Goal: Task Accomplishment & Management: Manage account settings

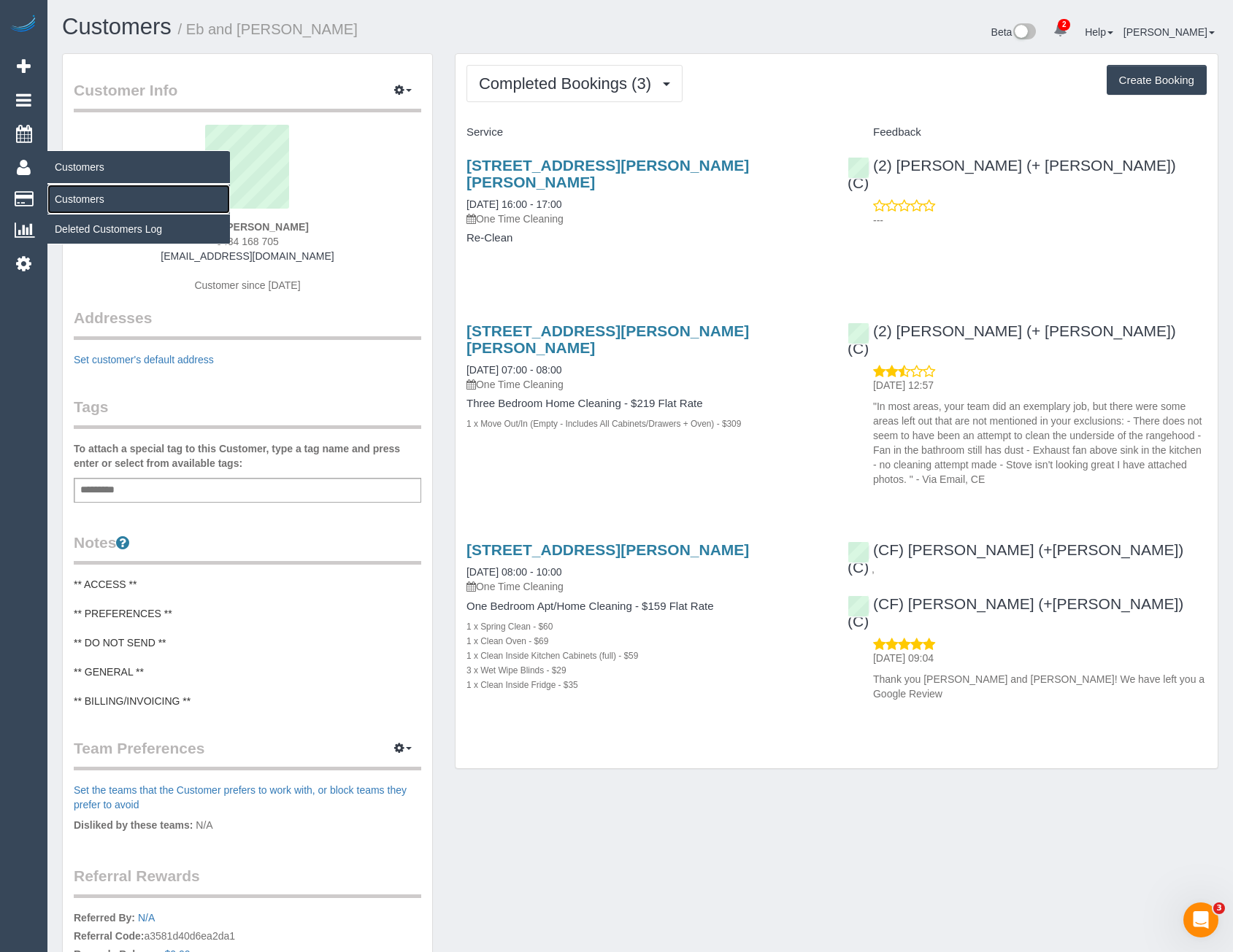
click at [106, 202] on link "Customers" at bounding box center [138, 199] width 182 height 29
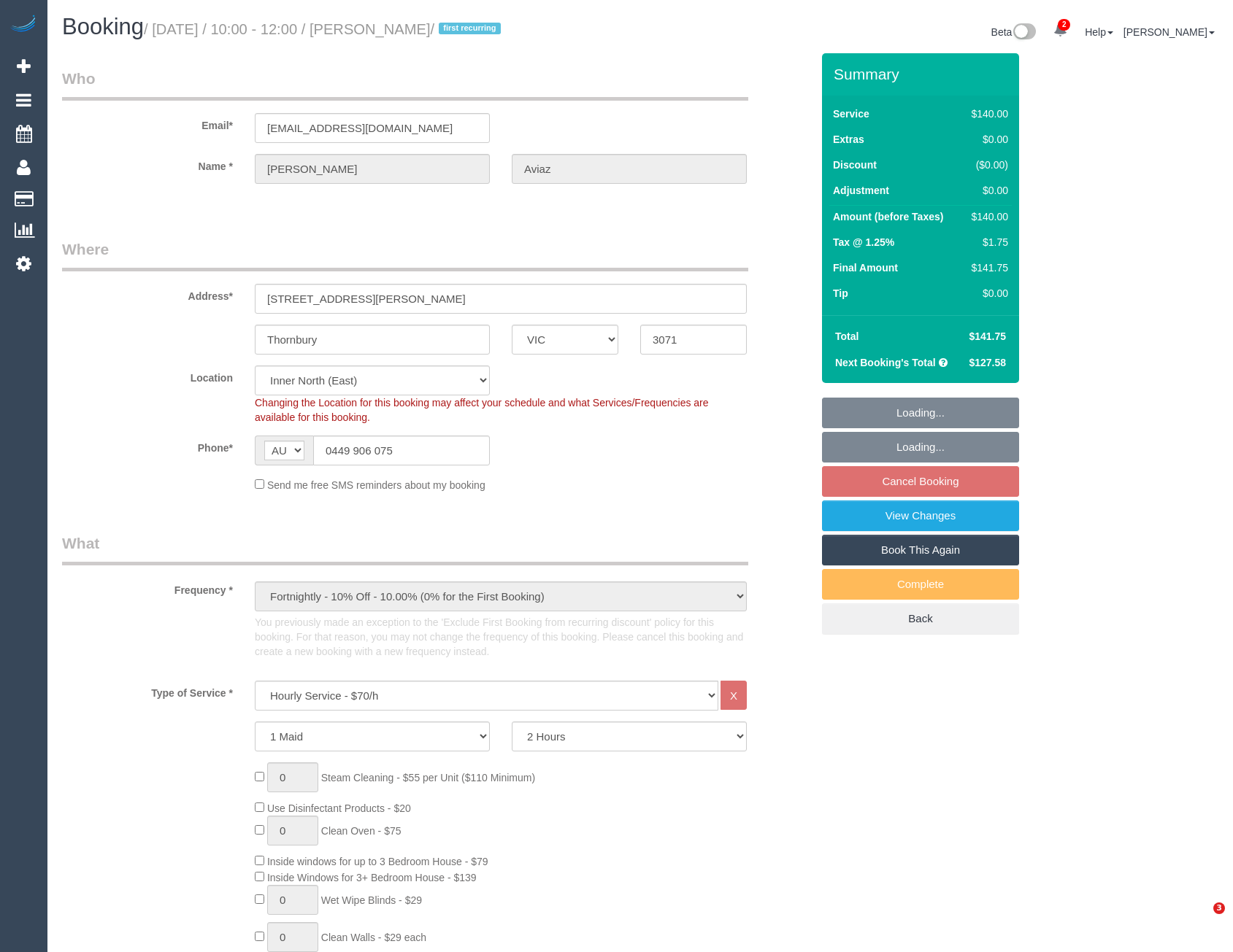
select select "VIC"
select select "number:28"
select select "number:16"
select select "number:18"
select select "number:36"
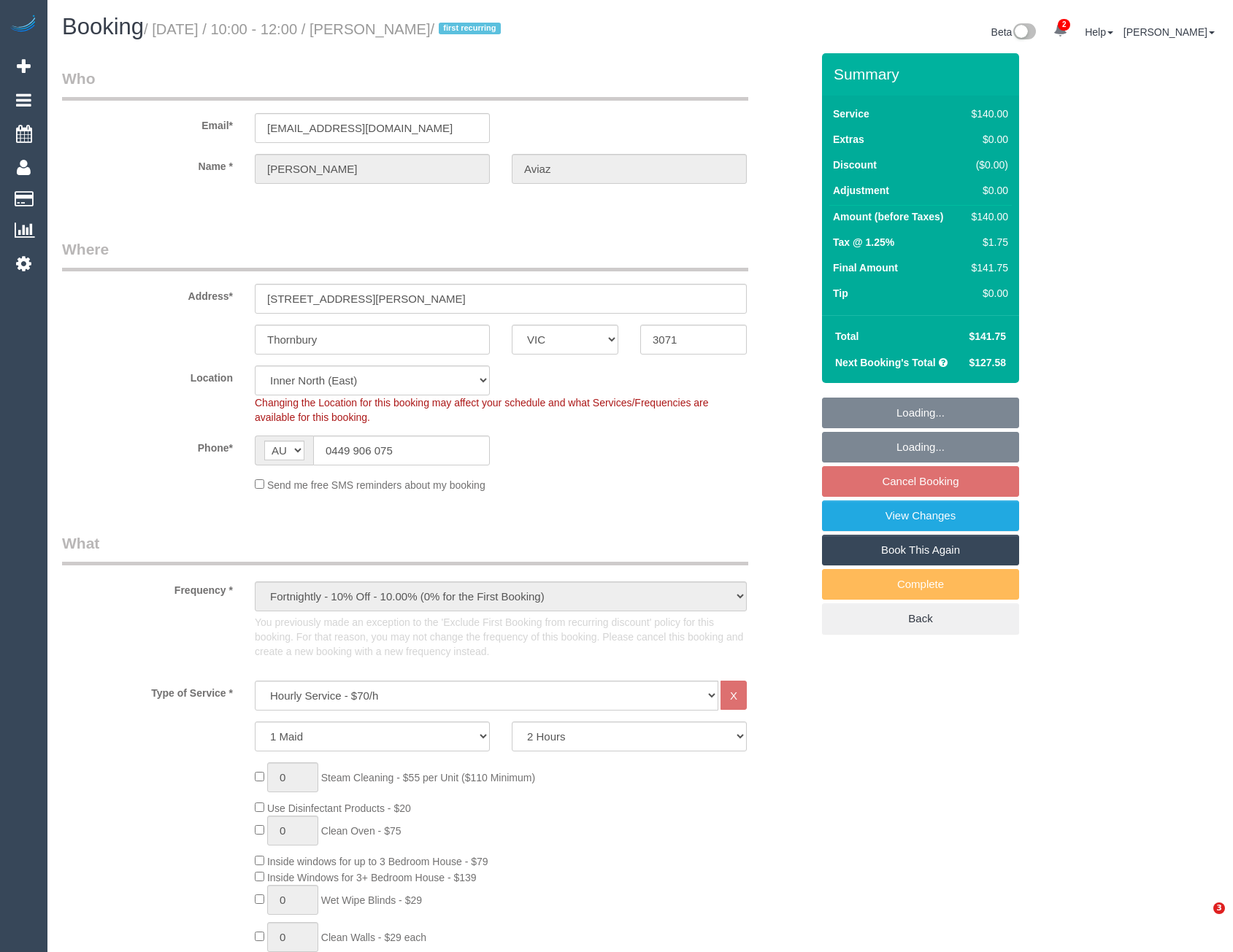
select select "object:1760"
select select "spot3"
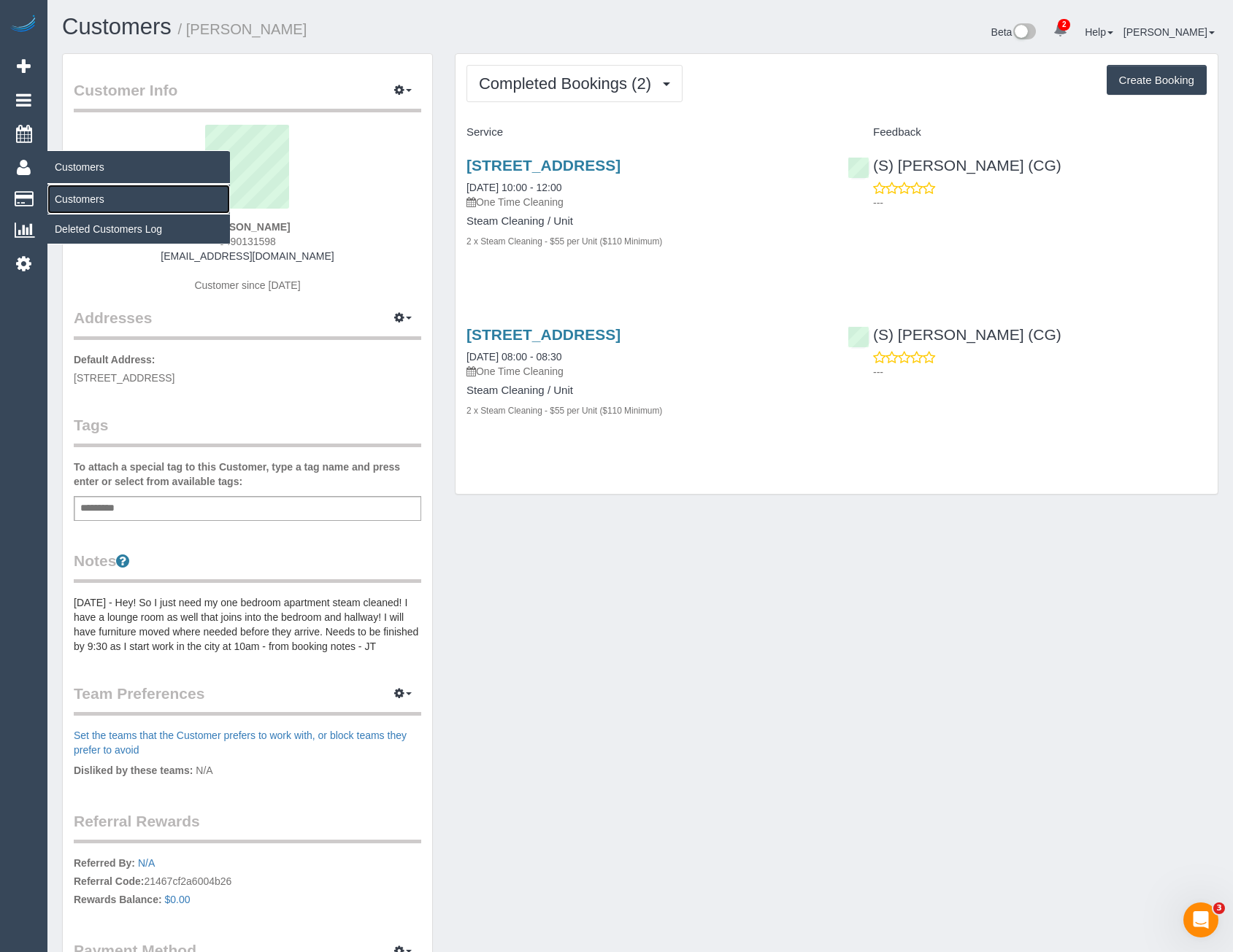
click at [94, 196] on link "Customers" at bounding box center [138, 199] width 182 height 29
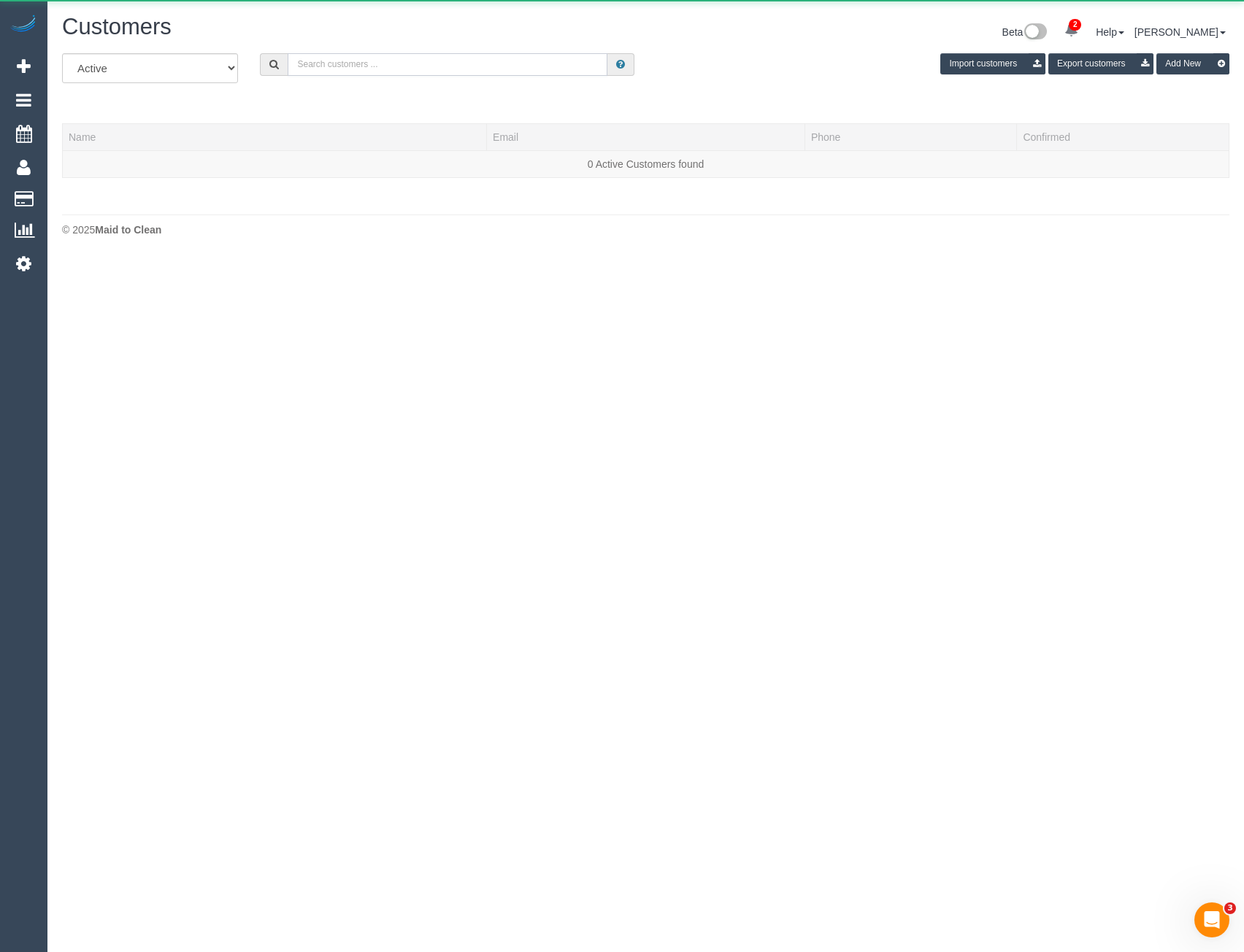
drag, startPoint x: 467, startPoint y: 74, endPoint x: 460, endPoint y: 68, distance: 9.2
click at [467, 74] on input "text" at bounding box center [448, 64] width 319 height 22
drag, startPoint x: 460, startPoint y: 68, endPoint x: 426, endPoint y: 4, distance: 72.5
click at [460, 68] on input "text" at bounding box center [448, 64] width 319 height 22
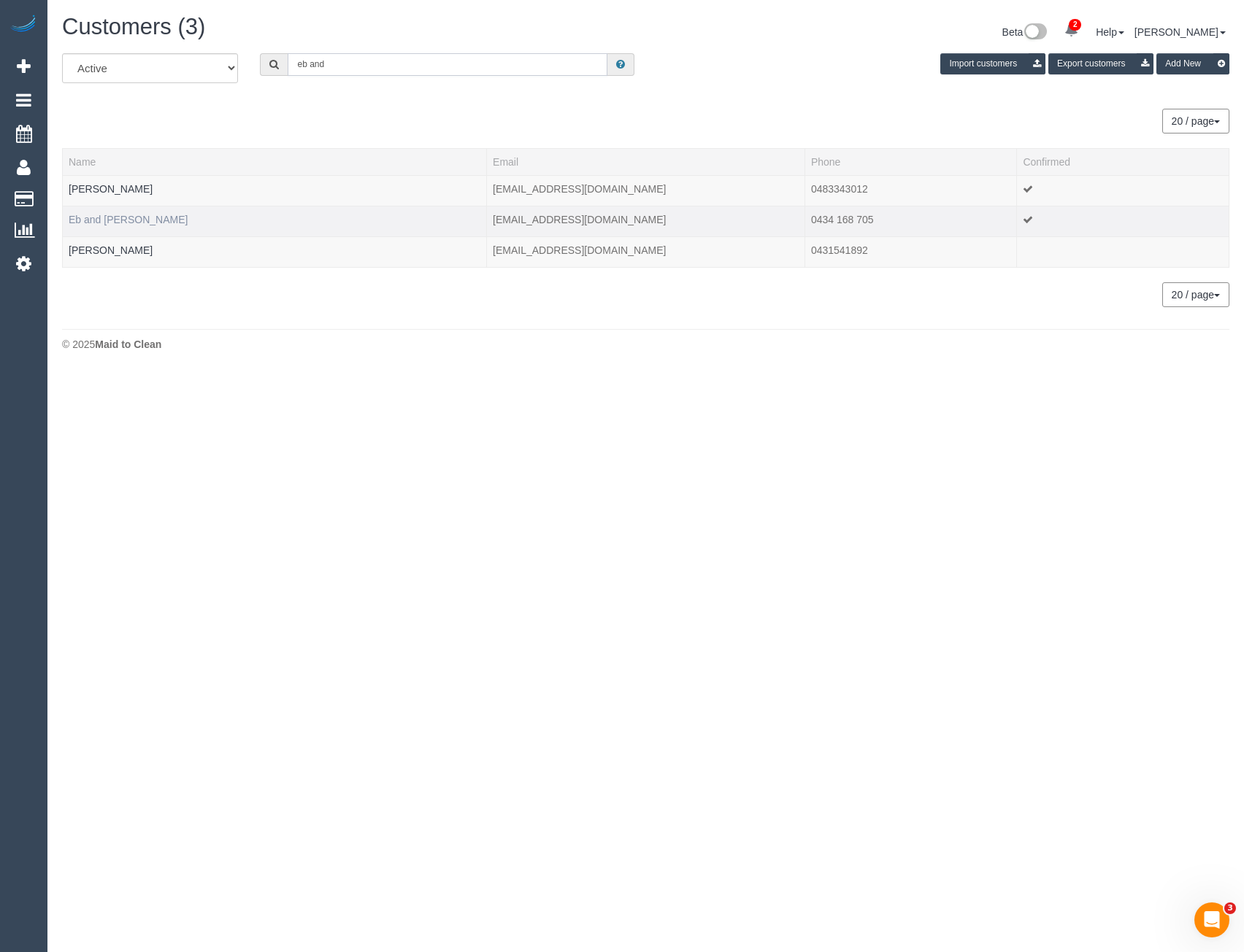
type input "eb and"
click at [85, 223] on link "Eb and Joe" at bounding box center [127, 220] width 119 height 12
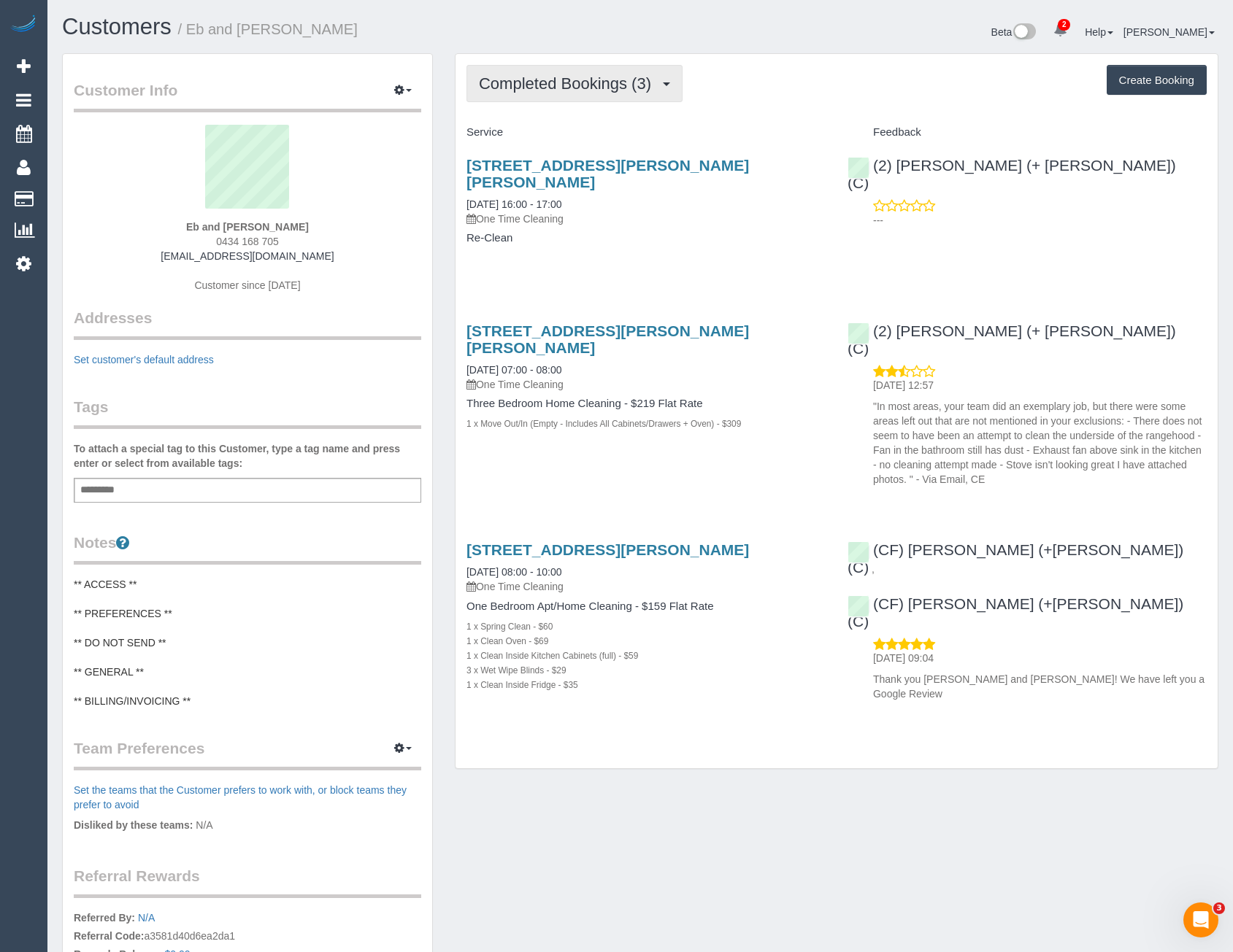
click at [596, 58] on div "Completed Bookings (3) Completed Bookings (3) Upcoming Bookings (1) Cancelled B…" at bounding box center [836, 411] width 762 height 714
click at [608, 81] on span "Completed Bookings (3)" at bounding box center [568, 83] width 179 height 18
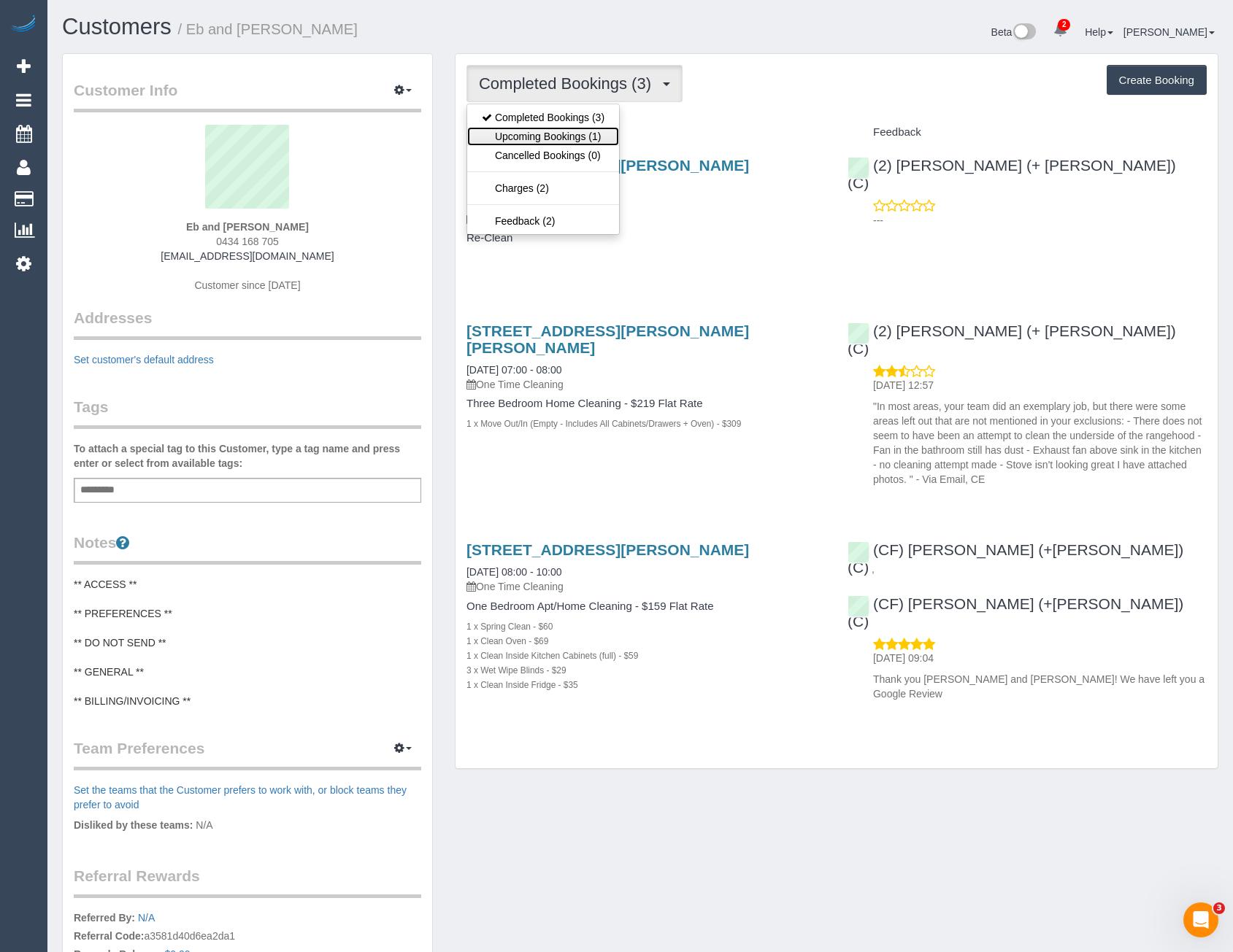
click at [590, 134] on link "Upcoming Bookings (1)" at bounding box center [543, 136] width 152 height 19
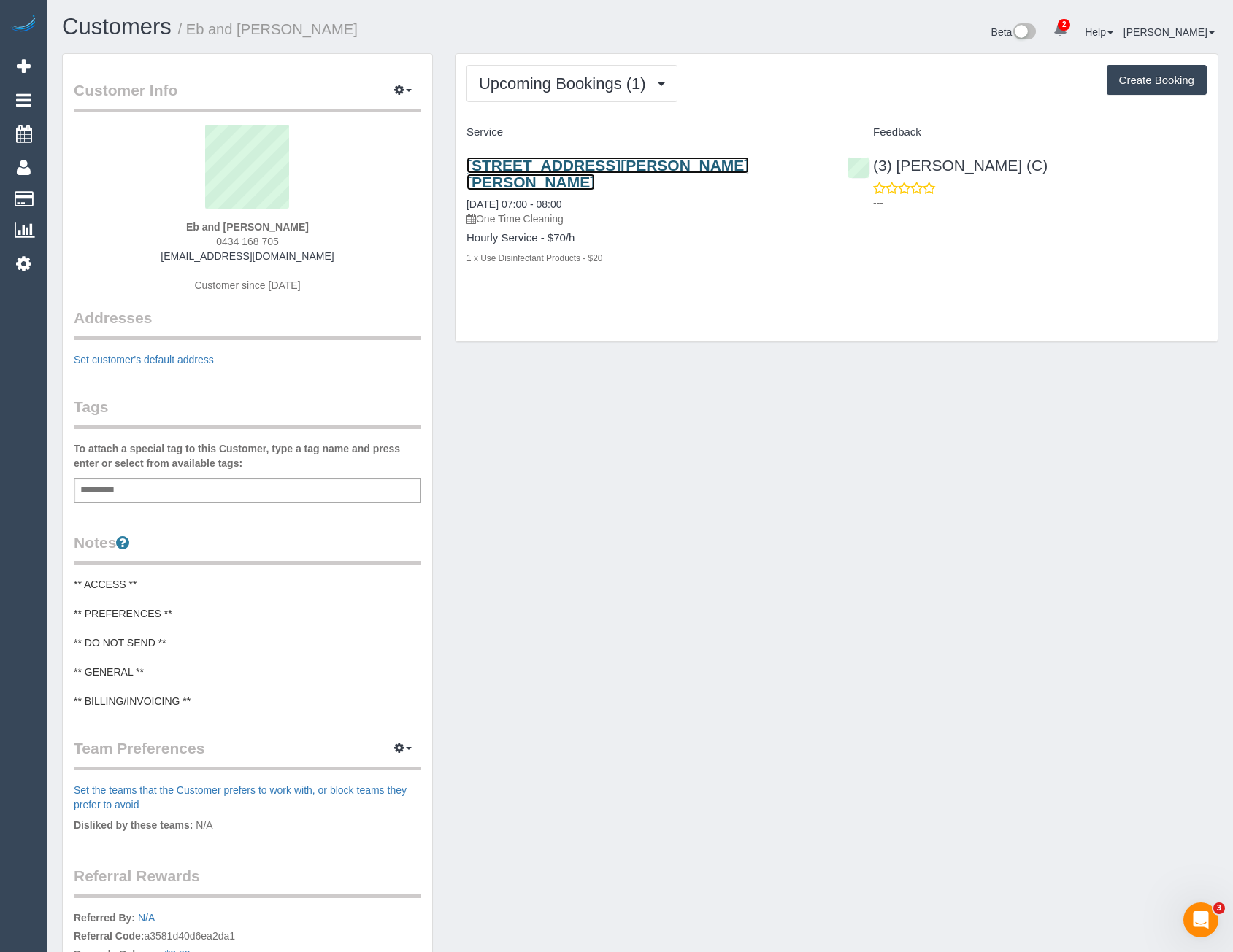
click at [664, 161] on link "32 Alma Avenue, Altona Meadows, VIC 3028" at bounding box center [608, 173] width 283 height 34
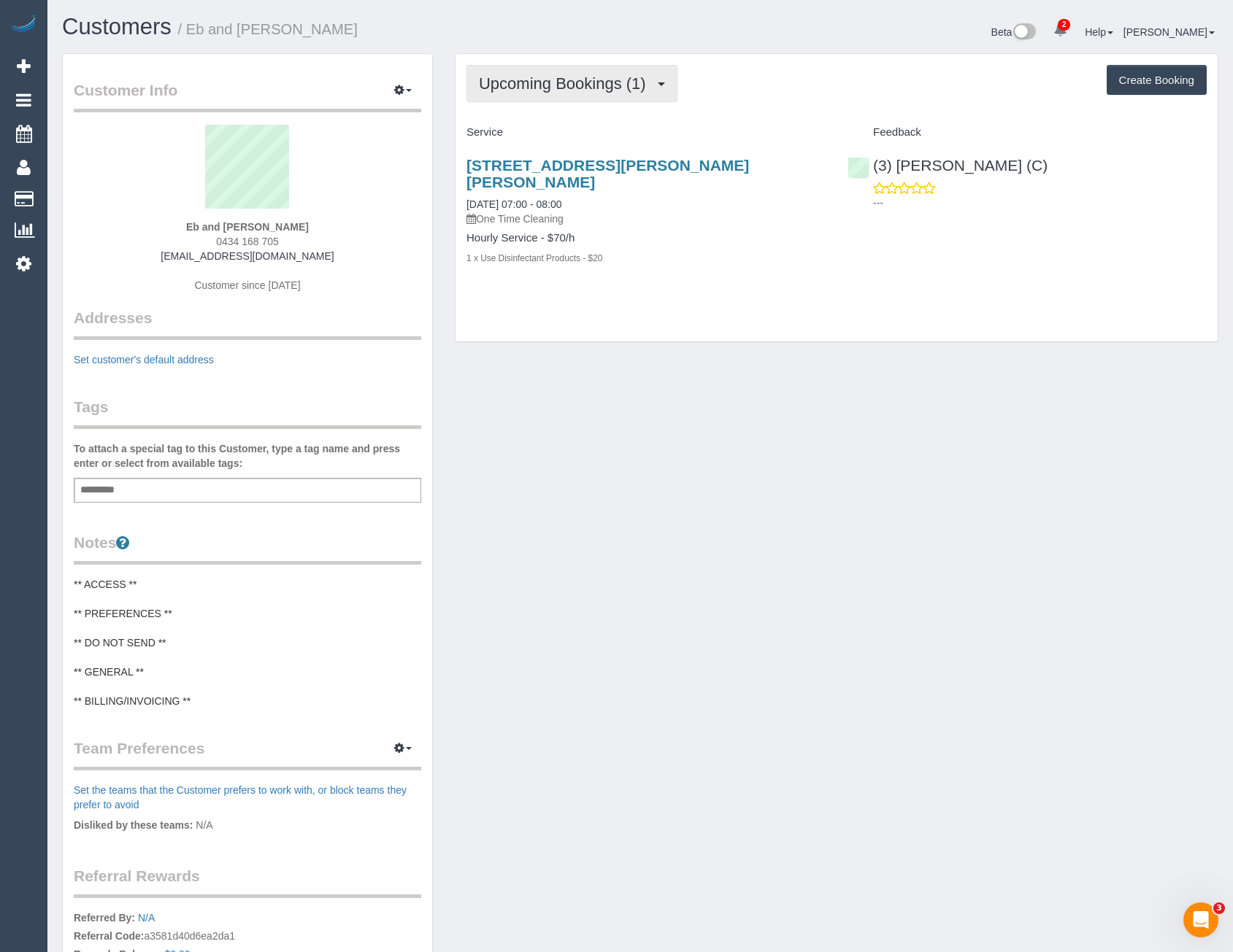
click at [631, 75] on span "Upcoming Bookings (1)" at bounding box center [566, 83] width 175 height 18
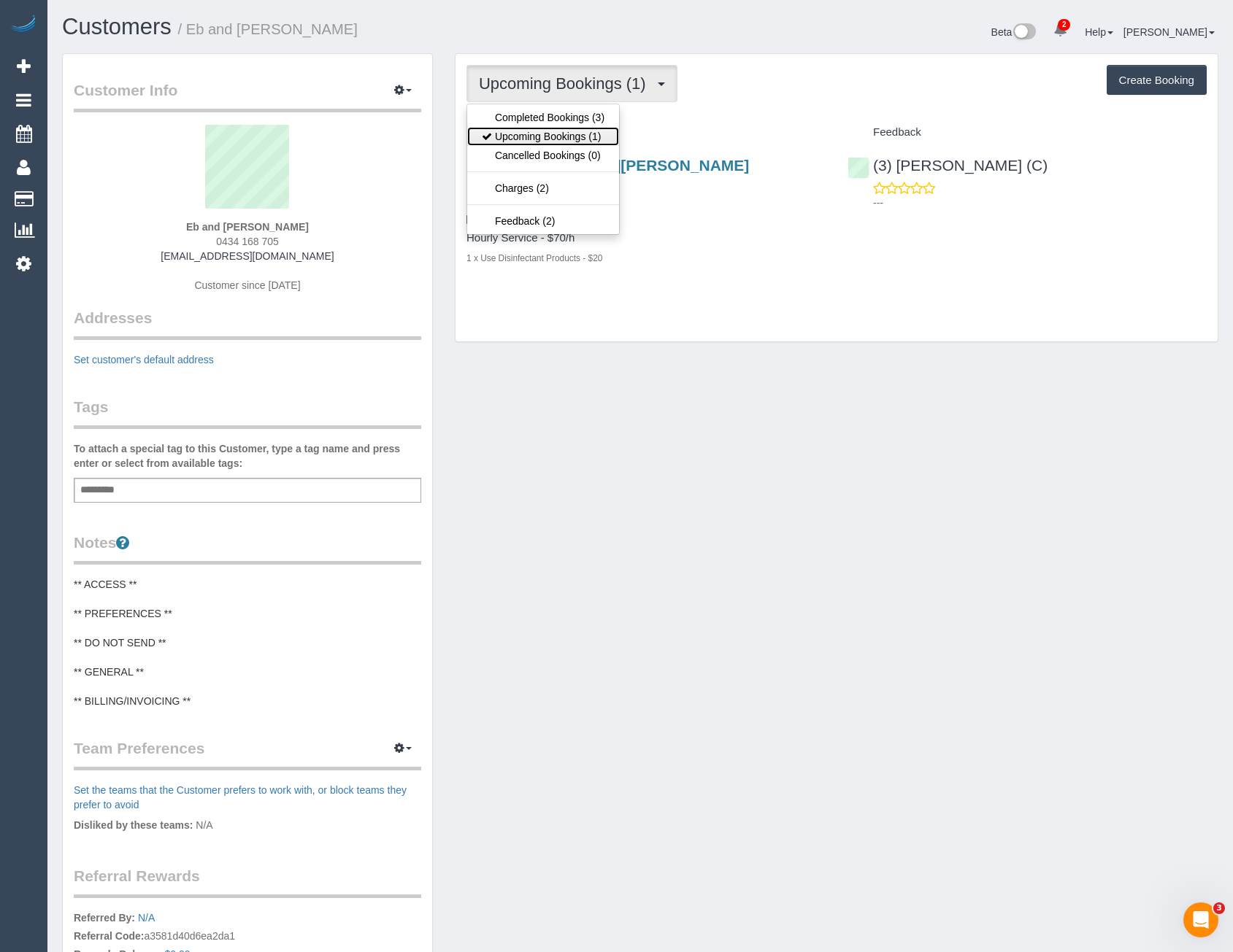
click at [565, 134] on link "Upcoming Bookings (1)" at bounding box center [543, 136] width 152 height 19
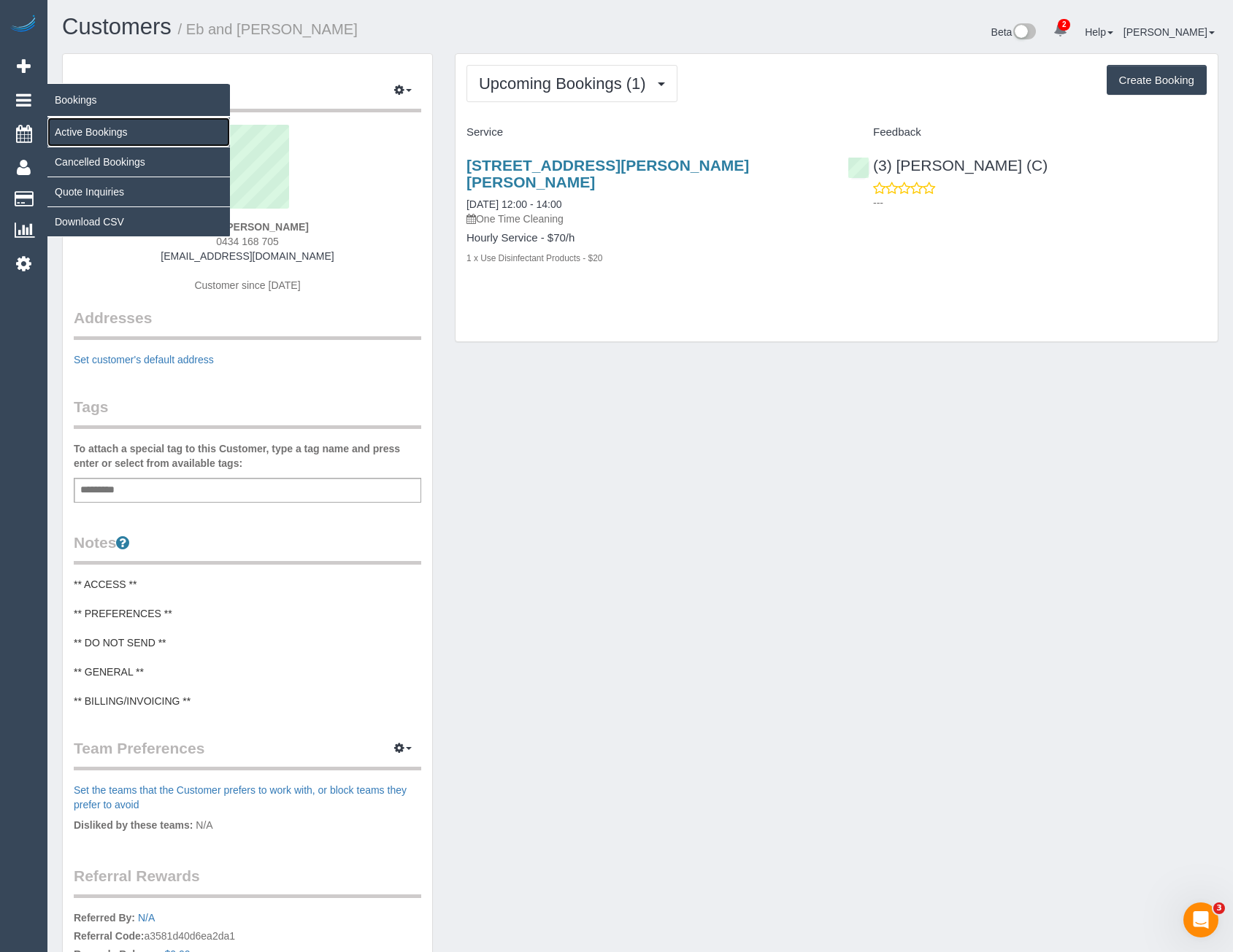
click at [75, 130] on link "Active Bookings" at bounding box center [138, 132] width 182 height 29
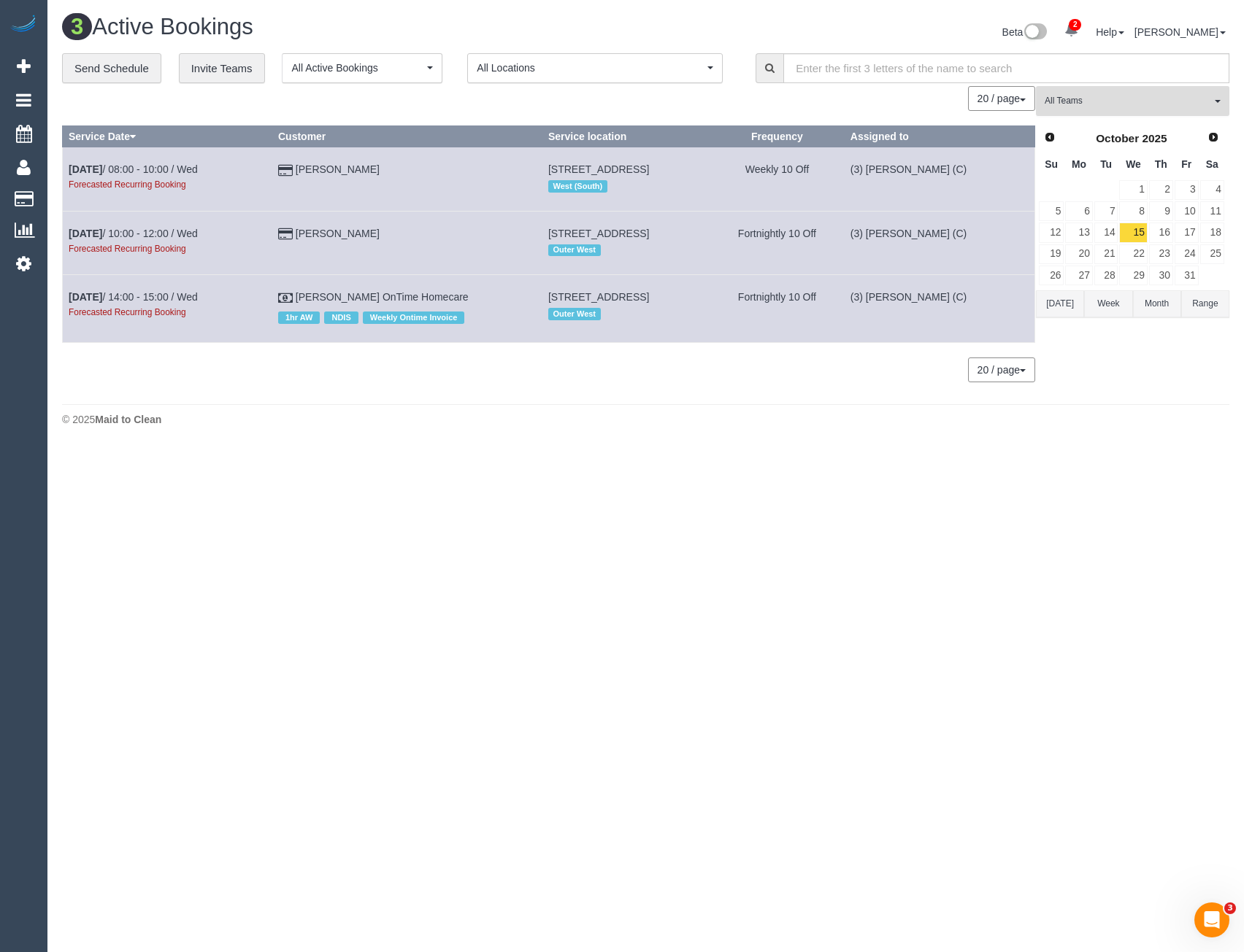
click at [1171, 96] on span "All Teams" at bounding box center [1128, 101] width 166 height 13
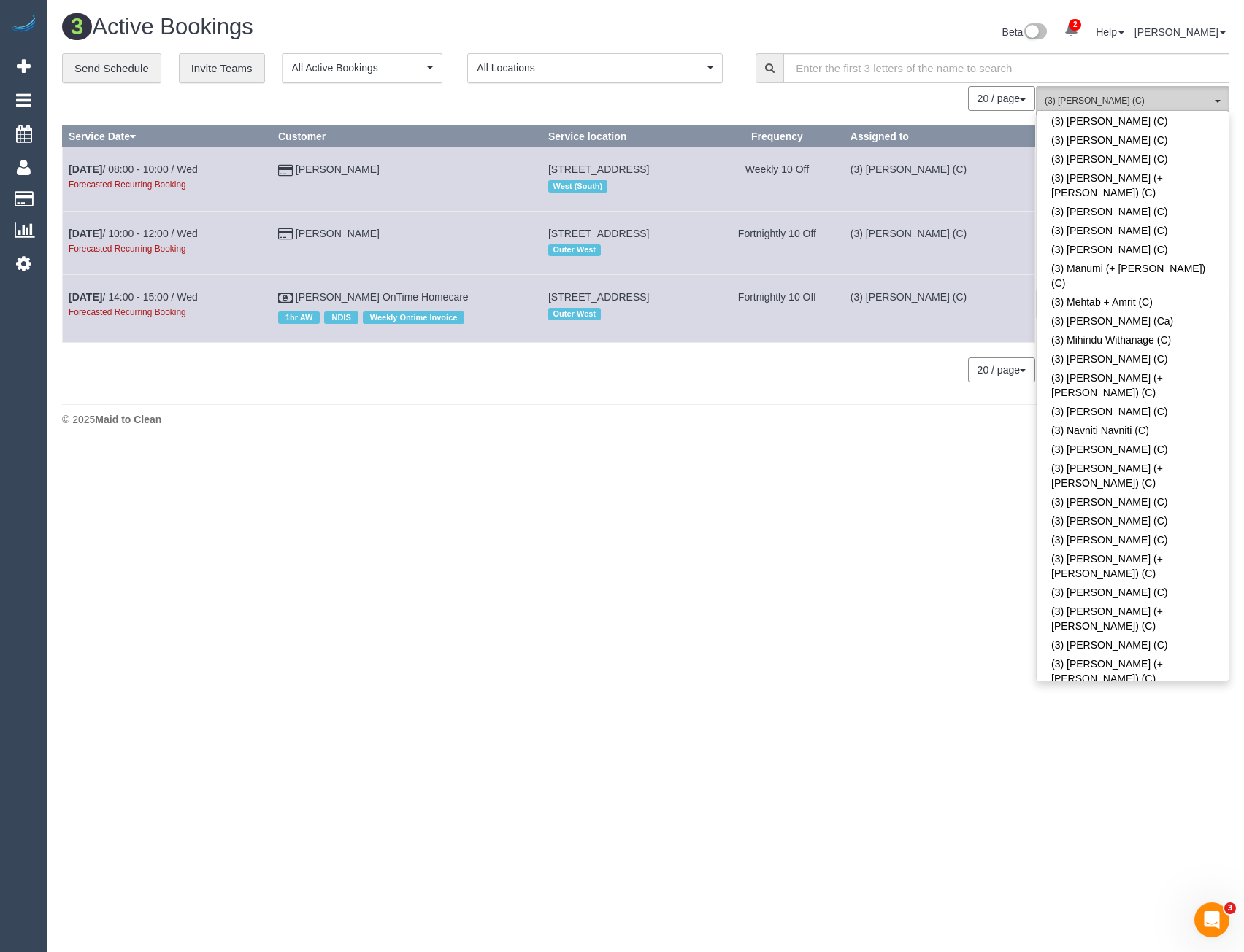
scroll to position [3575, 0]
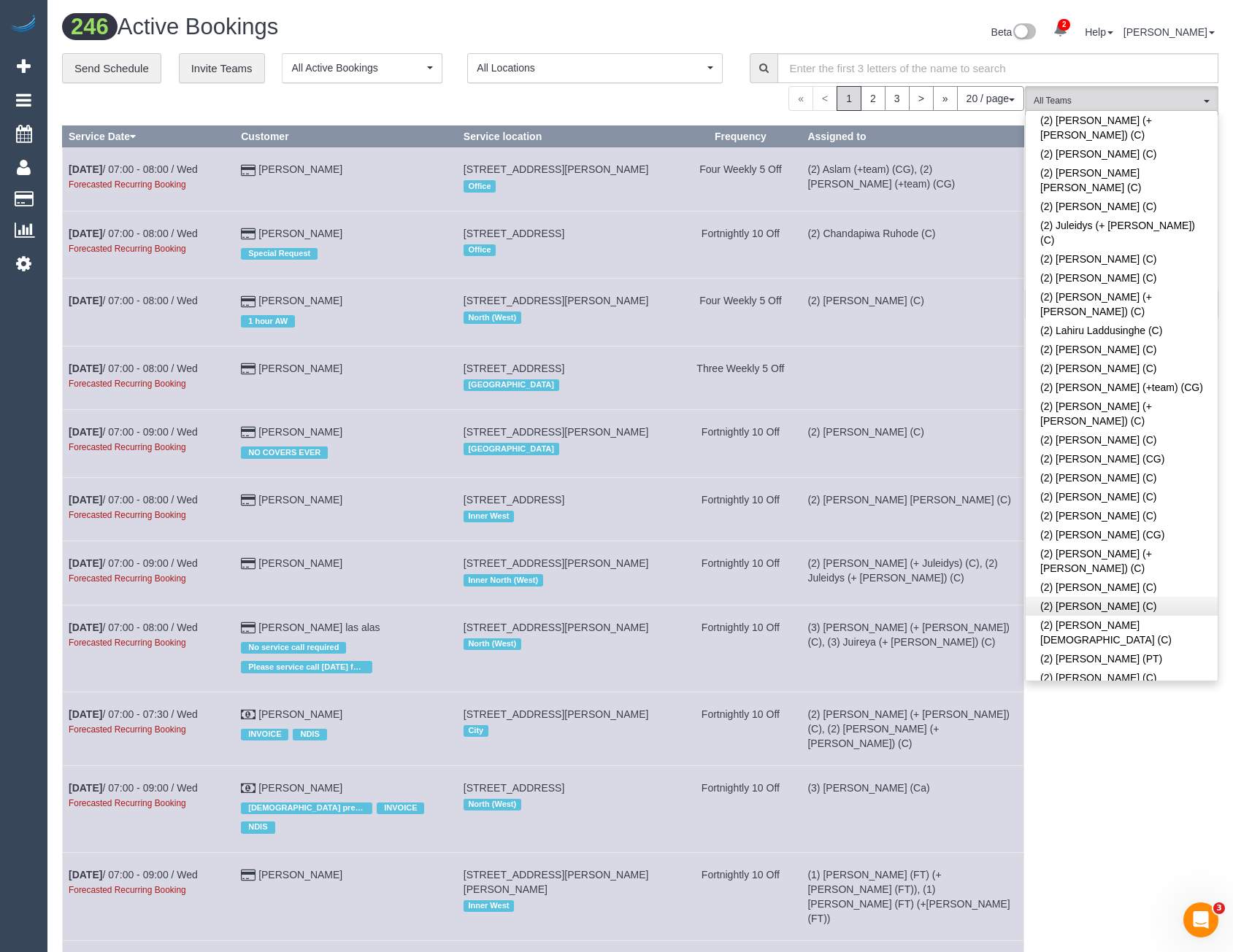
scroll to position [876, 0]
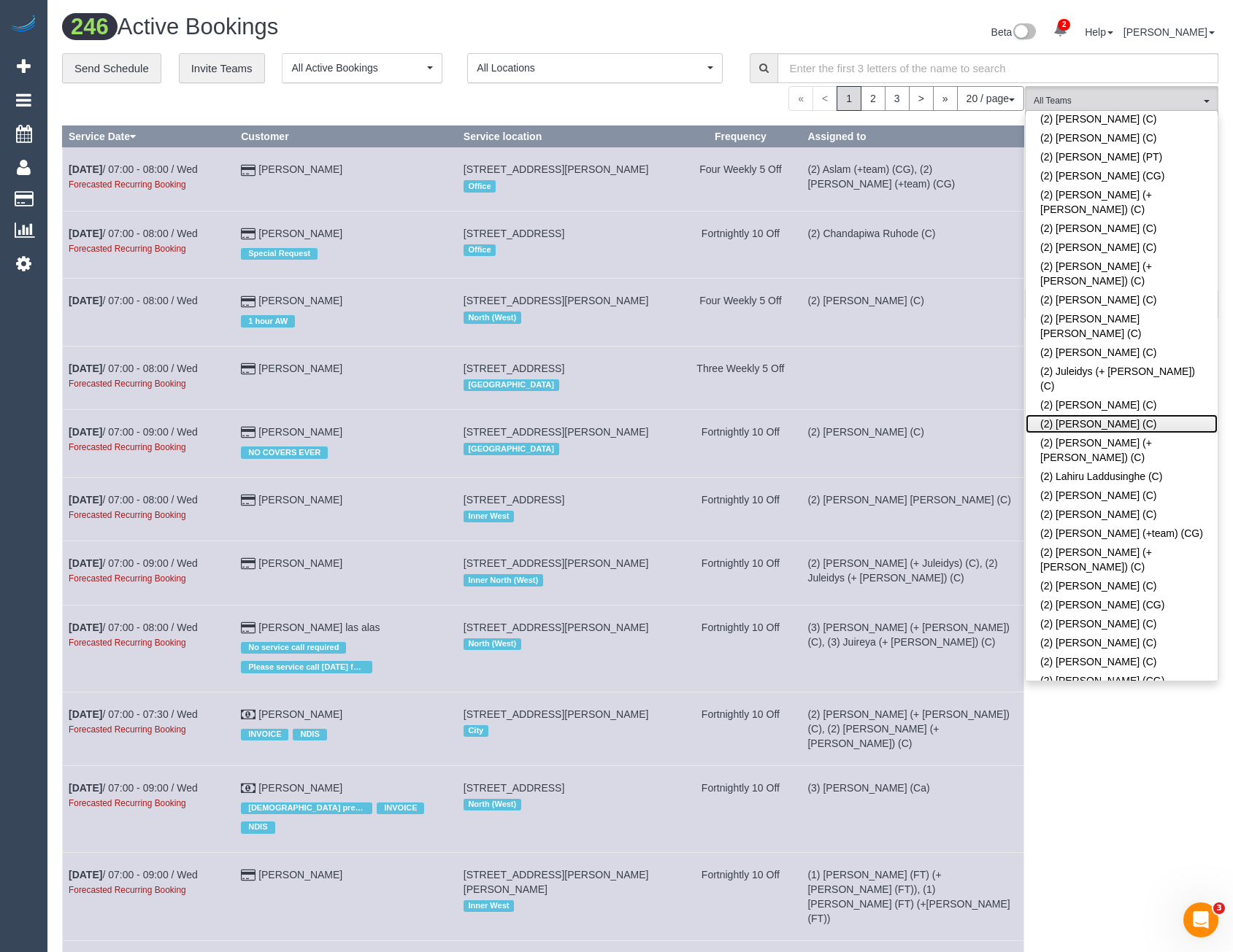
click at [1102, 415] on link "(2) [PERSON_NAME] (C)" at bounding box center [1122, 424] width 192 height 19
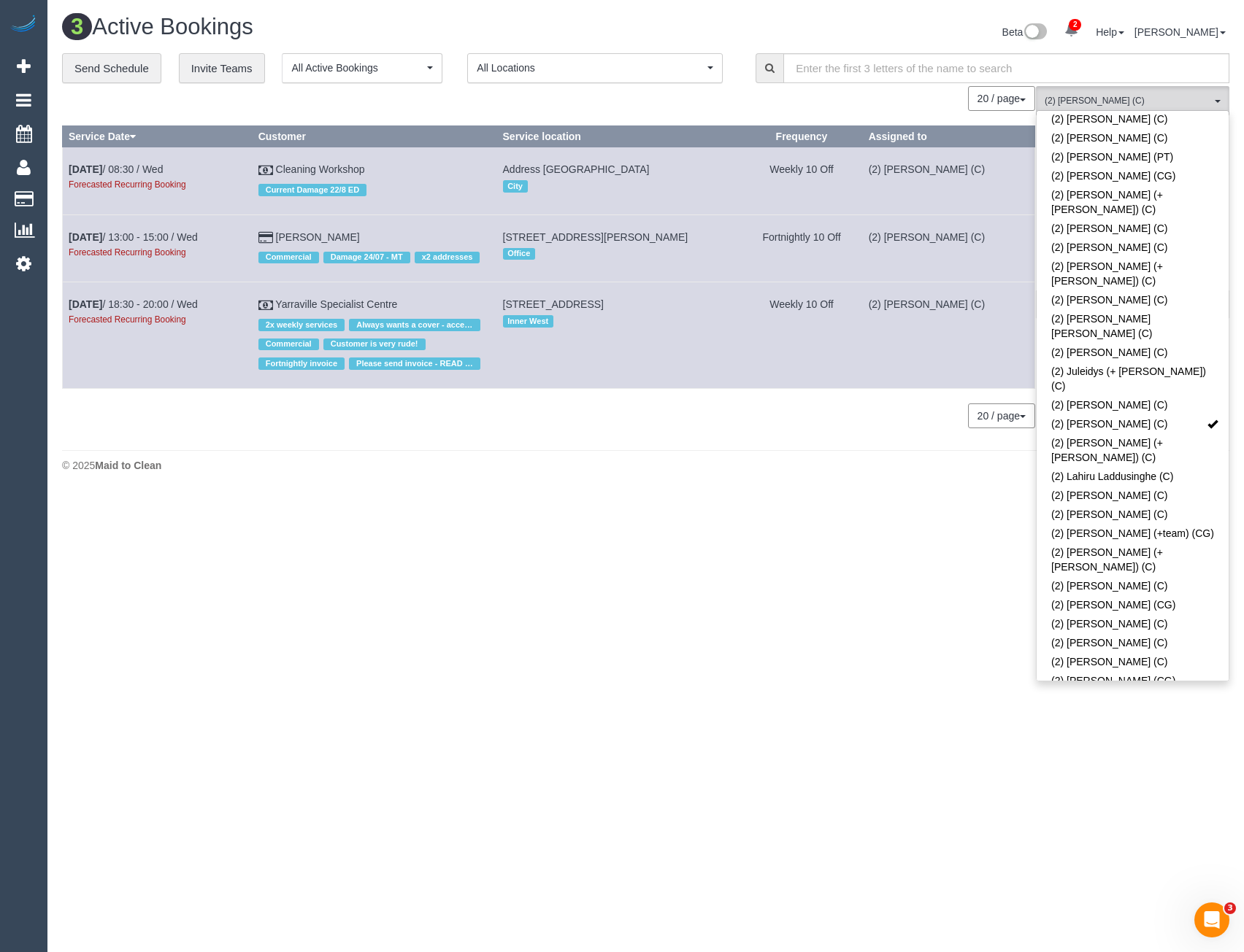
click at [426, 521] on body "2 Beta Your Notifications You have 0 alerts × You have 2 to charge for [DATE] ×…" at bounding box center [622, 476] width 1244 height 952
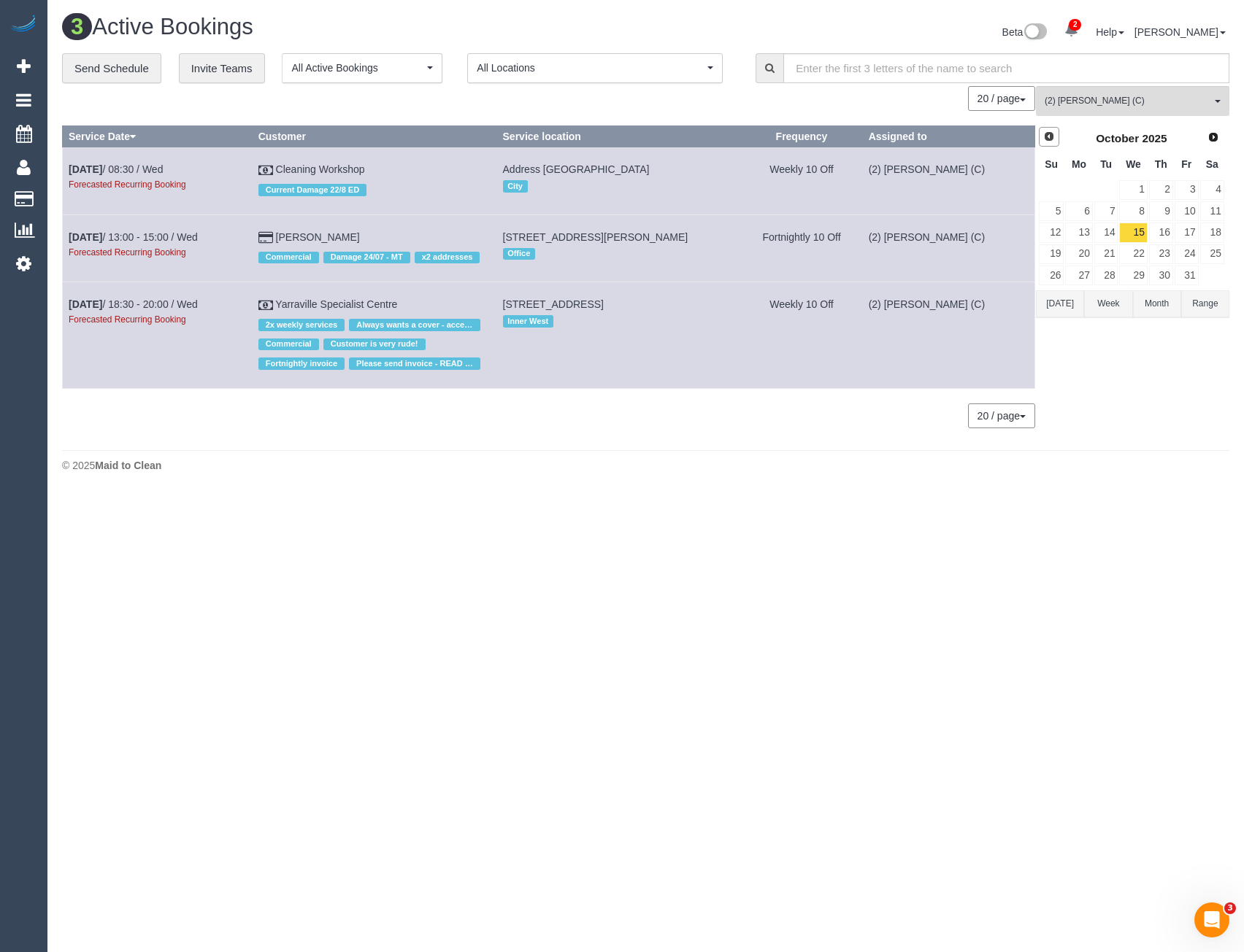
click at [1053, 138] on span "Prev" at bounding box center [1049, 136] width 12 height 12
click at [1157, 208] on link "11" at bounding box center [1161, 211] width 24 height 19
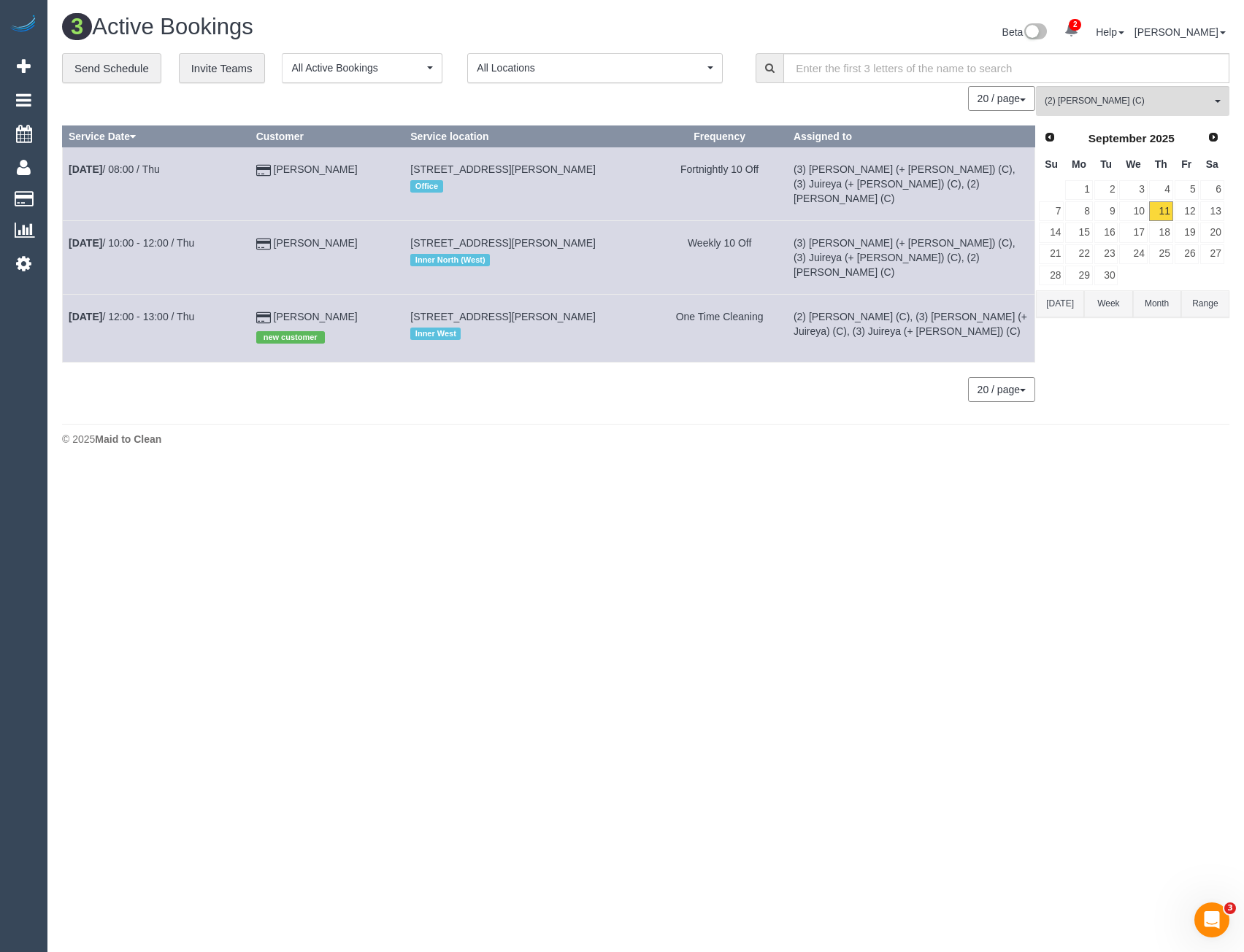
click at [160, 295] on td "[DATE] 12:00 - 13:00 / Thu" at bounding box center [157, 328] width 187 height 67
click at [160, 311] on link "[DATE] 12:00 - 13:00 / Thu" at bounding box center [130, 317] width 125 height 12
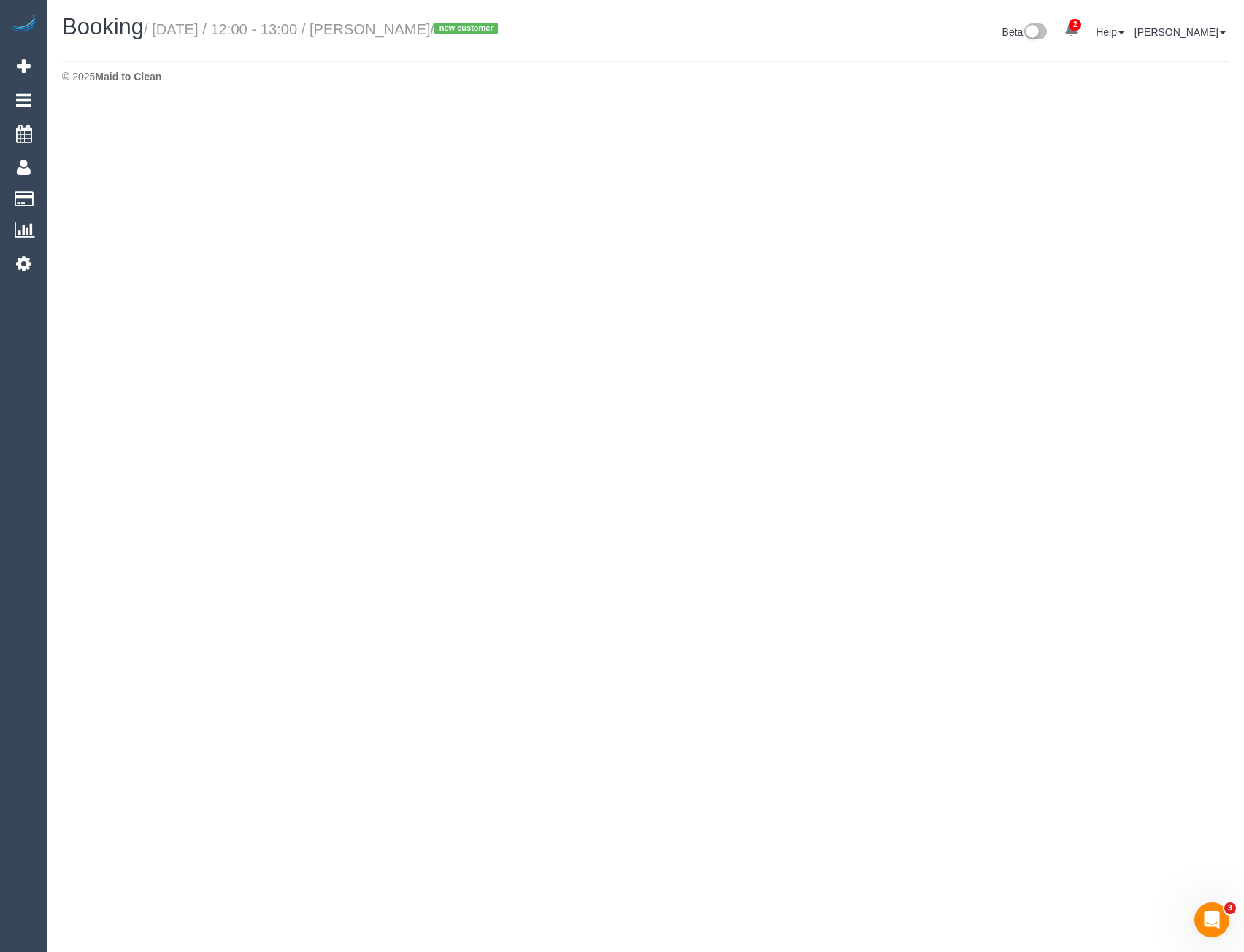
select select "VIC"
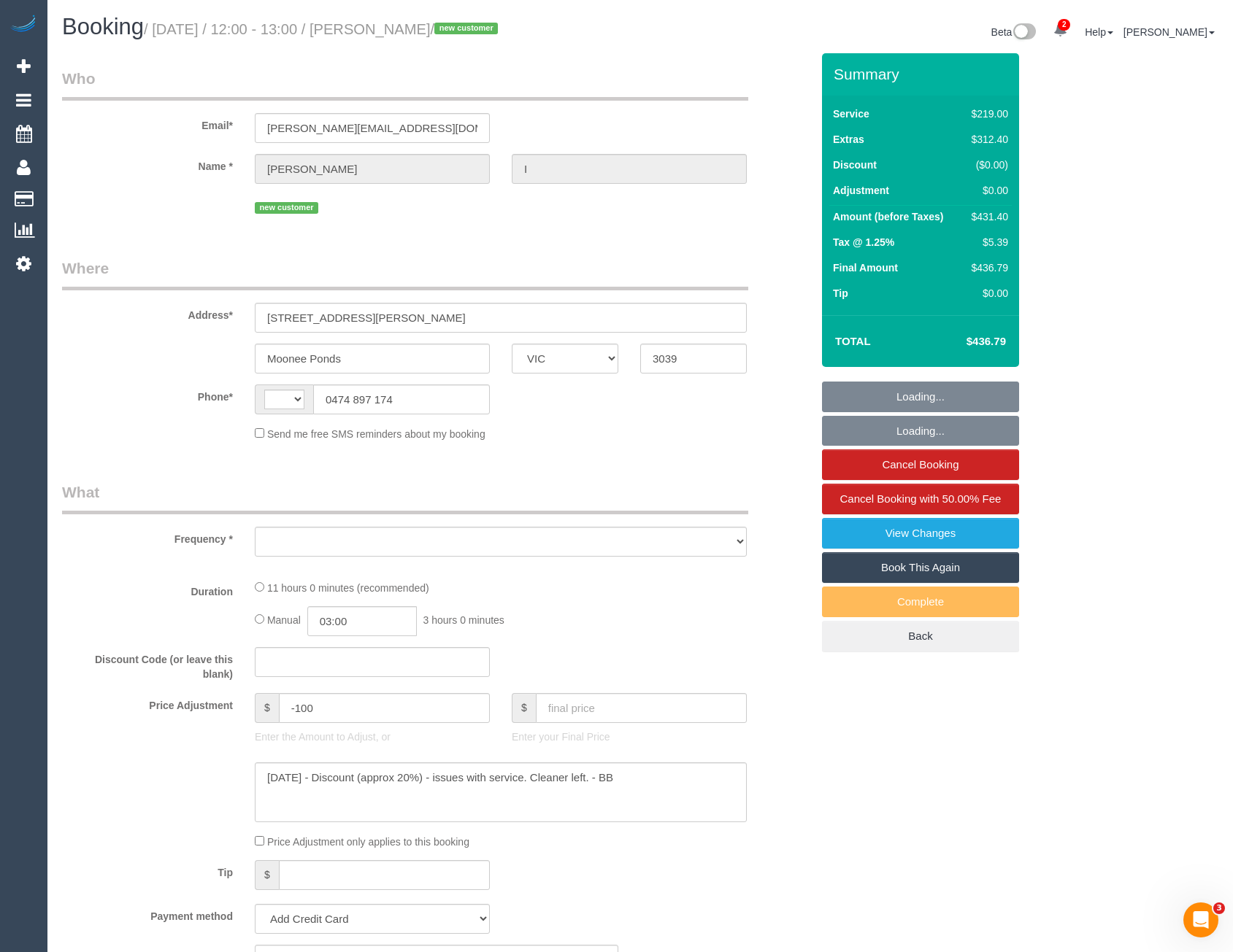
select select "string:AU"
select select "object:2590"
select select "string:stripe-pm_1S2xdF2GScqysDRVQeMAuZZE"
select select "number:27"
select select "number:14"
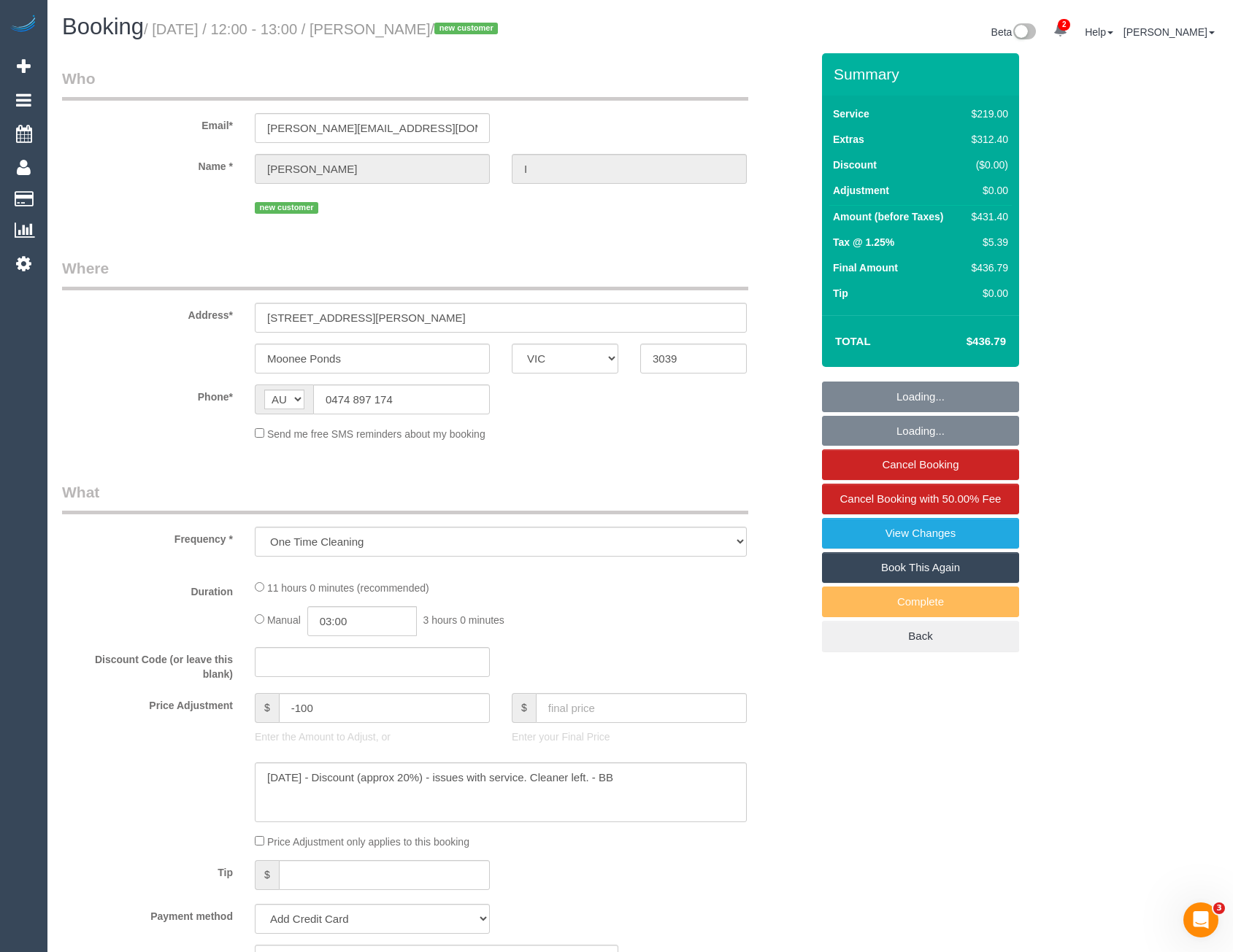
select select "number:19"
select select "number:24"
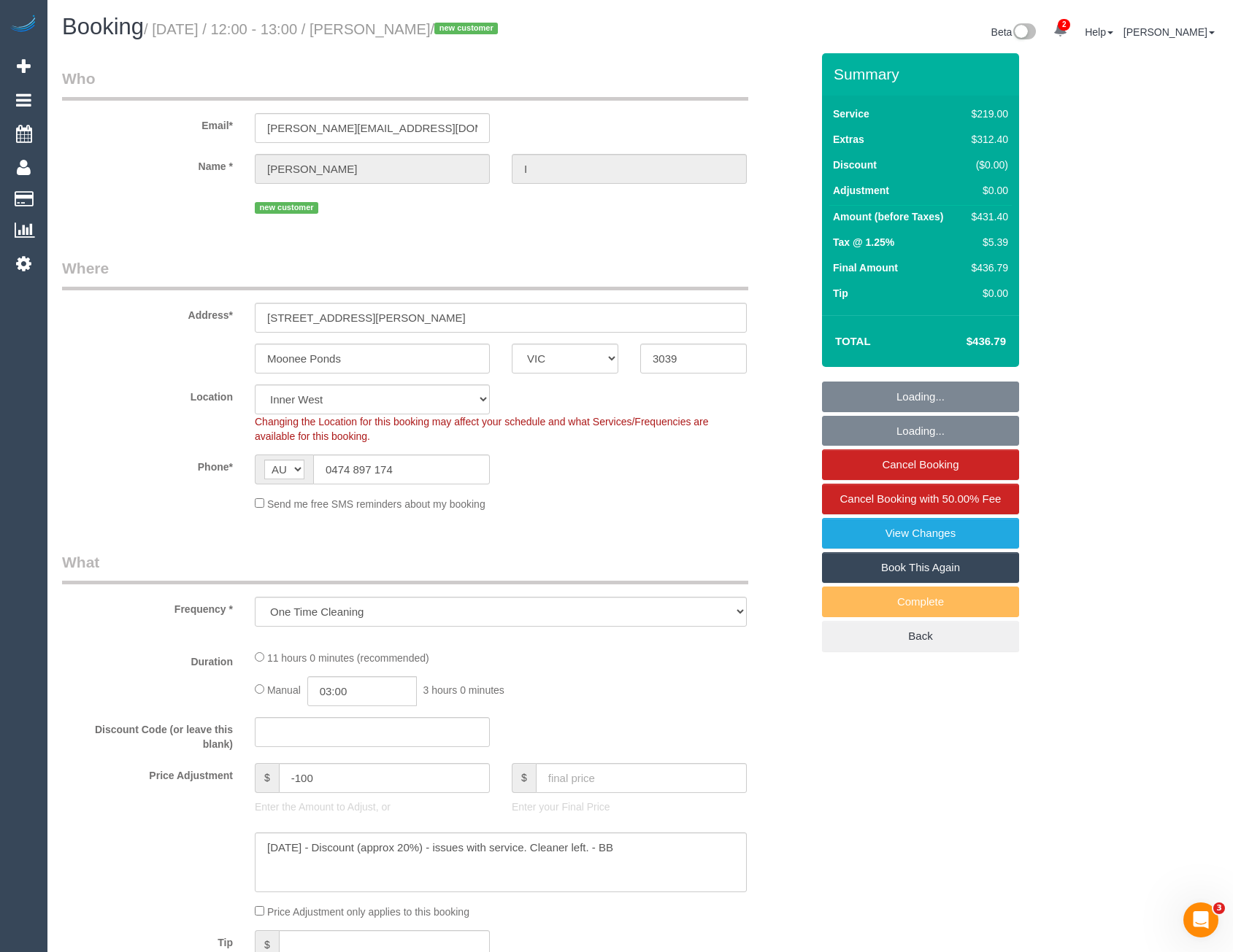
select select "object:2743"
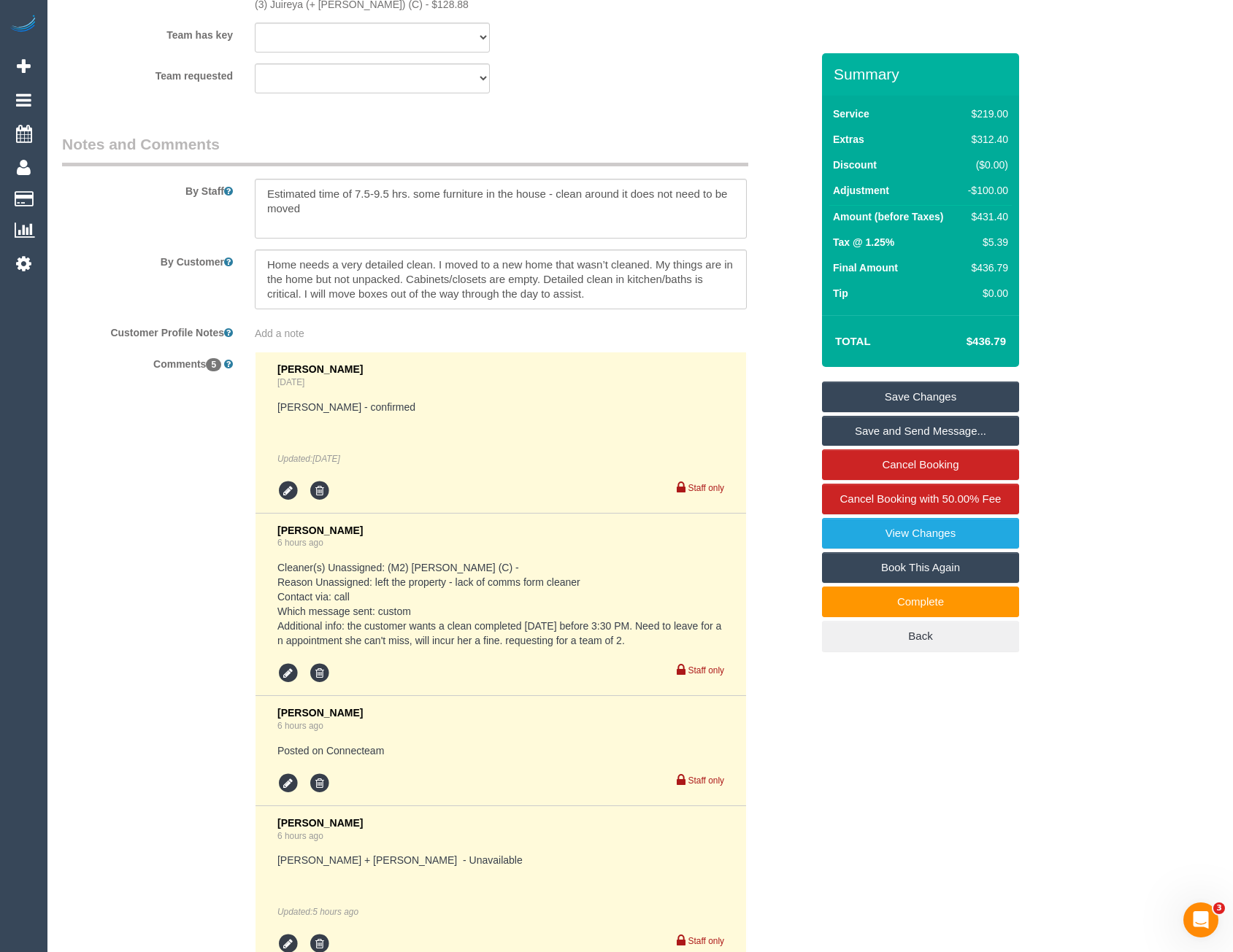
scroll to position [2721, 0]
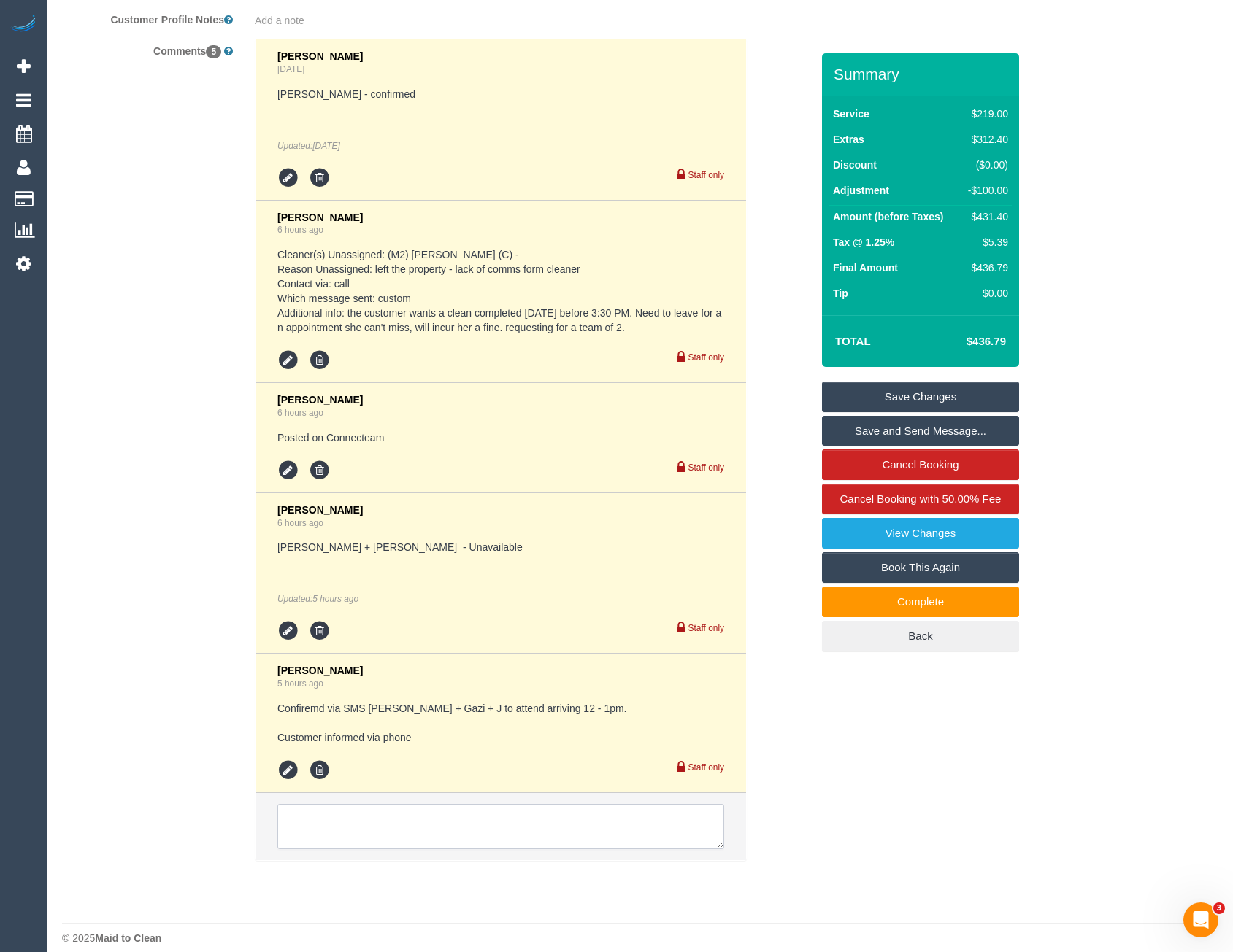
click at [411, 813] on textarea at bounding box center [501, 827] width 447 height 45
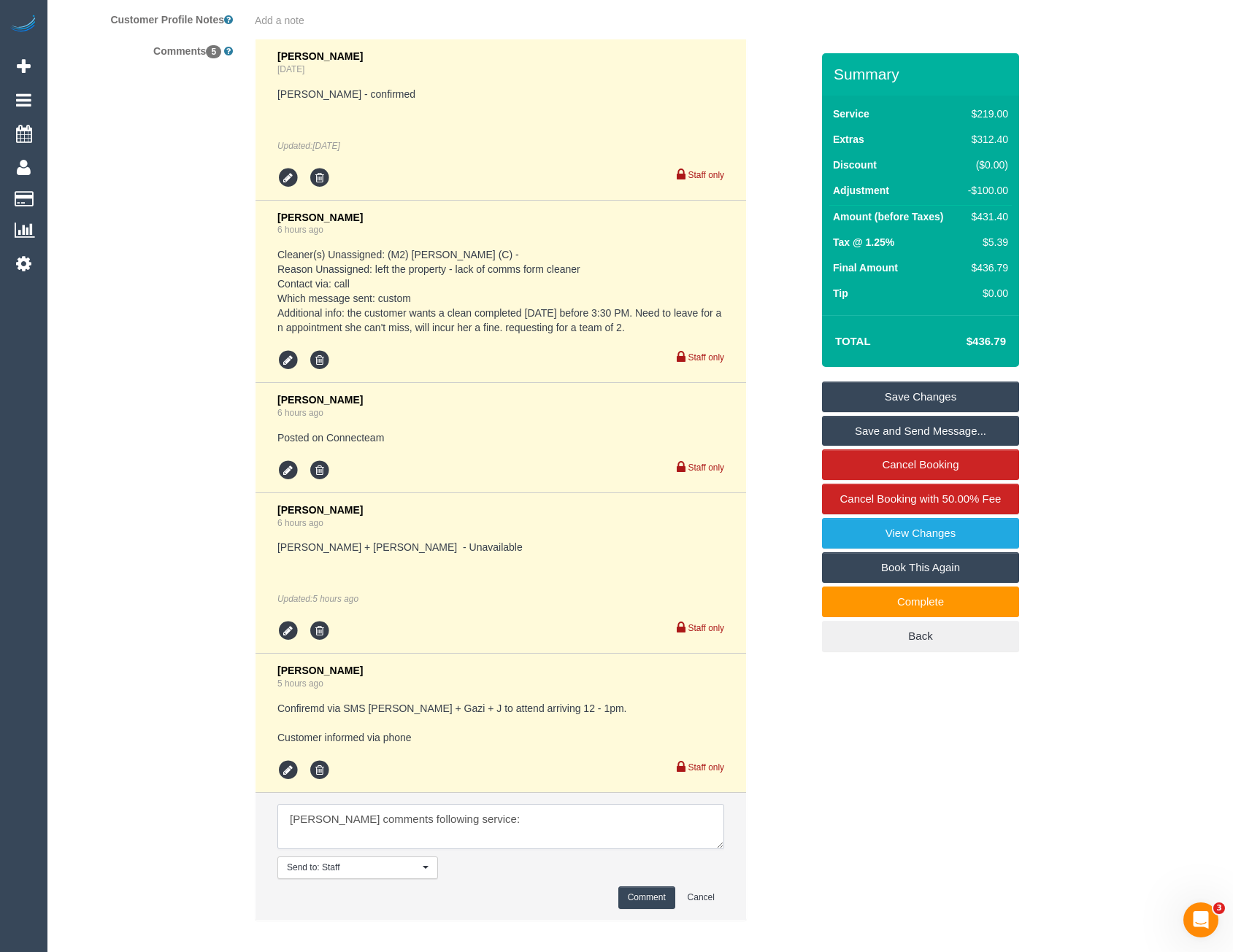
paste textarea "Her comment was "how many days do l have to find any issues?" This is after l w…"
type textarea "[PERSON_NAME] comments following service: Her comment was "how many days do l h…"
click at [633, 887] on button "Comment" at bounding box center [646, 898] width 57 height 22
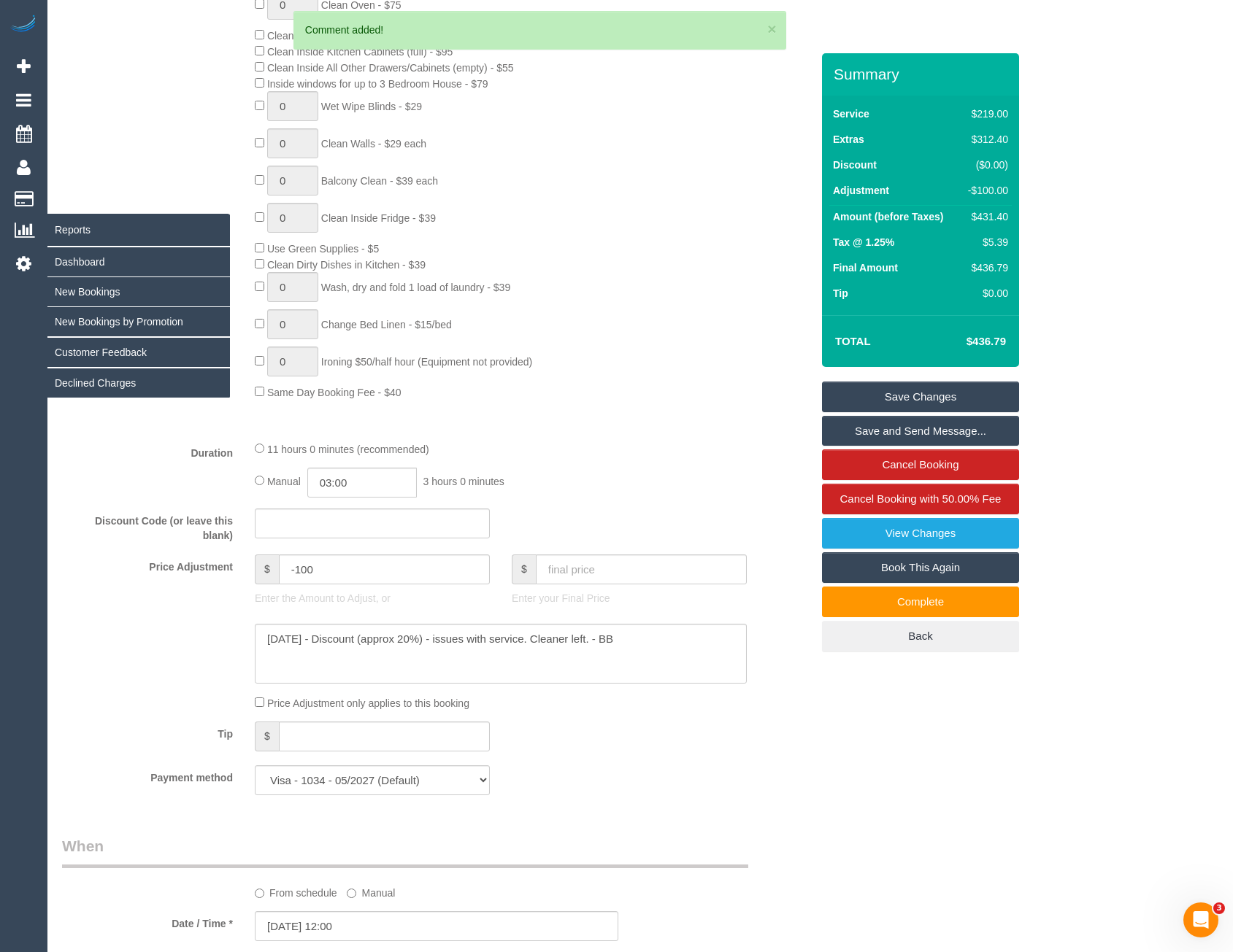
scroll to position [678, 0]
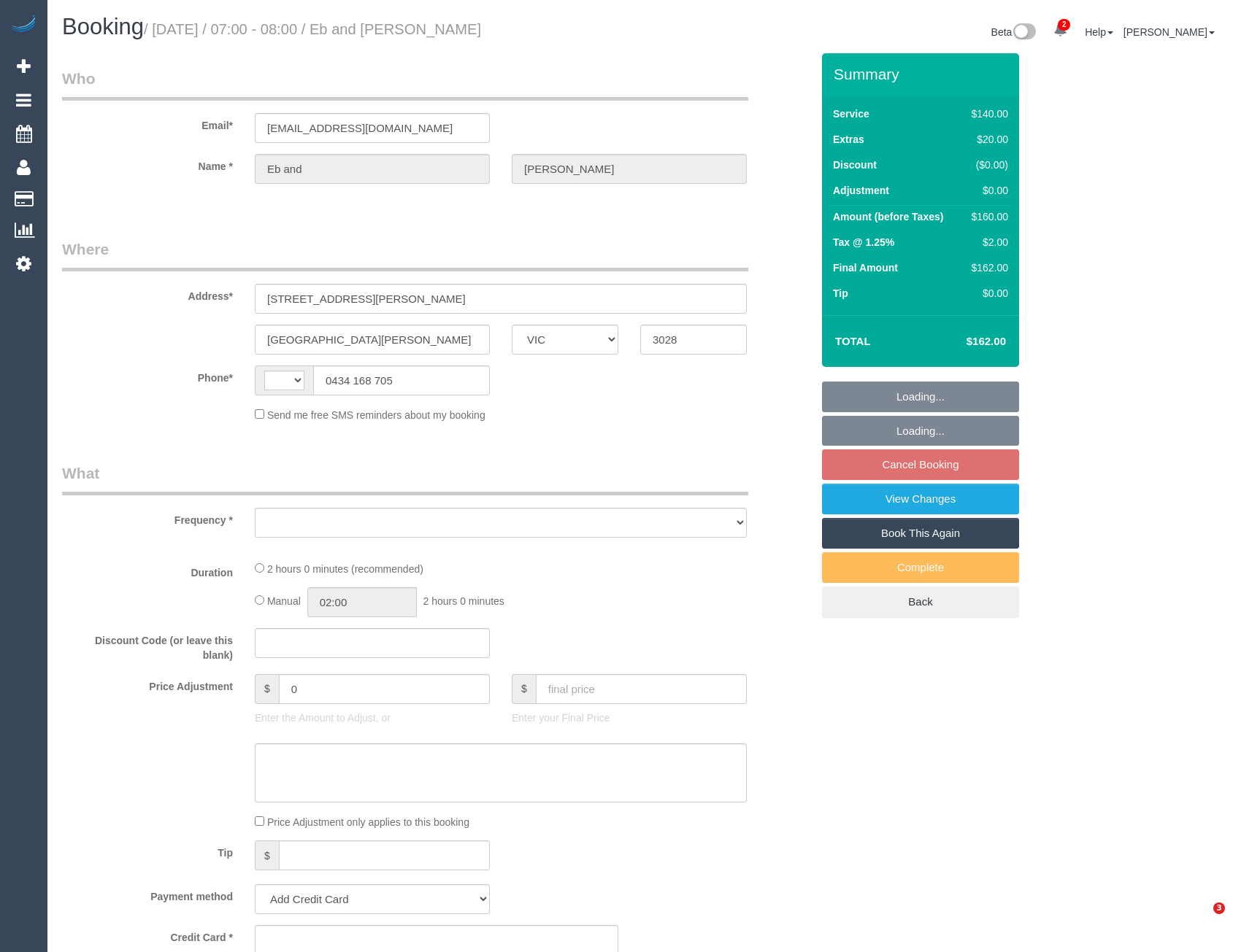
select select "VIC"
select select "string:AU"
select select "object:546"
select select "string:stripe-pm_1QURkq2GScqysDRVjNUHiXTQ"
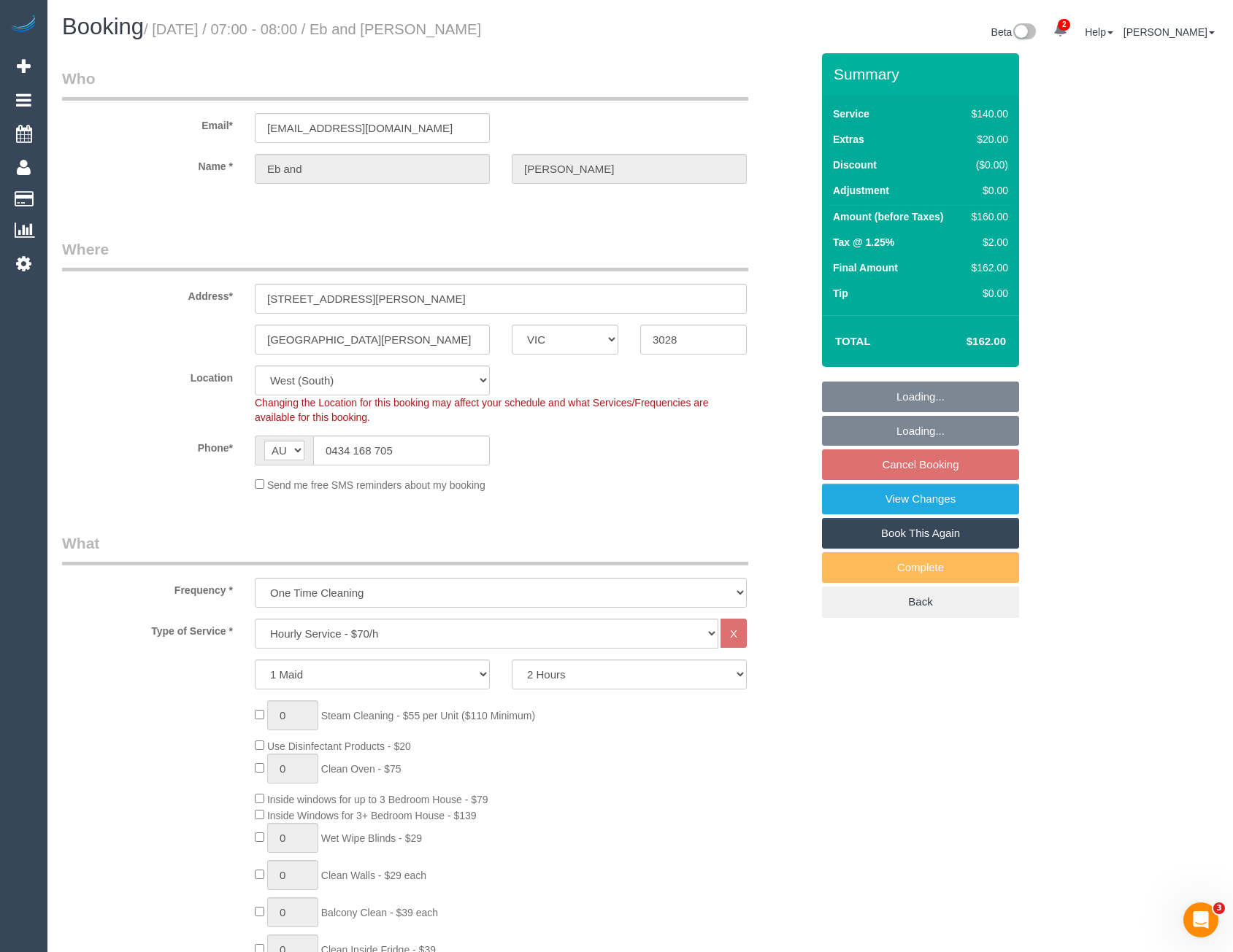
select select "object:863"
select select "number:27"
select select "number:14"
select select "number:19"
select select "number:25"
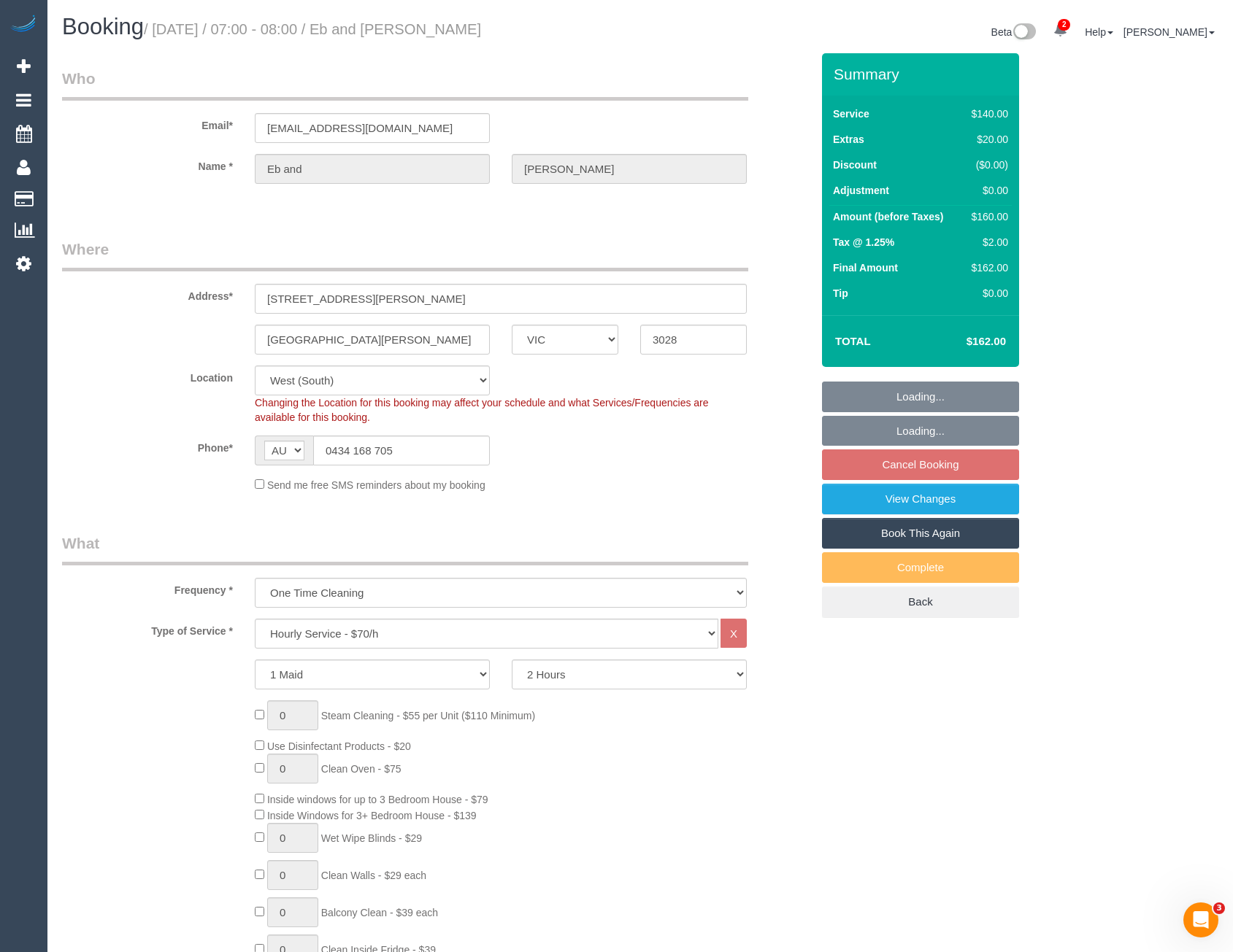
select select "number:26"
select select "spot1"
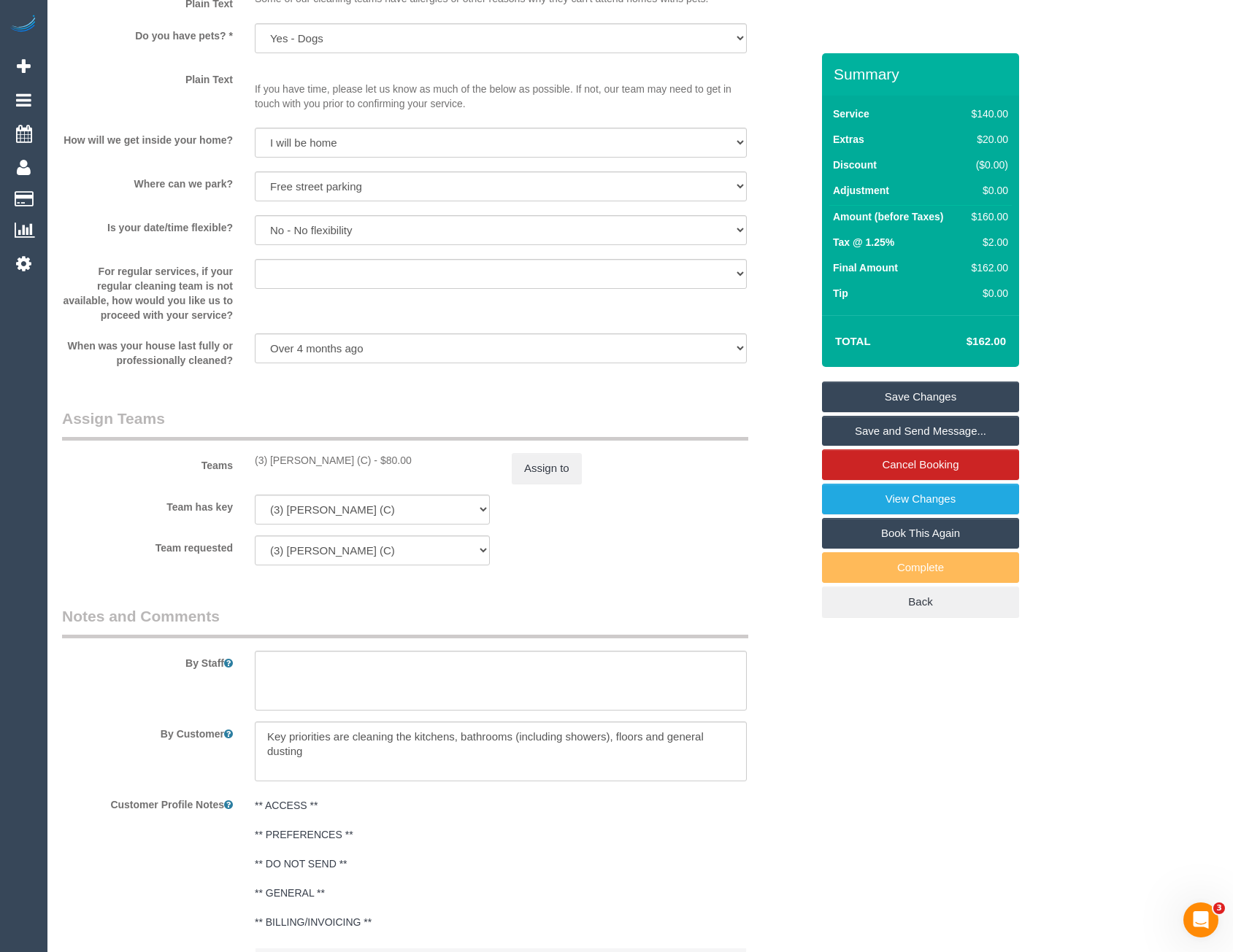
scroll to position [1939, 0]
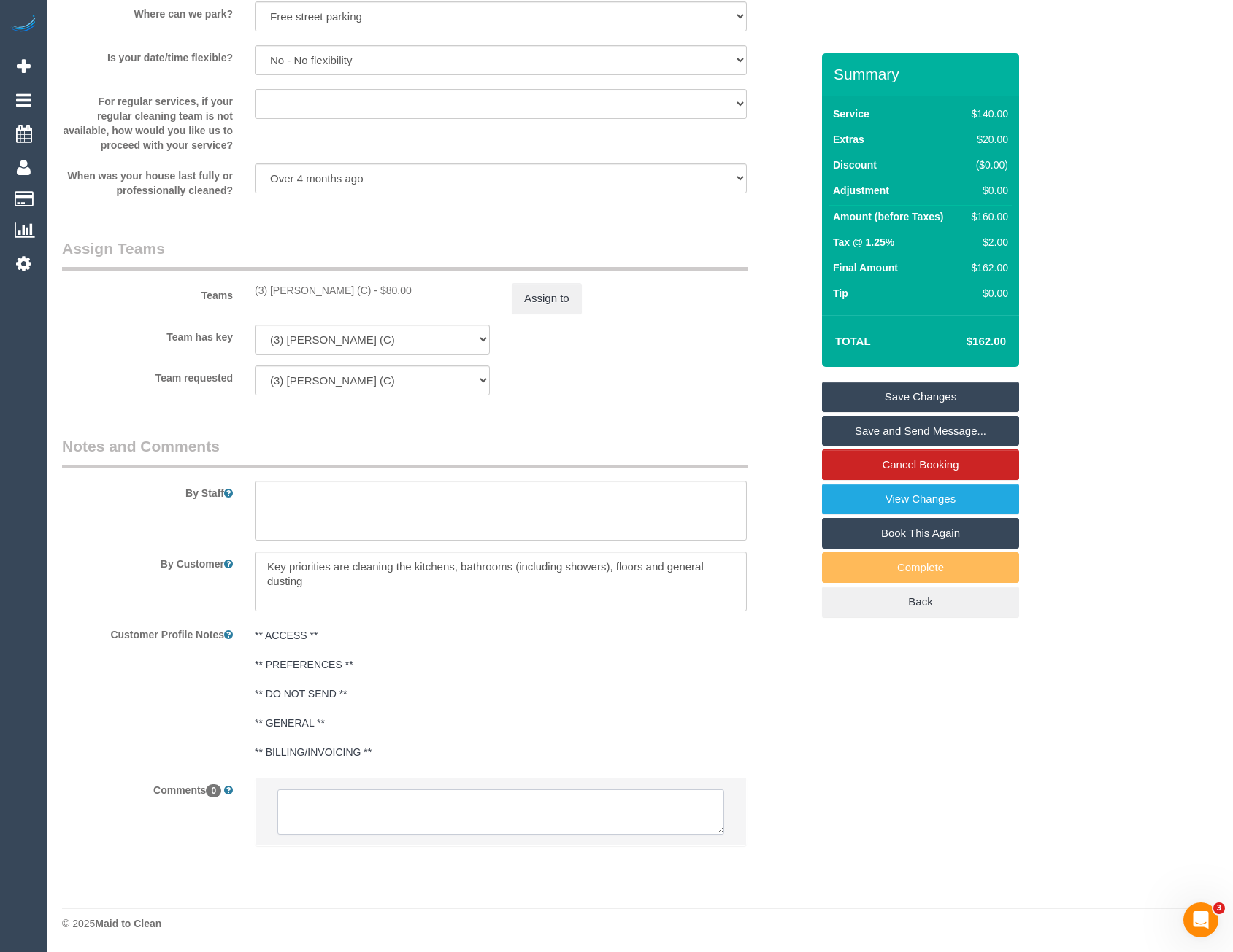
click at [350, 822] on textarea at bounding box center [501, 812] width 447 height 45
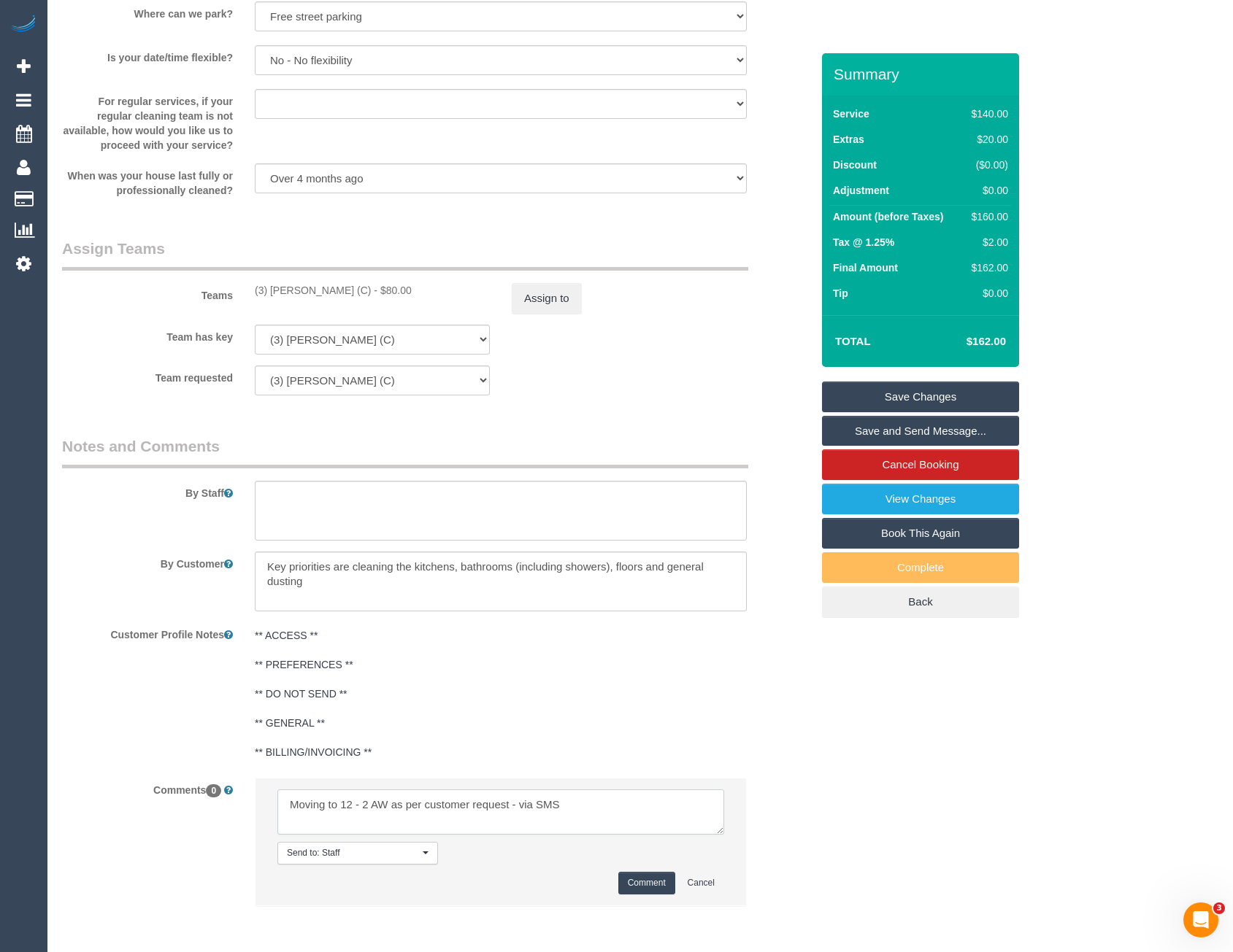
type textarea "Moving to 12 - 2 AW as per customer request - via SMS"
click at [655, 885] on button "Comment" at bounding box center [646, 883] width 57 height 22
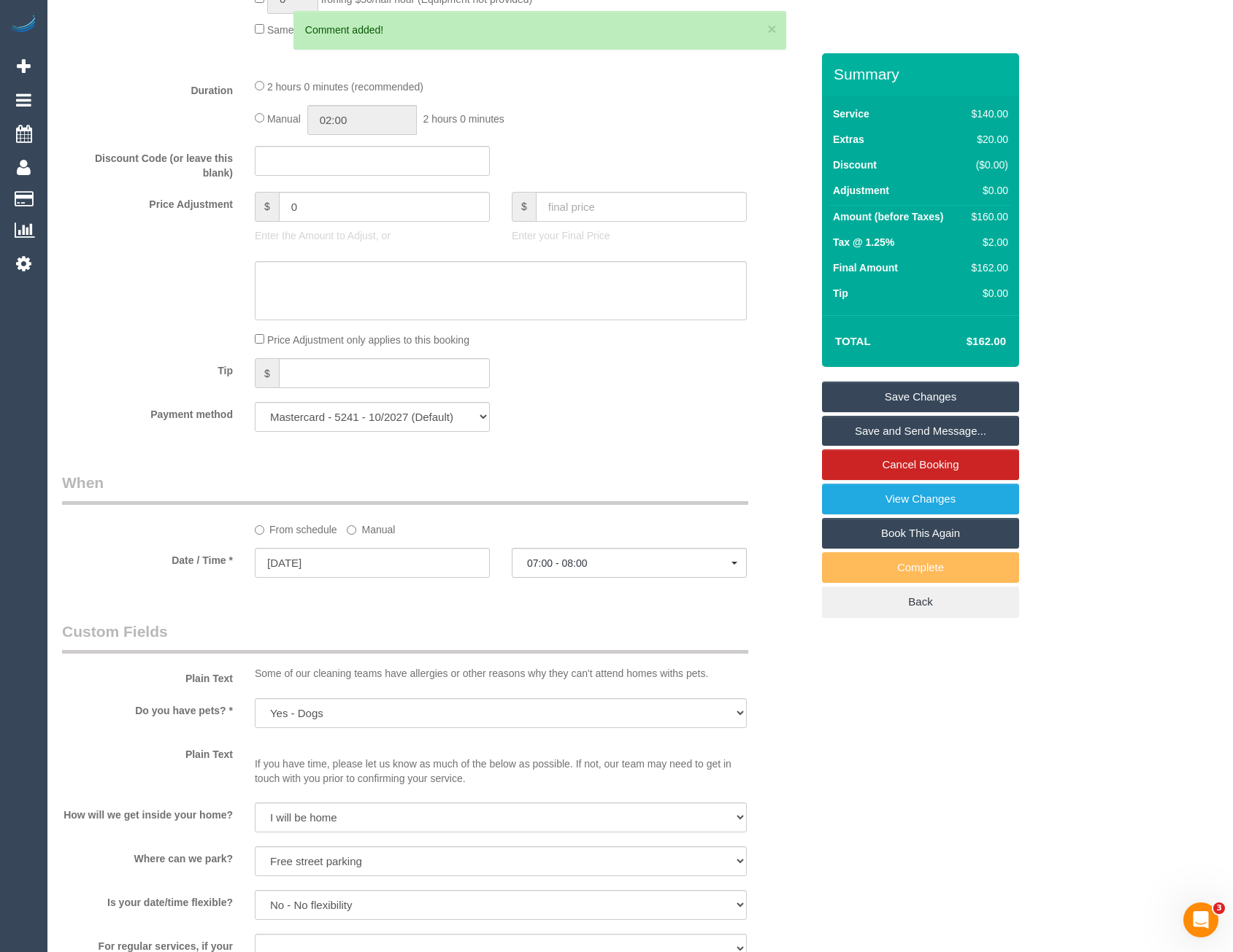
scroll to position [991, 0]
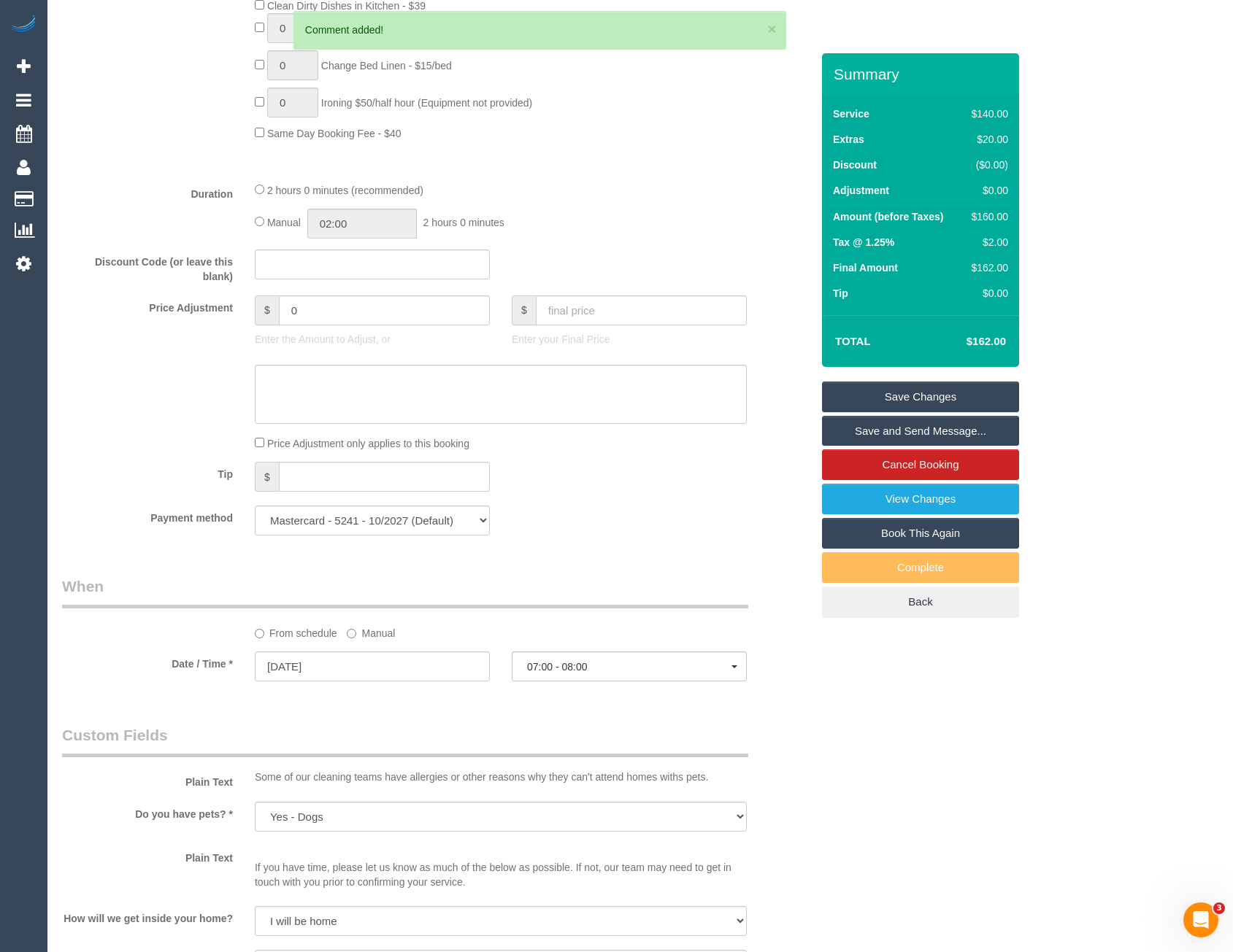
click at [359, 635] on label "Manual" at bounding box center [370, 630] width 48 height 19
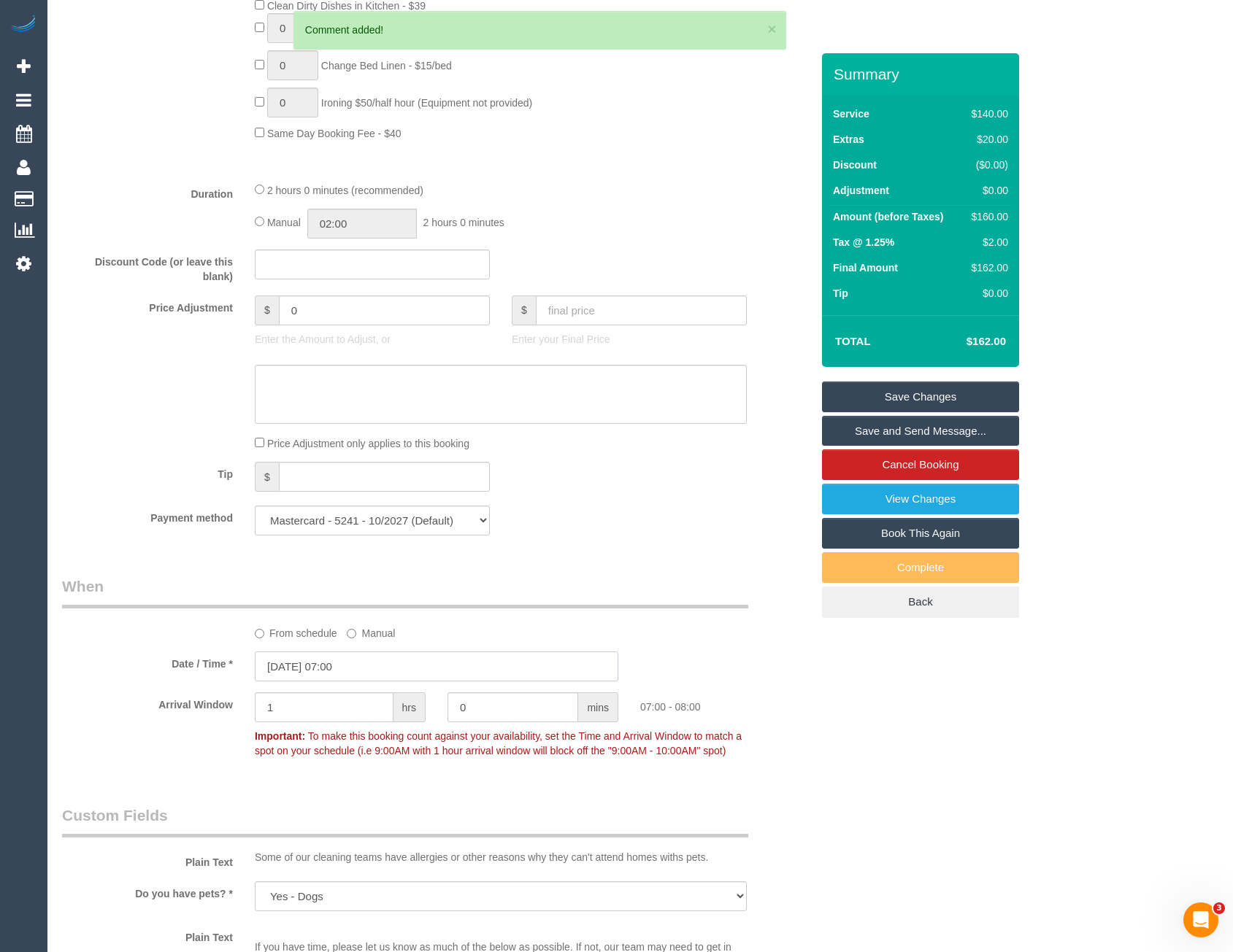
click at [380, 673] on input "13/09/2025 07:00" at bounding box center [436, 666] width 364 height 30
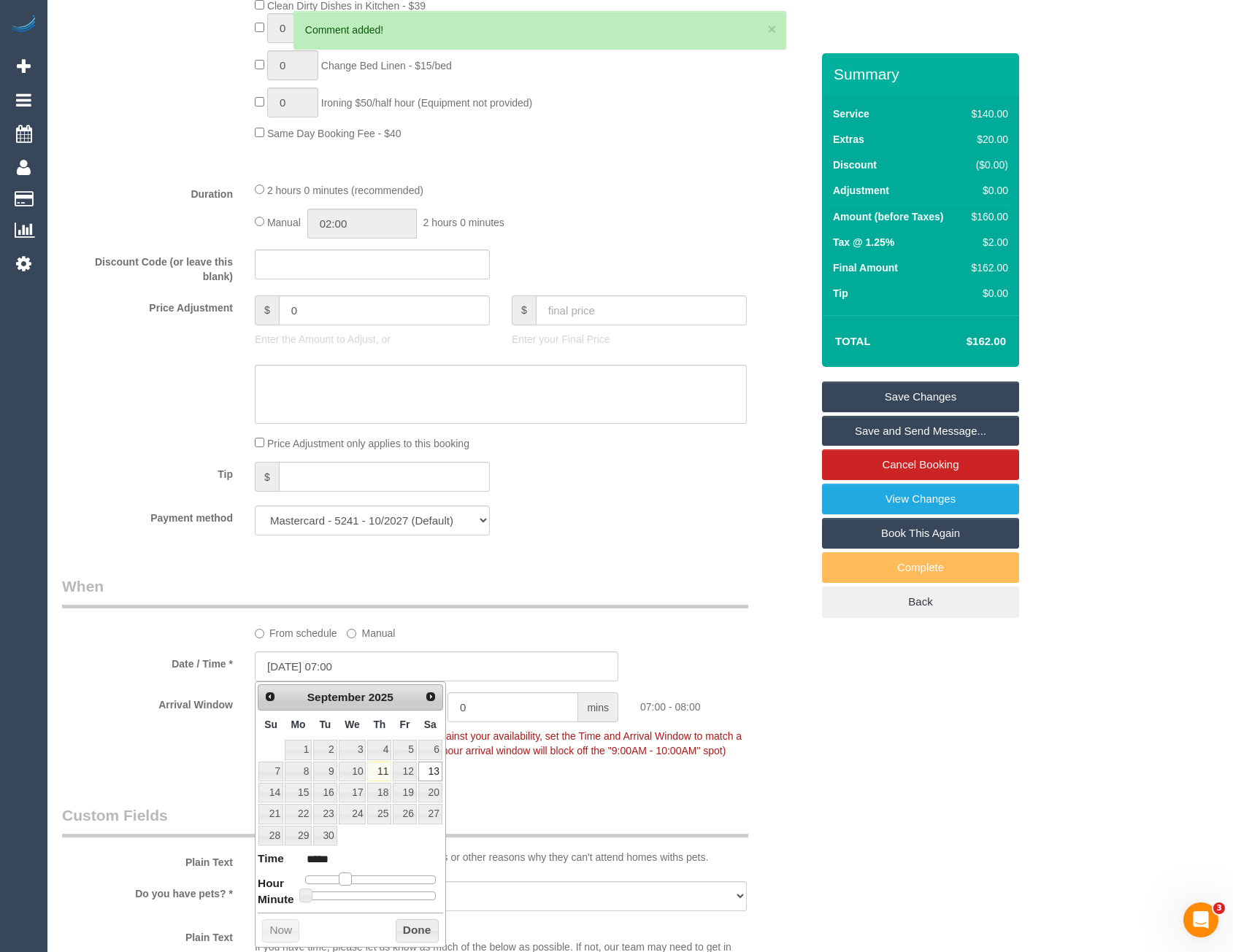
type input "13/09/2025 08:00"
type input "*****"
type input "13/09/2025 10:00"
type input "*****"
type input "13/09/2025 11:00"
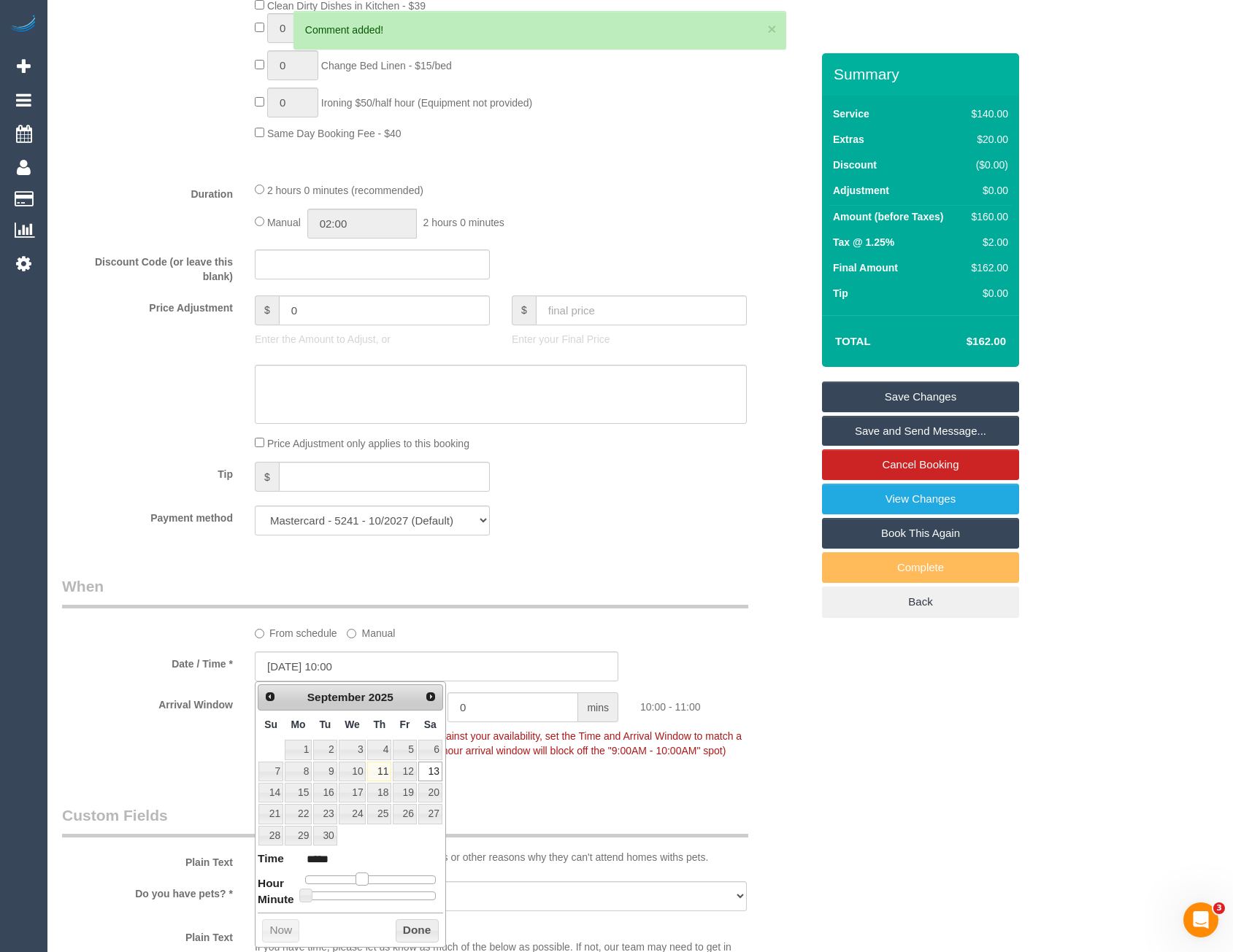
type input "*****"
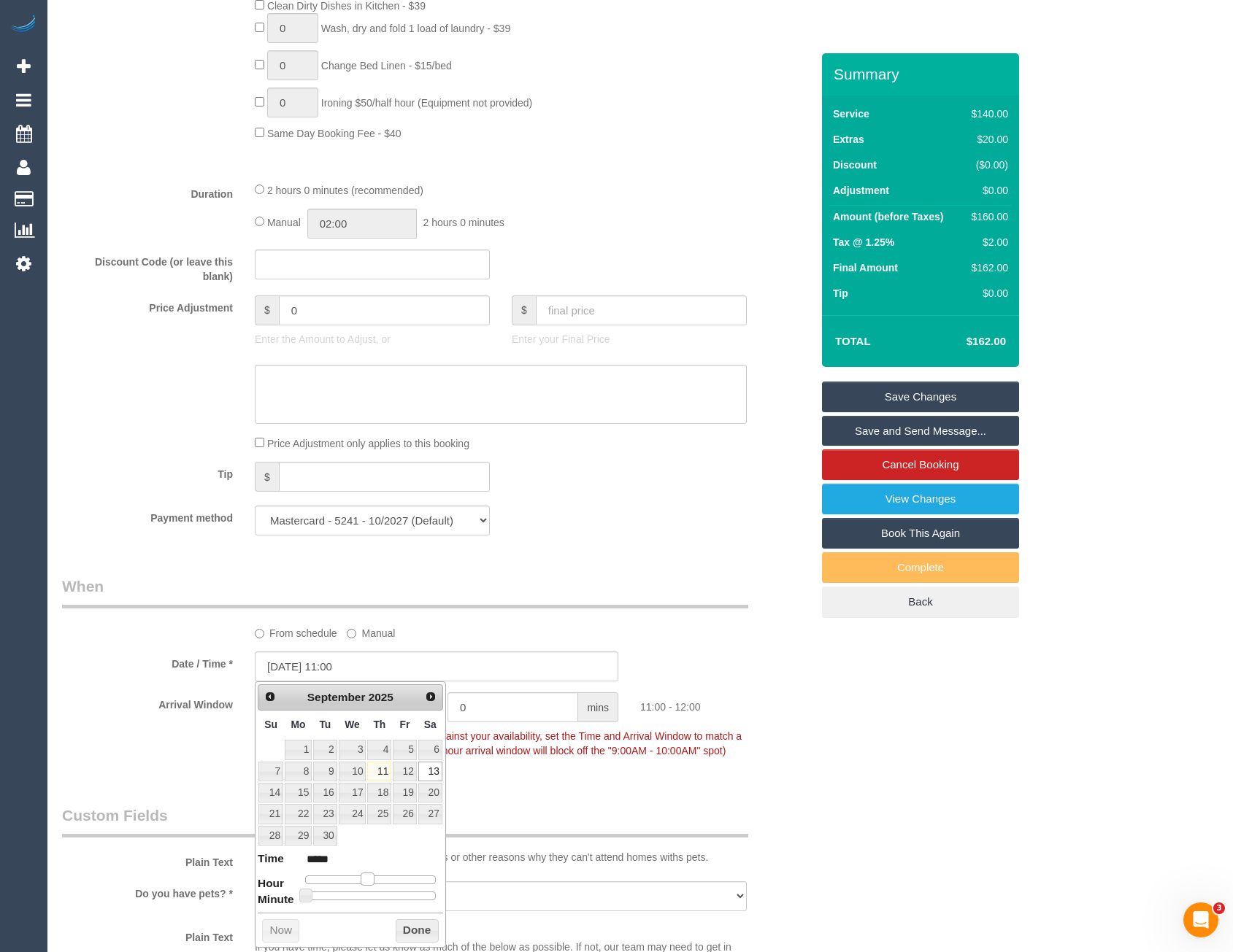
type input "13/09/2025 12:00"
type input "*****"
drag, startPoint x: 346, startPoint y: 879, endPoint x: 376, endPoint y: 879, distance: 30.0
click at [376, 879] on span at bounding box center [374, 879] width 14 height 13
click at [409, 929] on button "Done" at bounding box center [417, 930] width 43 height 23
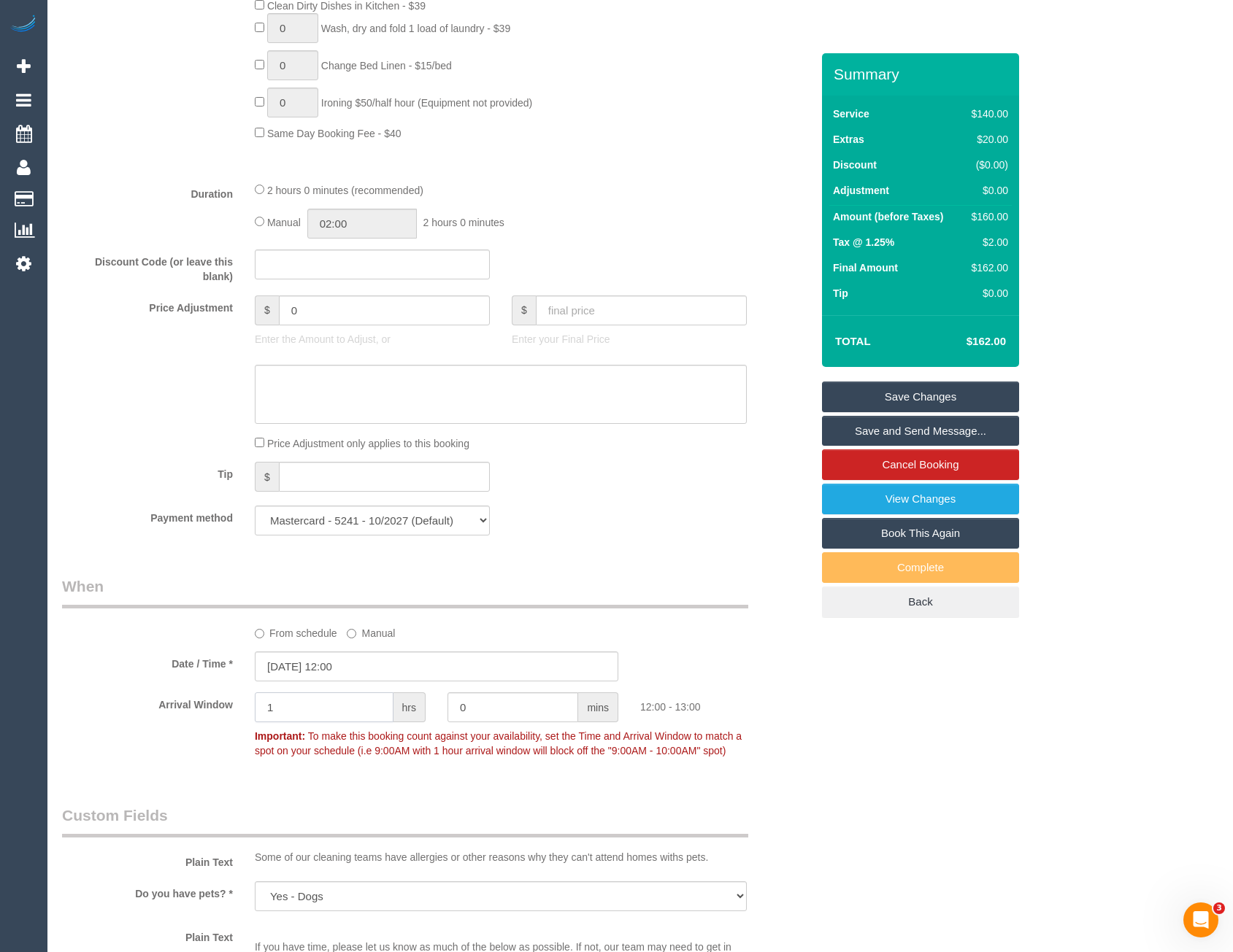
drag, startPoint x: 298, startPoint y: 708, endPoint x: 217, endPoint y: 720, distance: 81.9
click at [216, 720] on div "Arrival Window 1 hrs 0 mins 12:00 - 13:00 Important: To make this booking count…" at bounding box center [436, 729] width 771 height 72
type input "2"
click at [514, 587] on legend "When" at bounding box center [405, 592] width 686 height 33
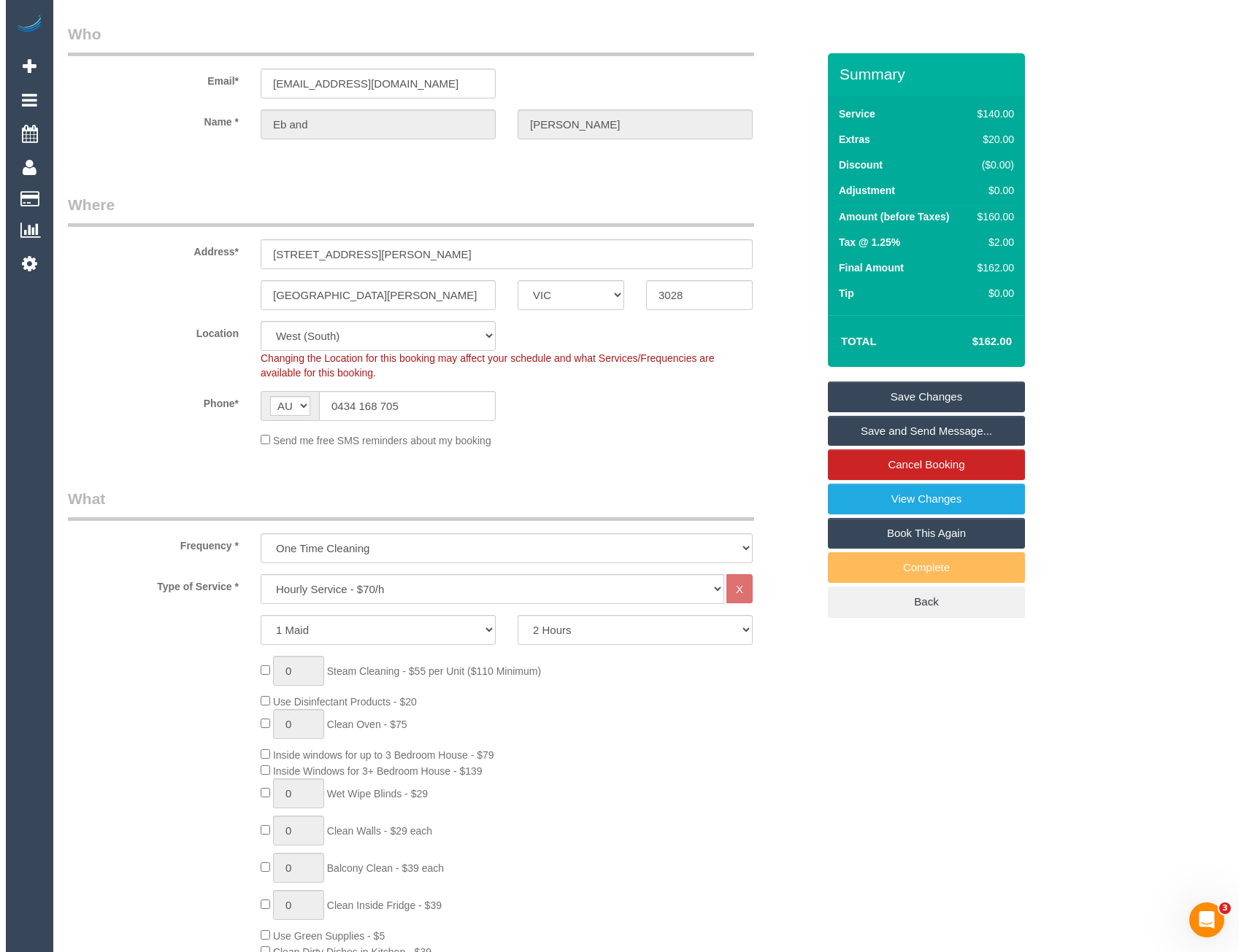
scroll to position [0, 0]
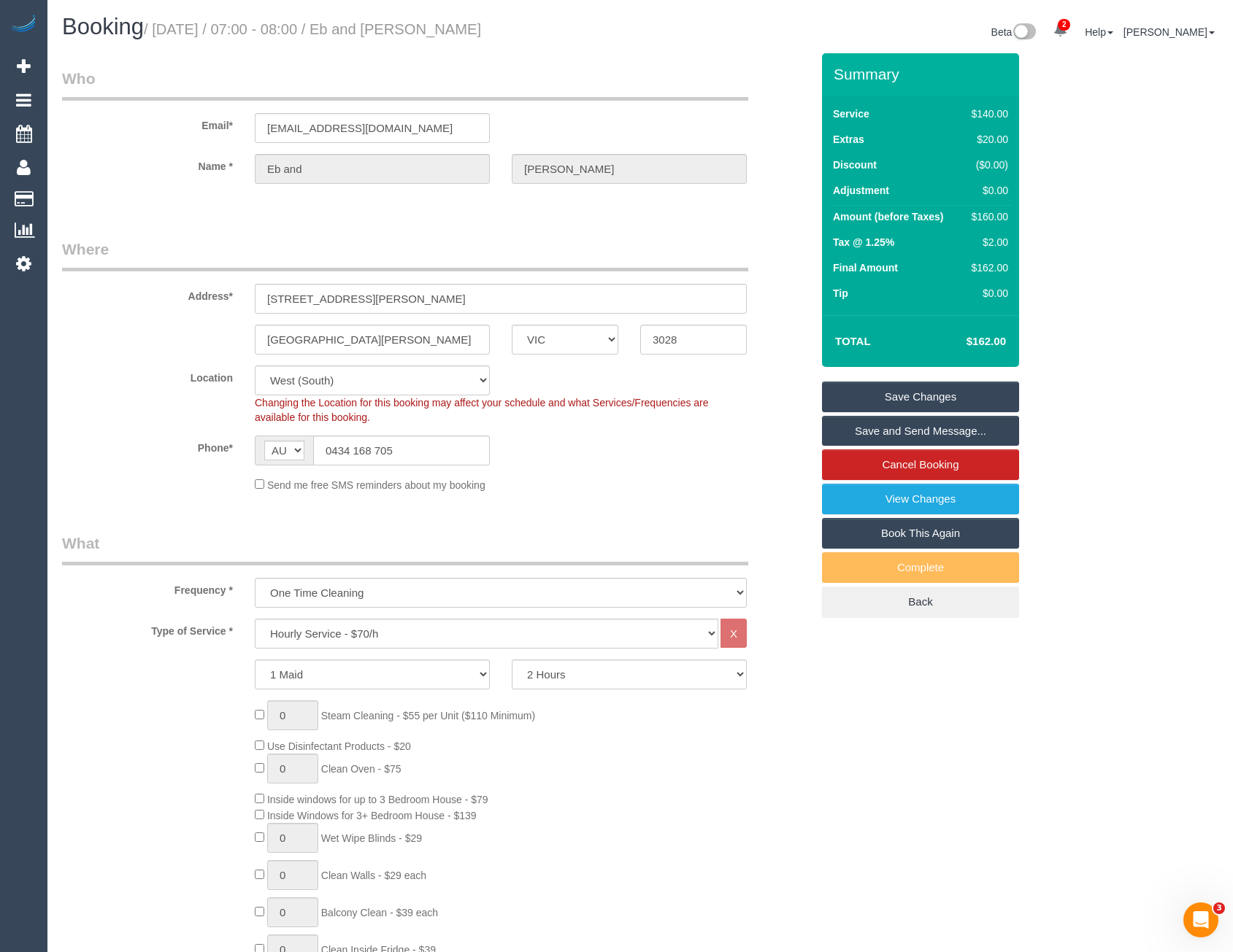
click at [844, 435] on link "Save and Send Message..." at bounding box center [920, 431] width 197 height 31
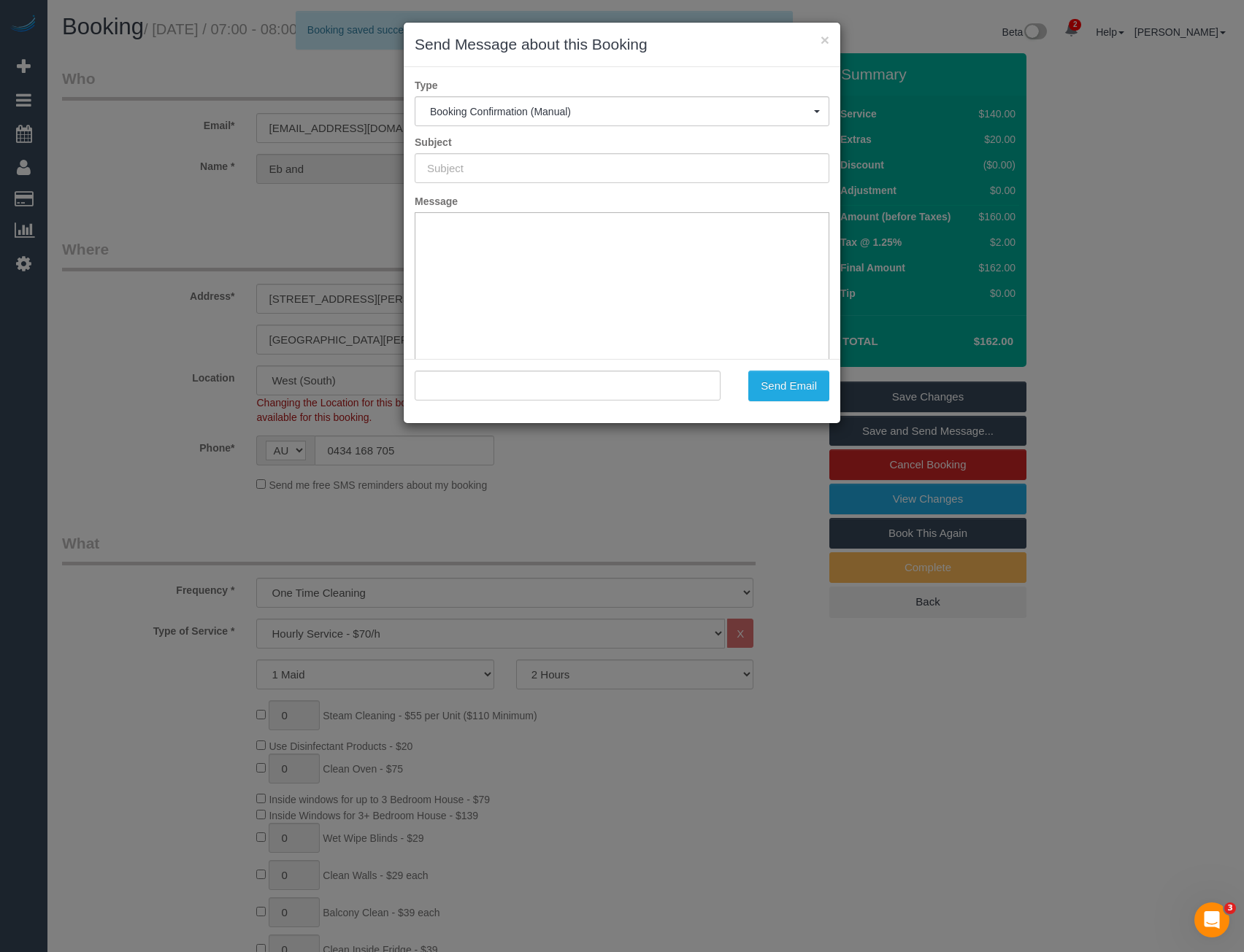
type input "Booking Confirmed"
type input ""Eb and Joe" <ebonycarmelkemeridis@gmail.com>"
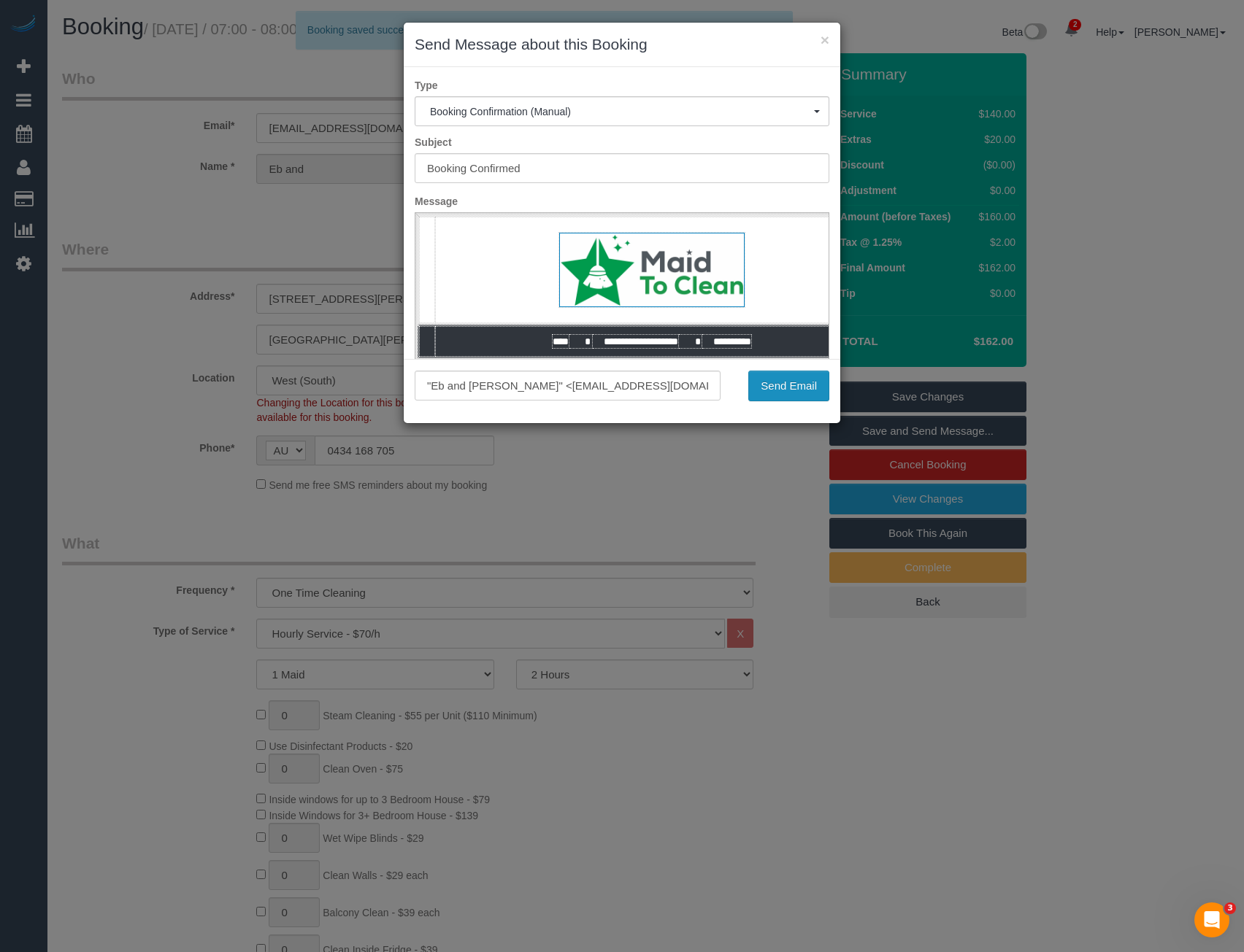
click at [773, 385] on button "Send Email" at bounding box center [789, 385] width 81 height 31
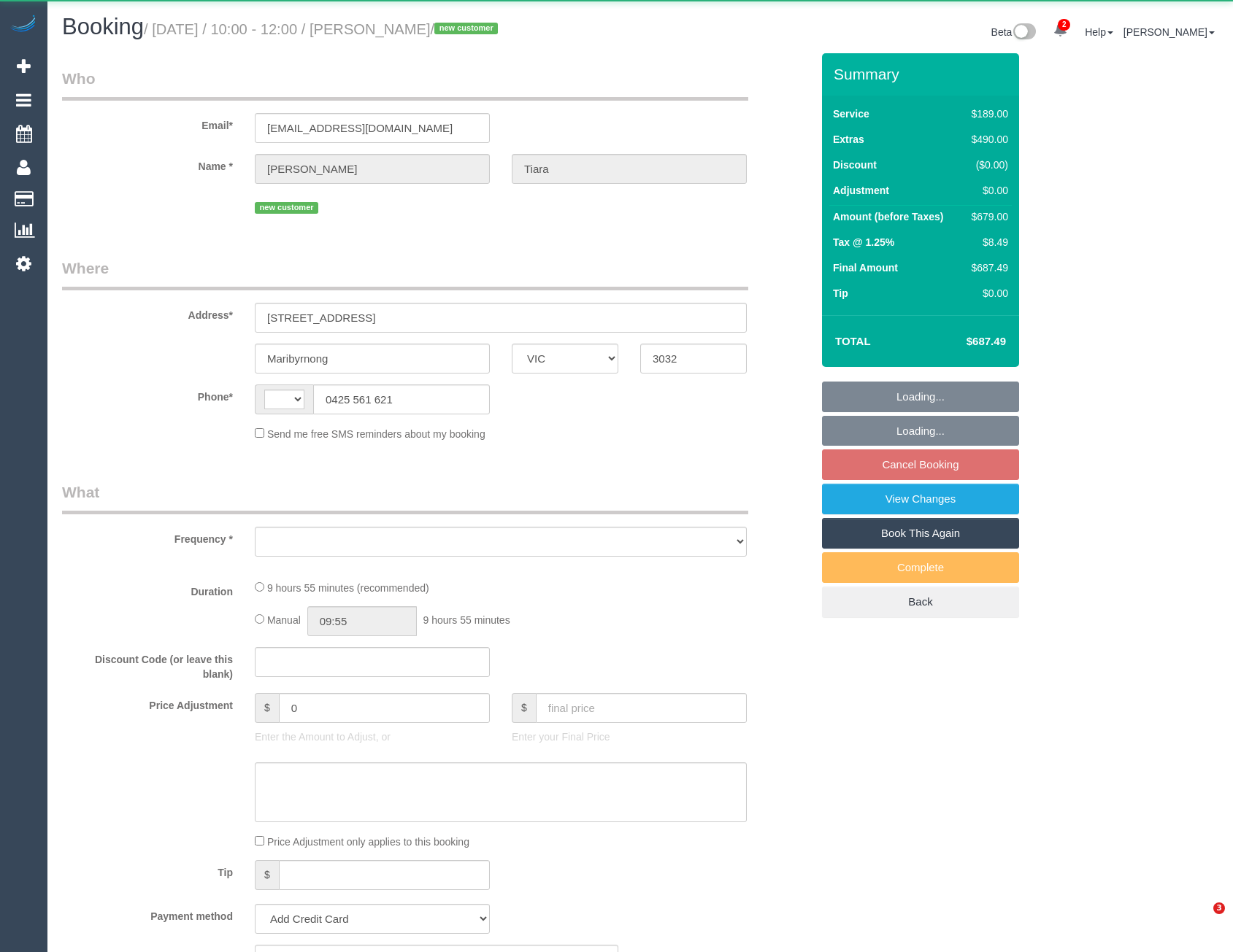
select select "VIC"
select select "string:stripe-pm_1S5zmc2GScqysDRVyz7m8t0B"
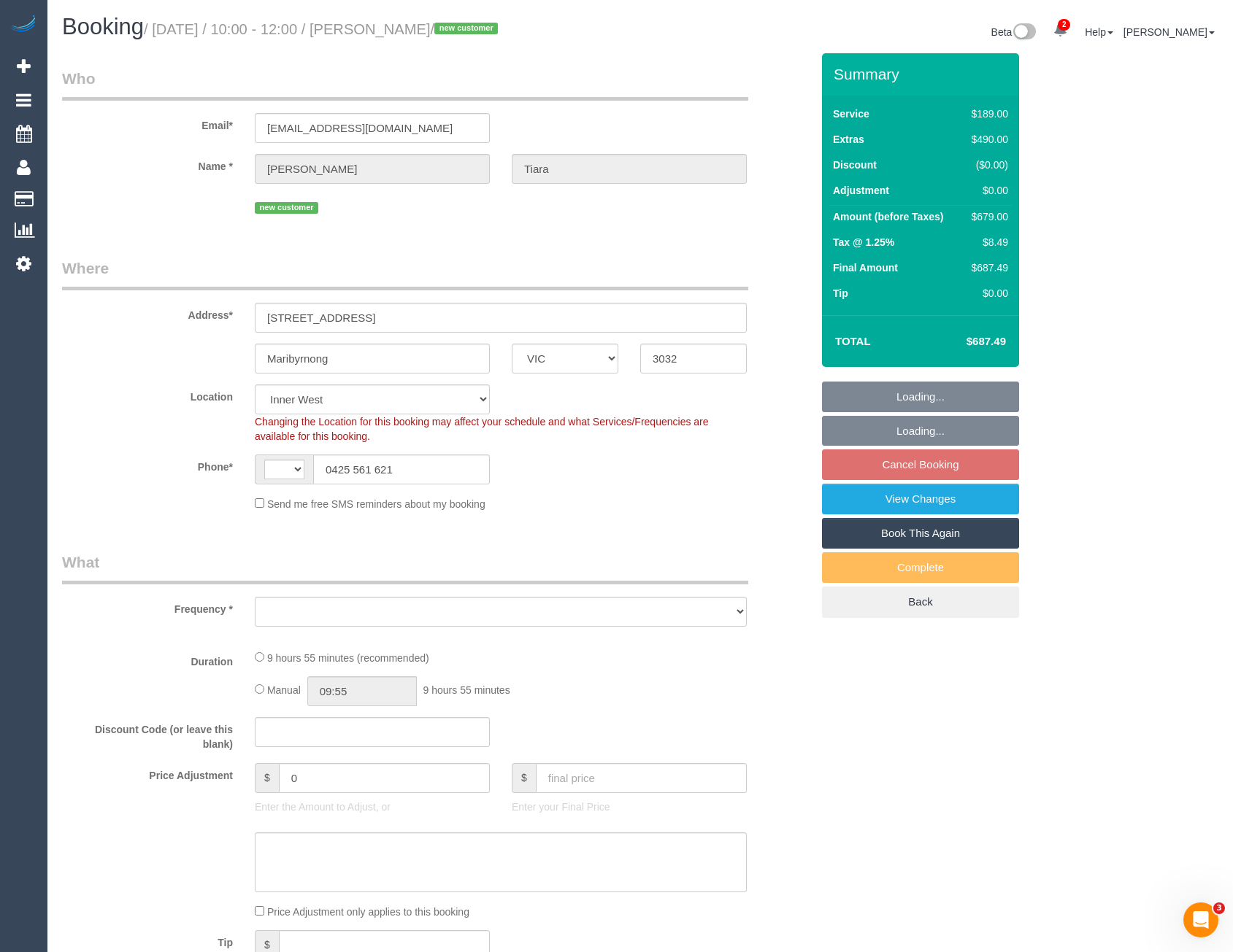
select select "string:AU"
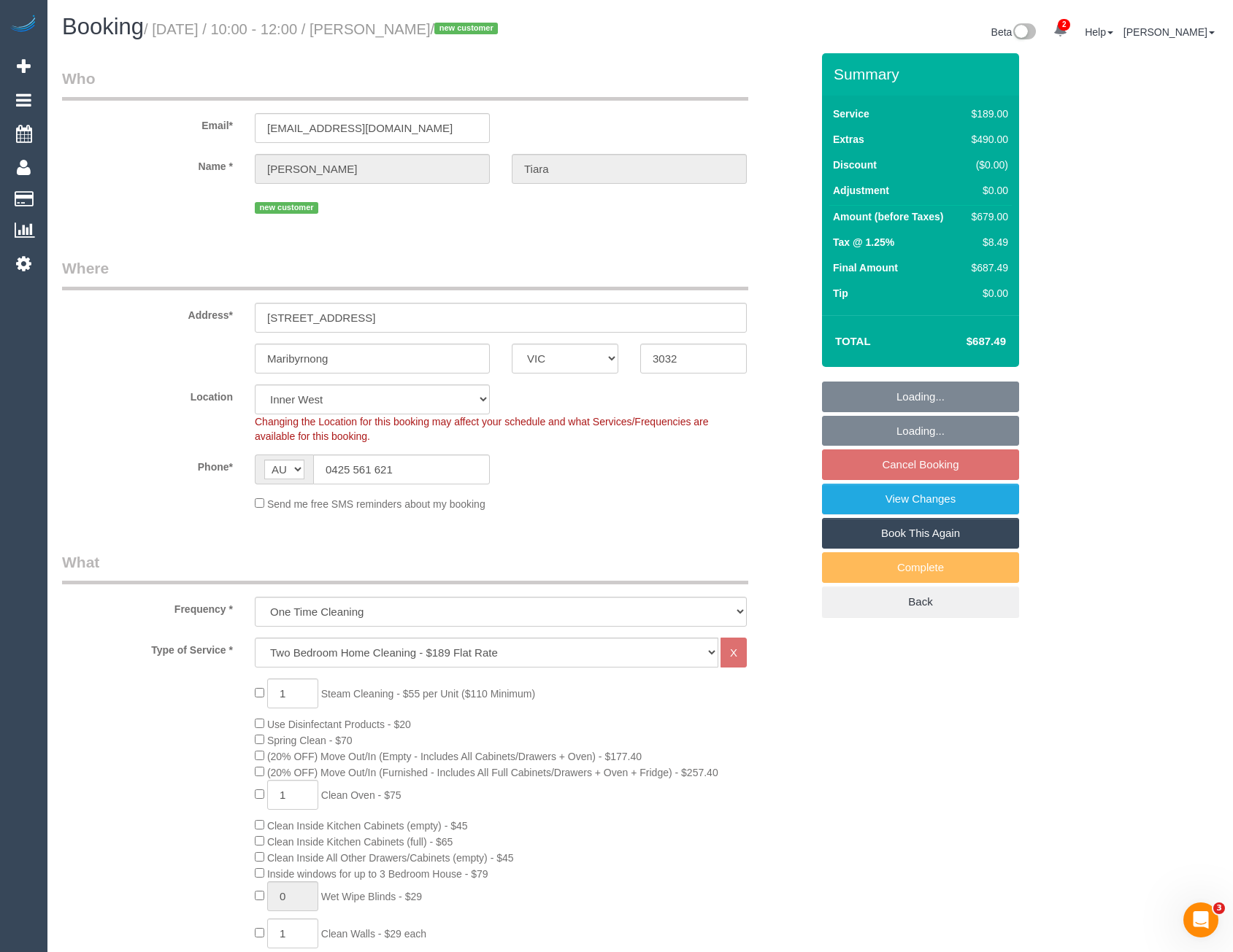
select select "object:673"
select select "number:28"
select select "number:14"
select select "number:19"
select select "number:24"
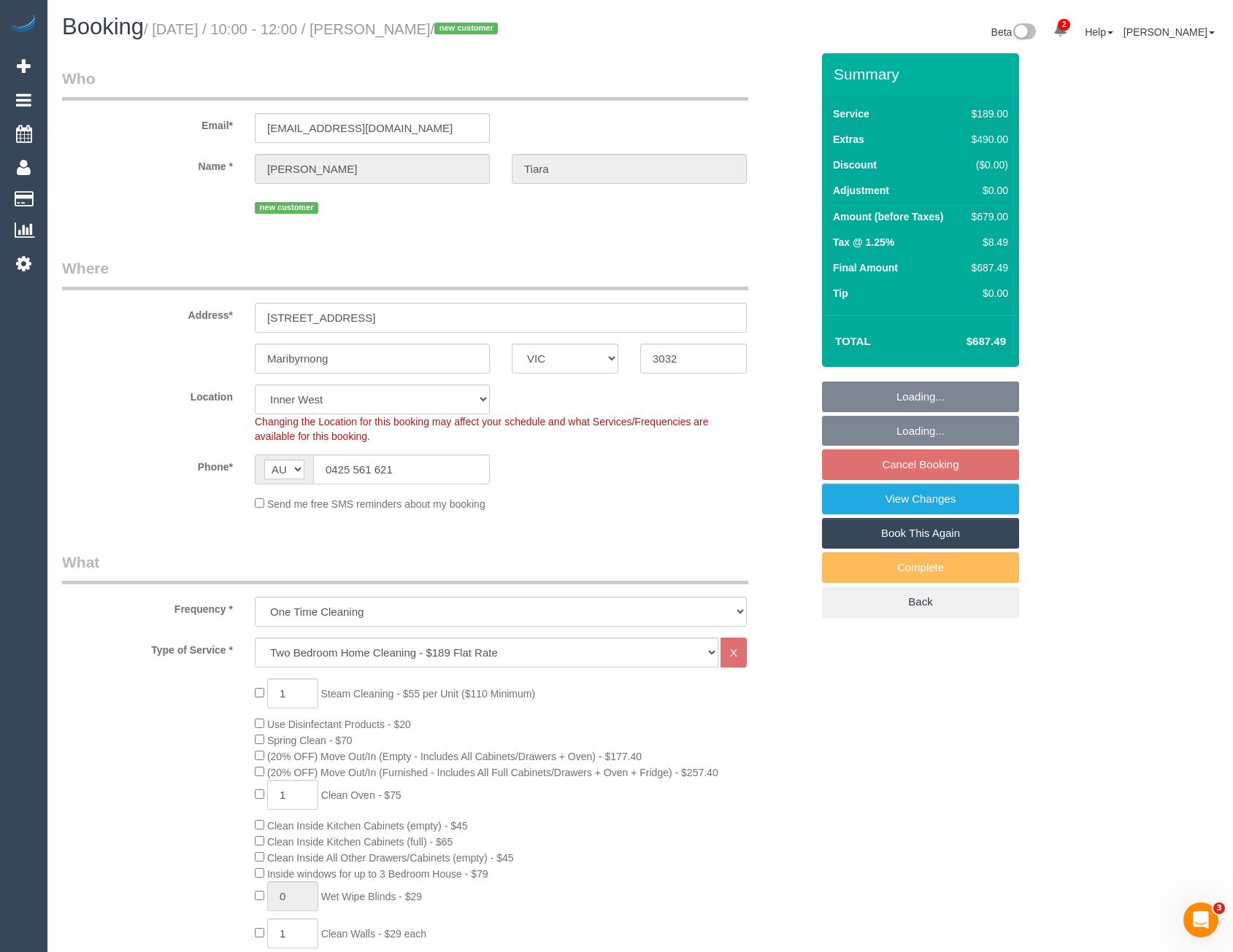
select select "number:26"
select select "spot1"
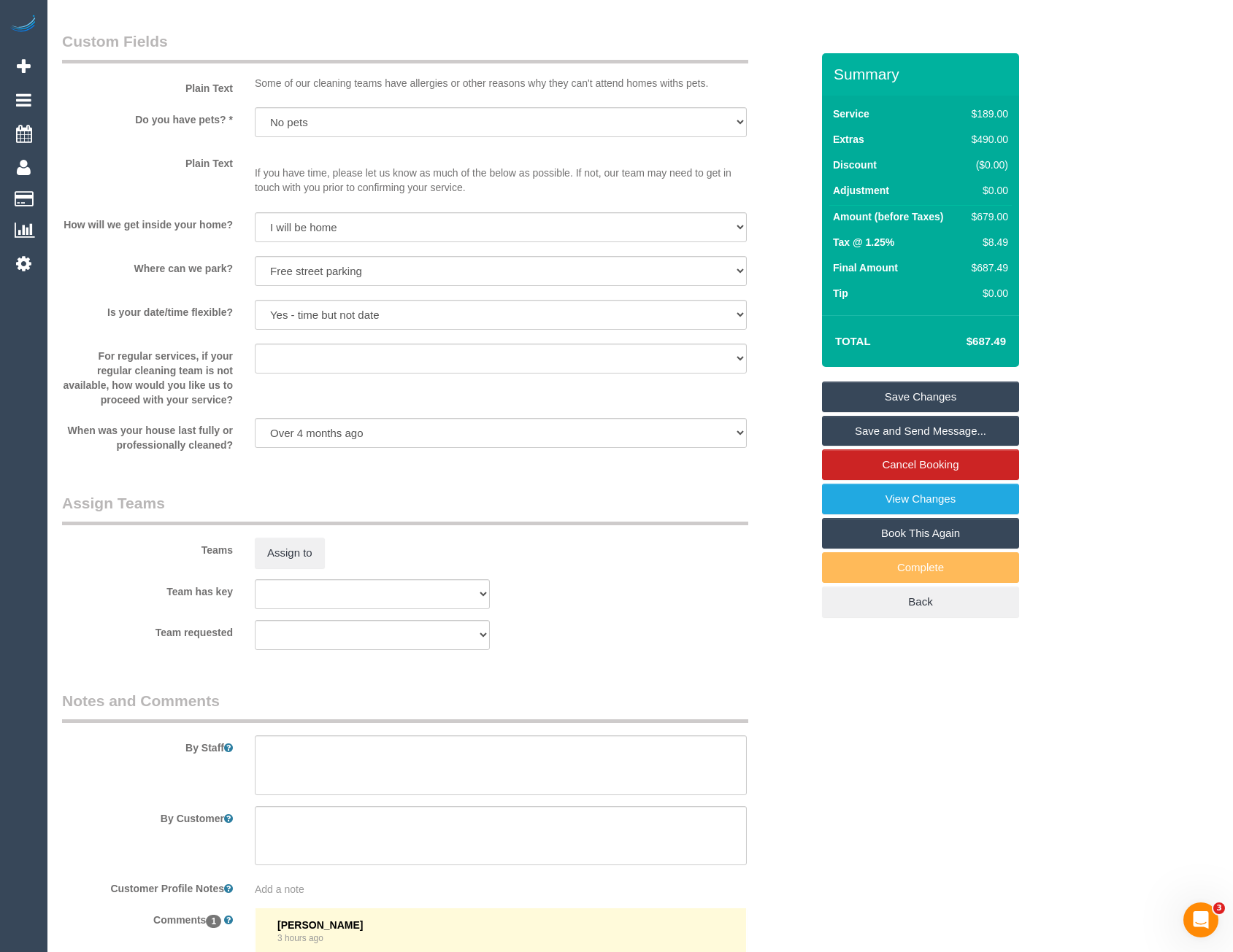
scroll to position [1824, 0]
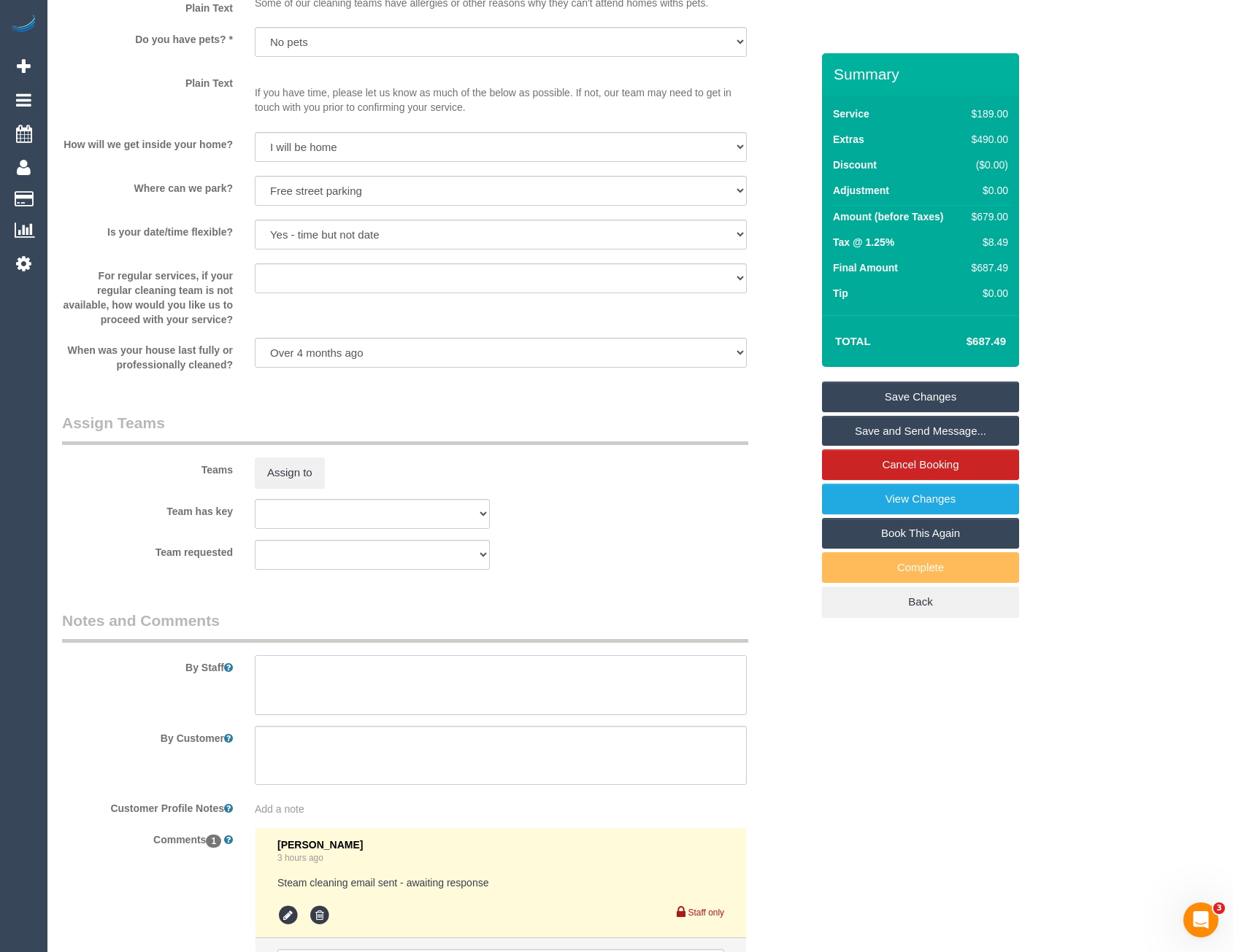
drag, startPoint x: 315, startPoint y: 686, endPoint x: 230, endPoint y: 694, distance: 85.4
click at [315, 686] on textarea at bounding box center [501, 685] width 492 height 60
type textarea "Est 8.5 - 11.5 hours + steam cleaning of living room + bedroom (steam cleaner p…"
click at [302, 472] on button "Assign to" at bounding box center [290, 472] width 70 height 31
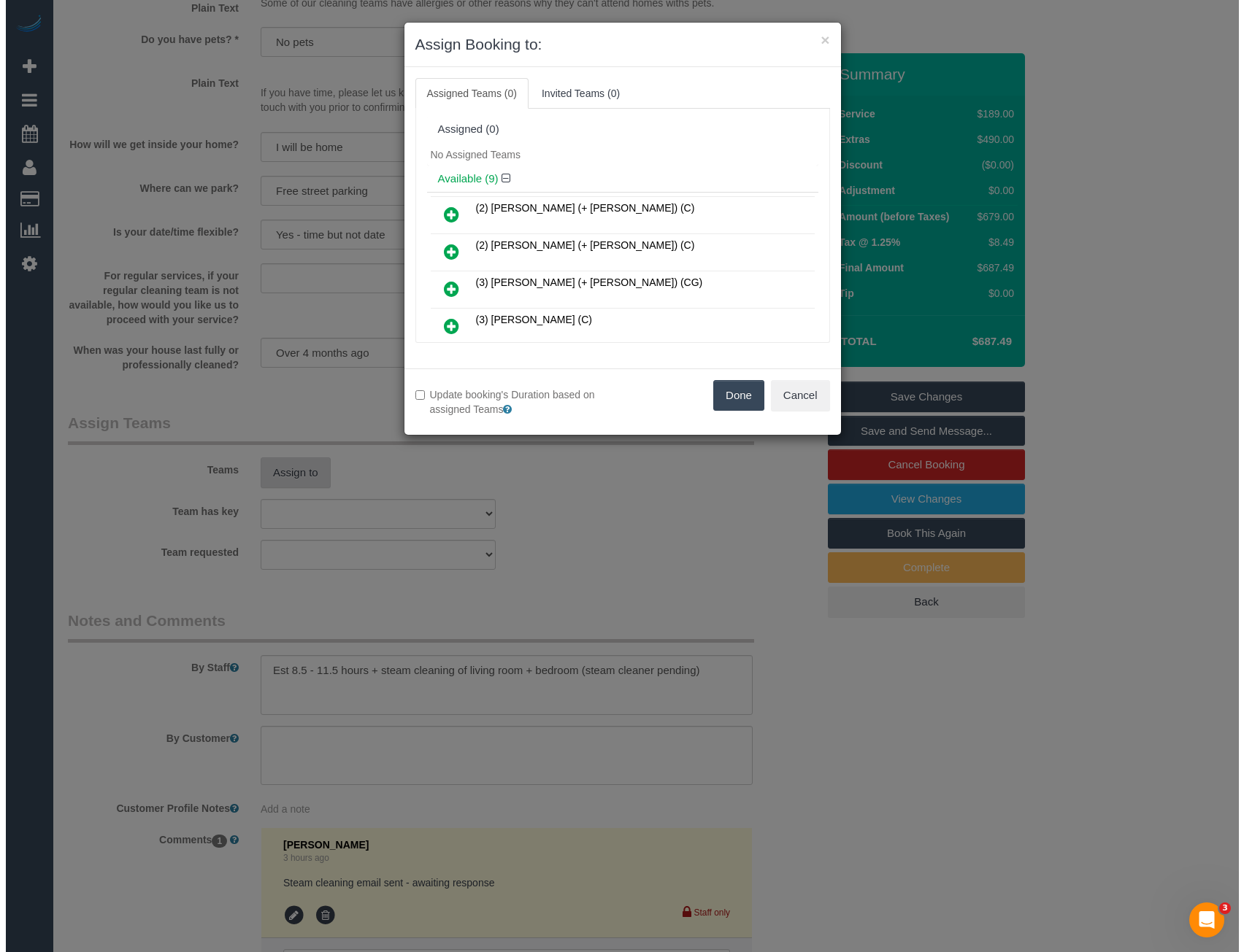
scroll to position [1820, 0]
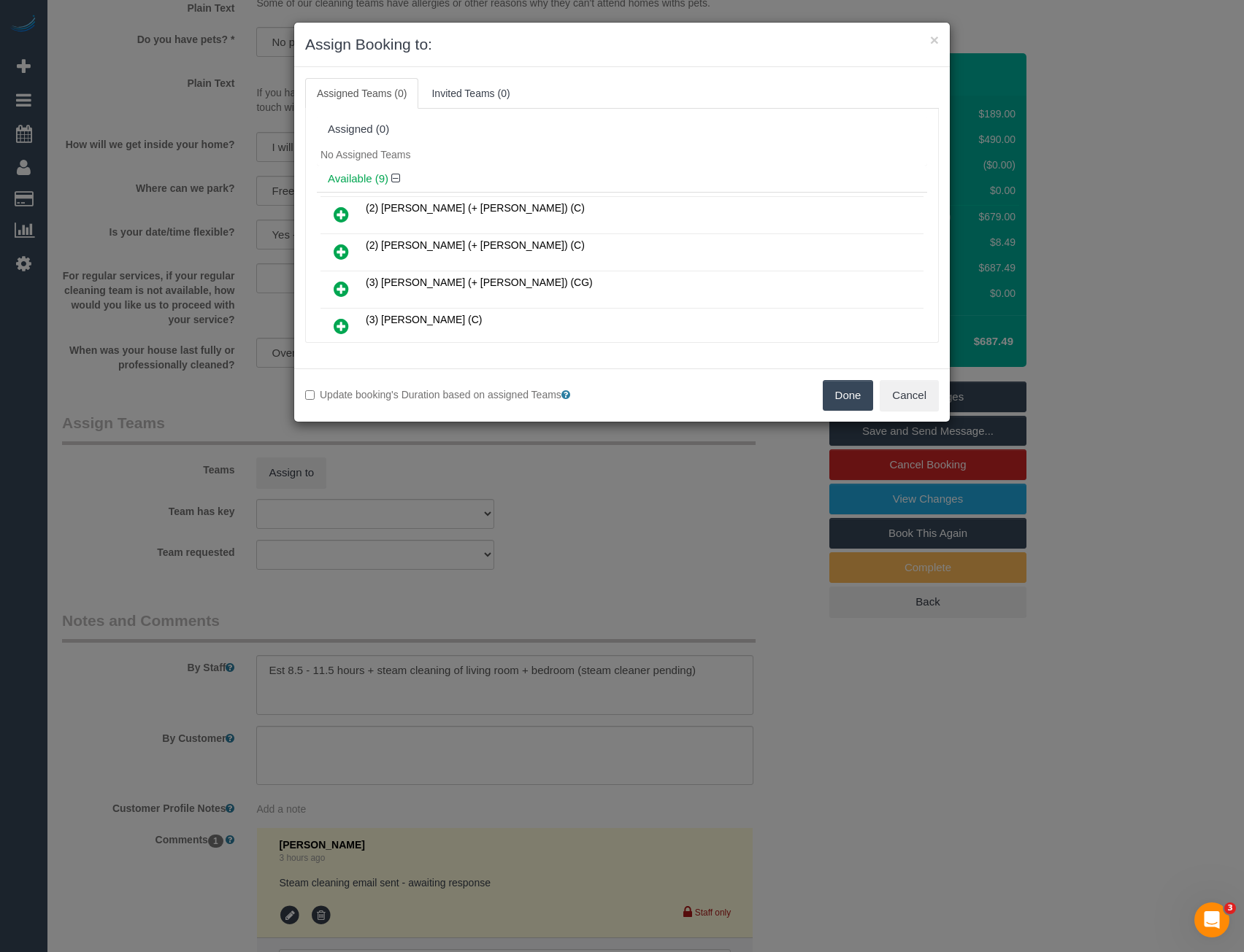
click at [349, 288] on link at bounding box center [341, 289] width 34 height 29
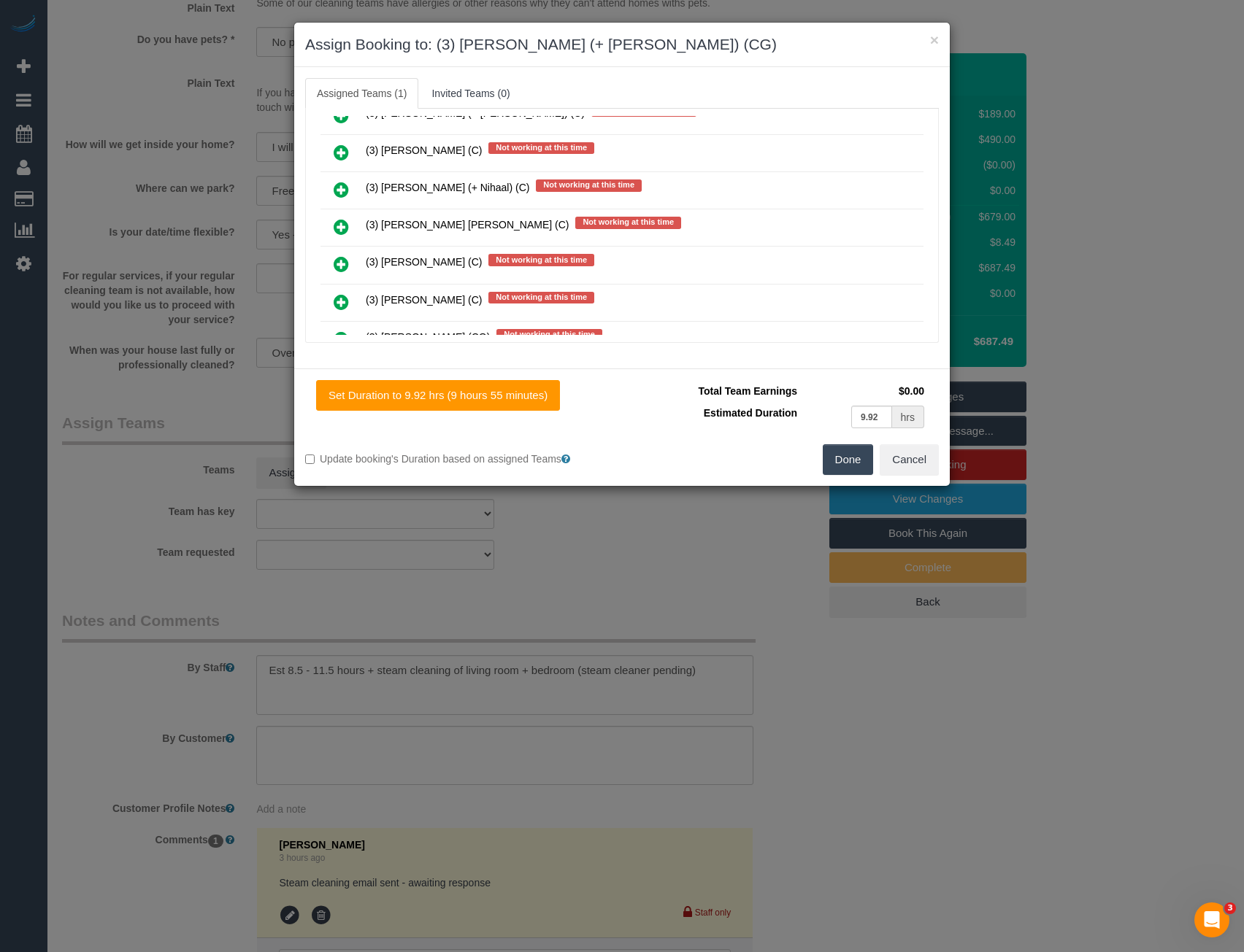
scroll to position [280, 0]
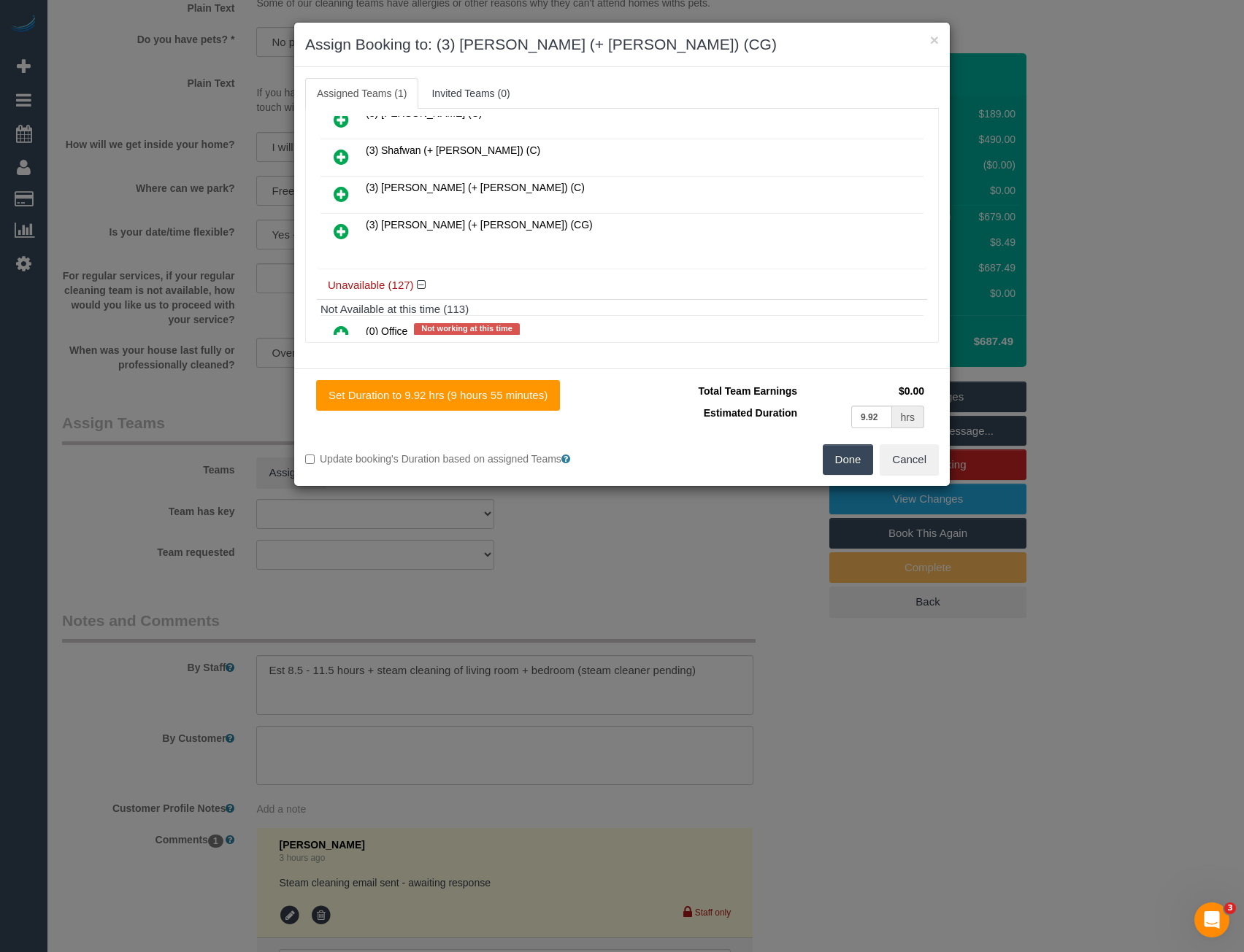
click at [343, 232] on icon at bounding box center [341, 231] width 15 height 17
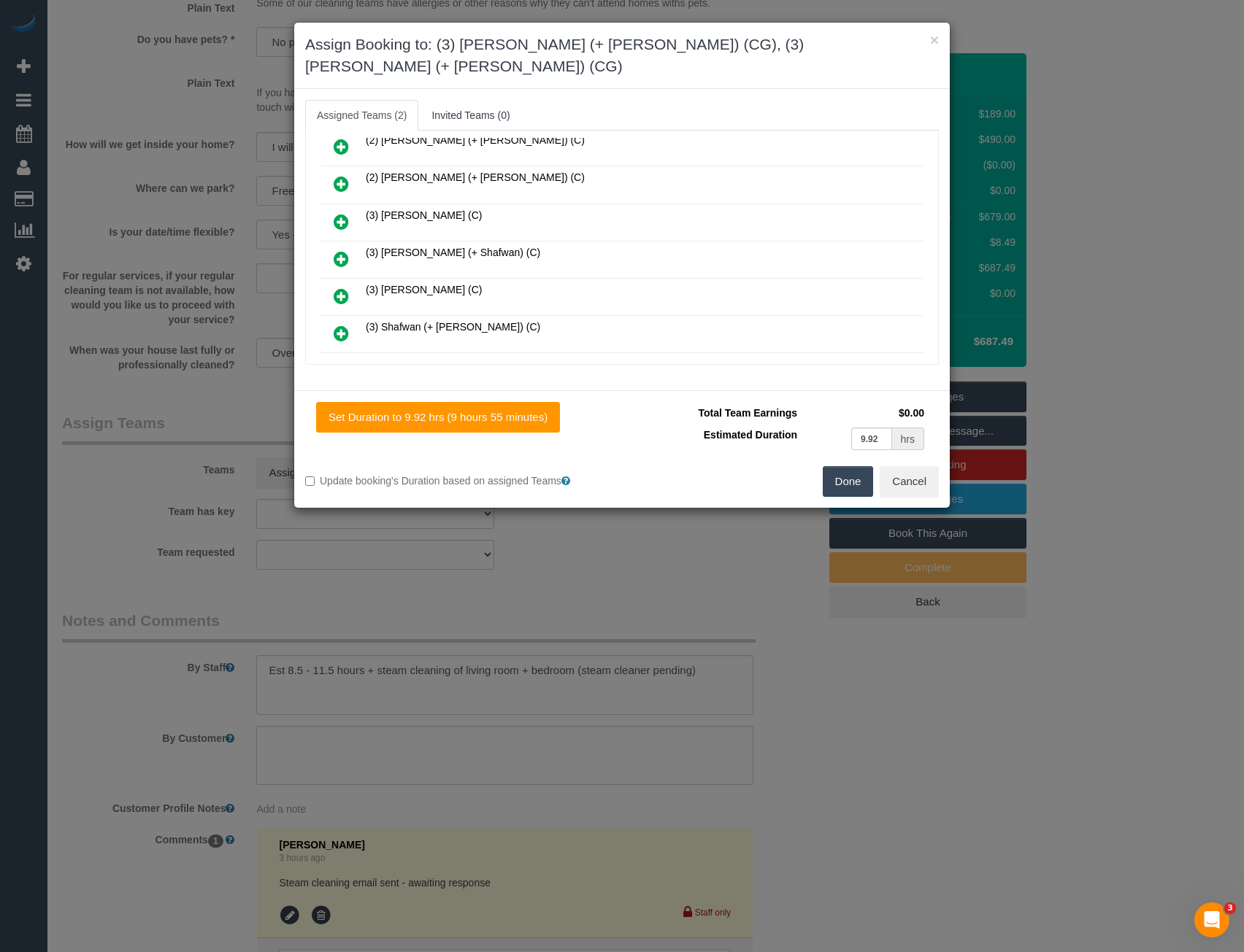
scroll to position [0, 0]
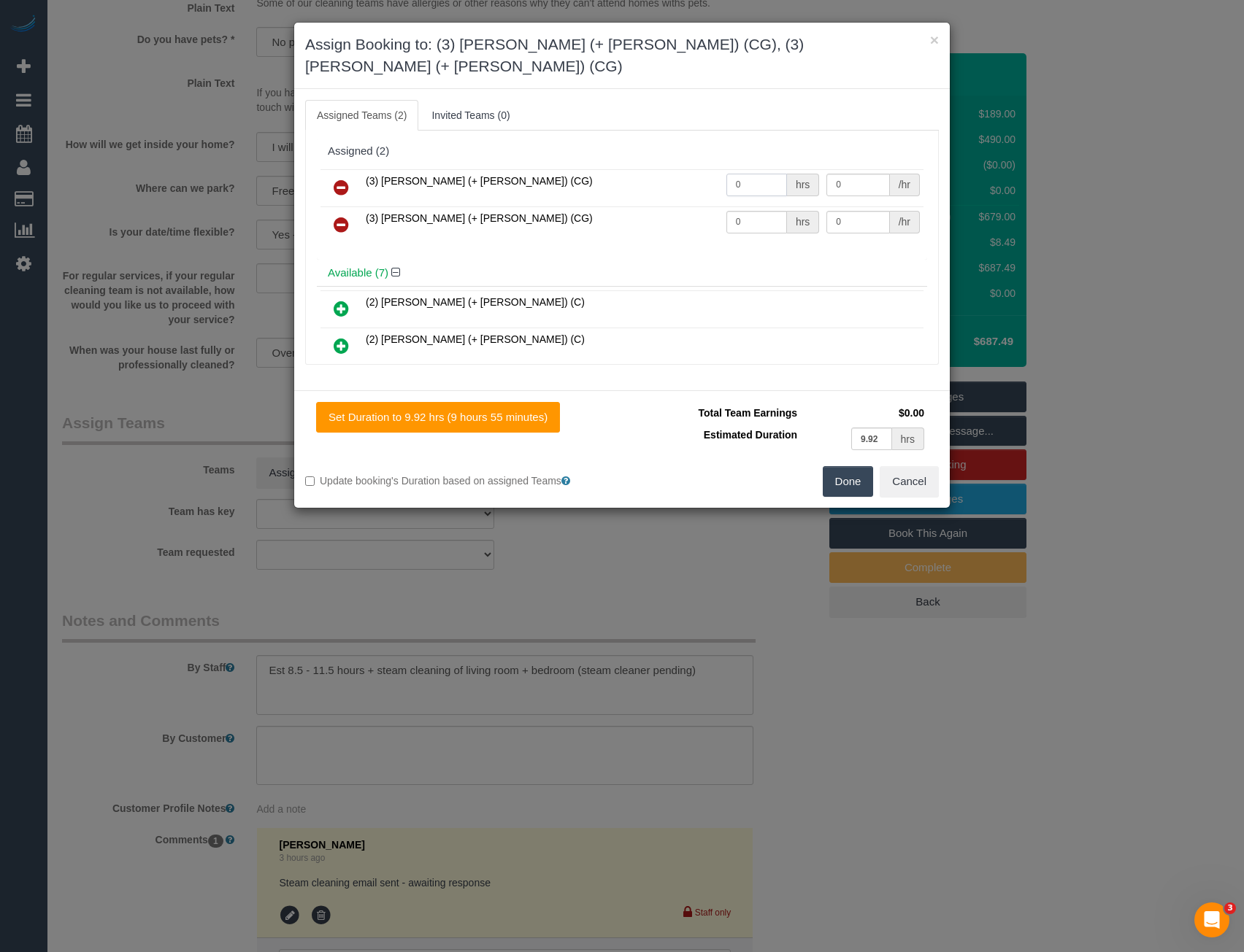
drag, startPoint x: 751, startPoint y: 169, endPoint x: 640, endPoint y: 147, distance: 113.2
click at [671, 169] on tr "(3) Amninder (+ Sohail) (CG) 0 hrs 0 /hr" at bounding box center [622, 188] width 603 height 37
type input "1"
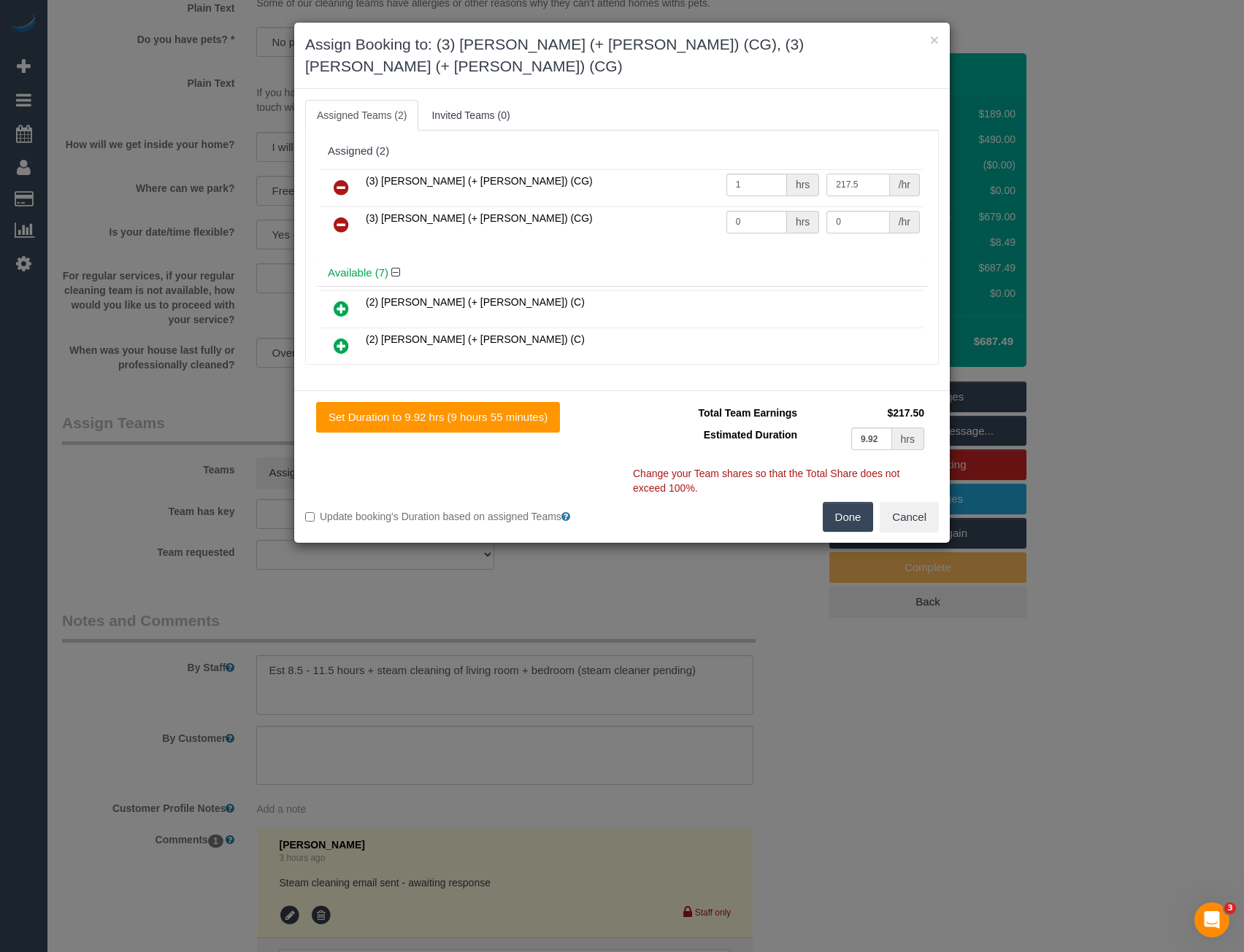
type input "217.5"
drag, startPoint x: 744, startPoint y: 201, endPoint x: 685, endPoint y: 183, distance: 61.7
click at [685, 206] on tr "(3) Sohail (+ Amninder) (CG) 0 hrs 0 /hr" at bounding box center [622, 225] width 603 height 37
type input "1"
type input "217.5"
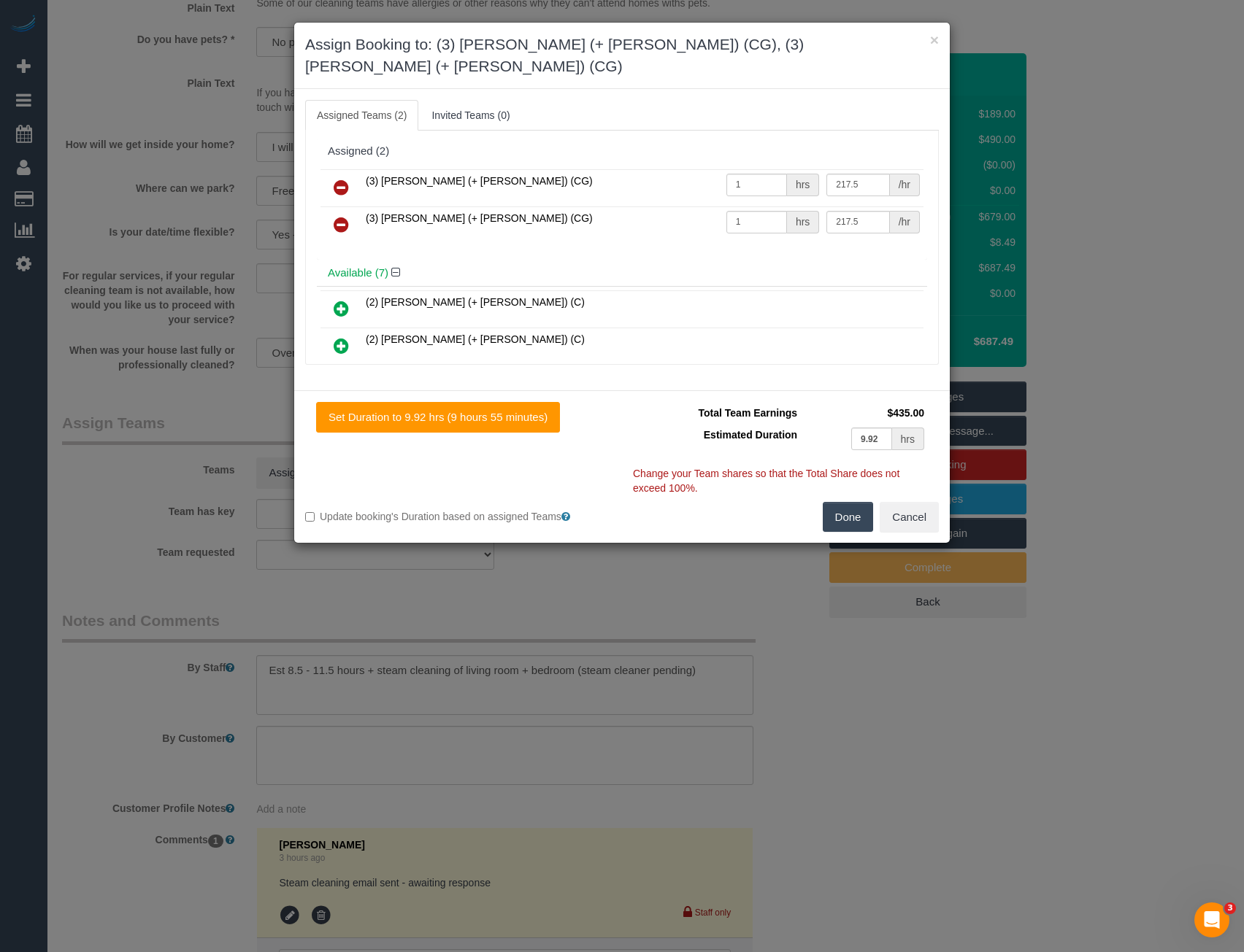
click at [844, 502] on button "Done" at bounding box center [848, 517] width 51 height 31
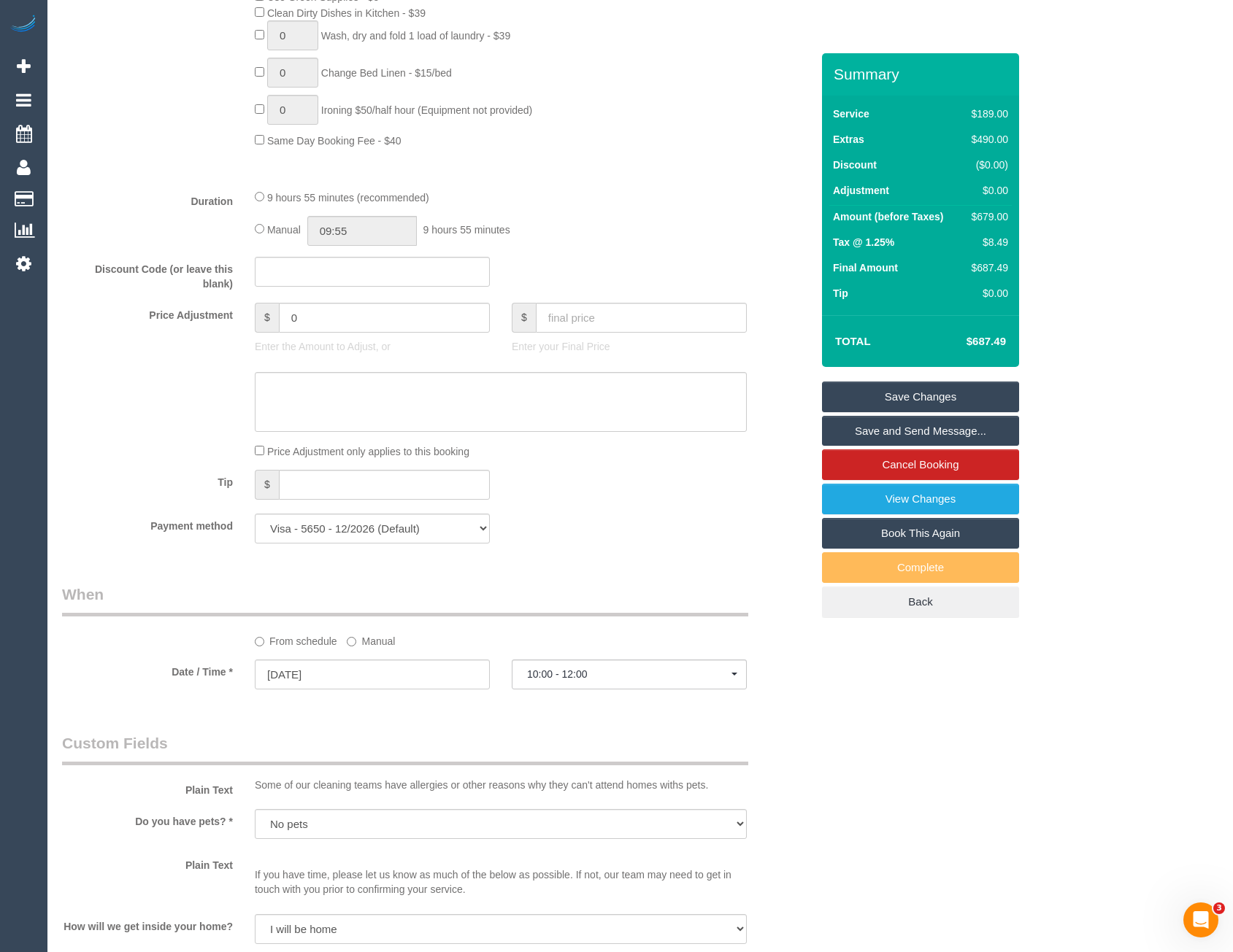
scroll to position [890, 0]
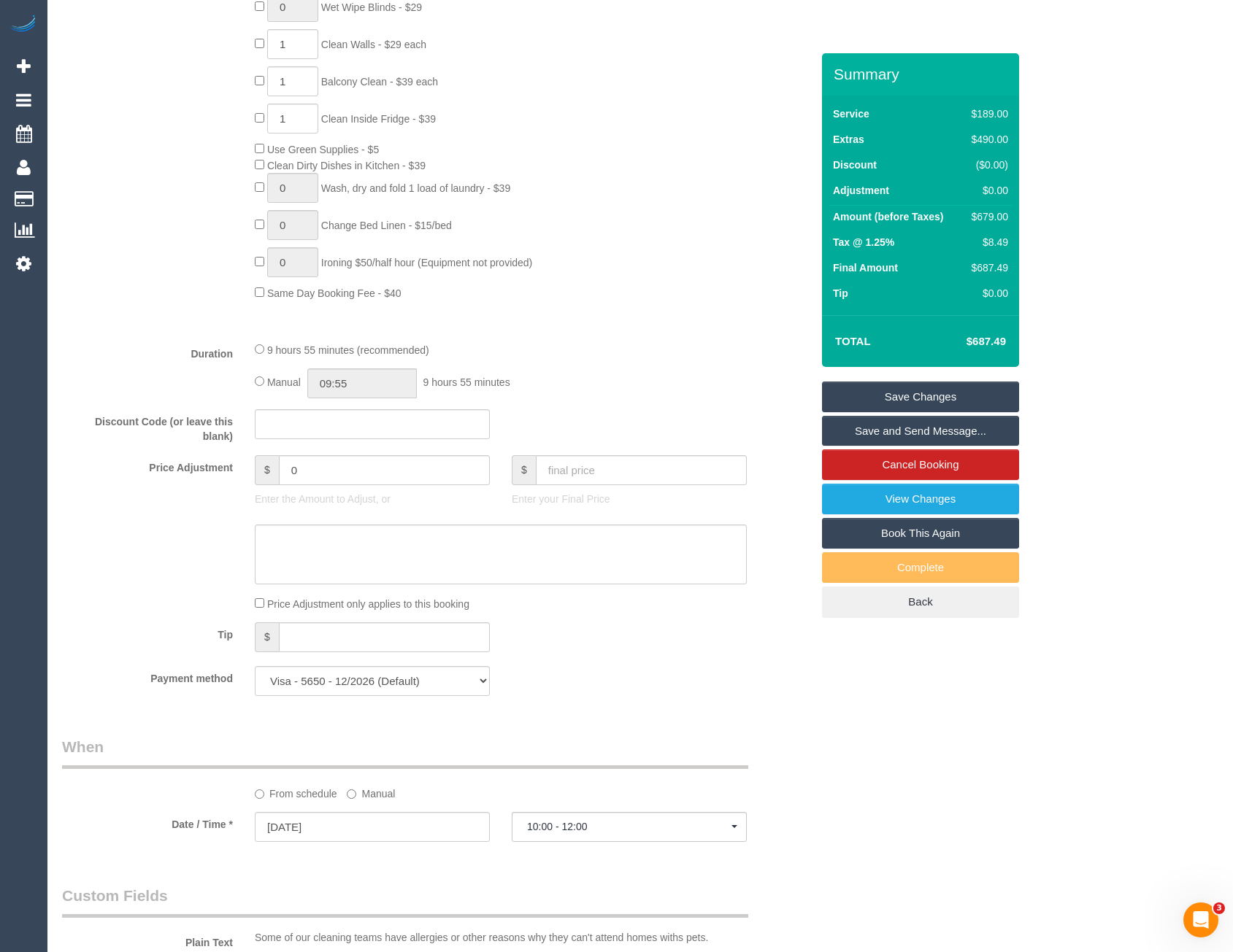
click at [253, 387] on div "9 hours 55 minutes (recommended) Manual 09:55 9 hours 55 minutes" at bounding box center [500, 370] width 514 height 57
click at [370, 373] on input "09:55" at bounding box center [362, 384] width 110 height 30
type input "05:30"
click at [350, 473] on li "05:30" at bounding box center [346, 471] width 65 height 19
click at [365, 400] on fieldset "What Frequency * One Time Cleaning Weekly - 10% Off - 10.00% (0% for the First …" at bounding box center [436, 184] width 749 height 1045
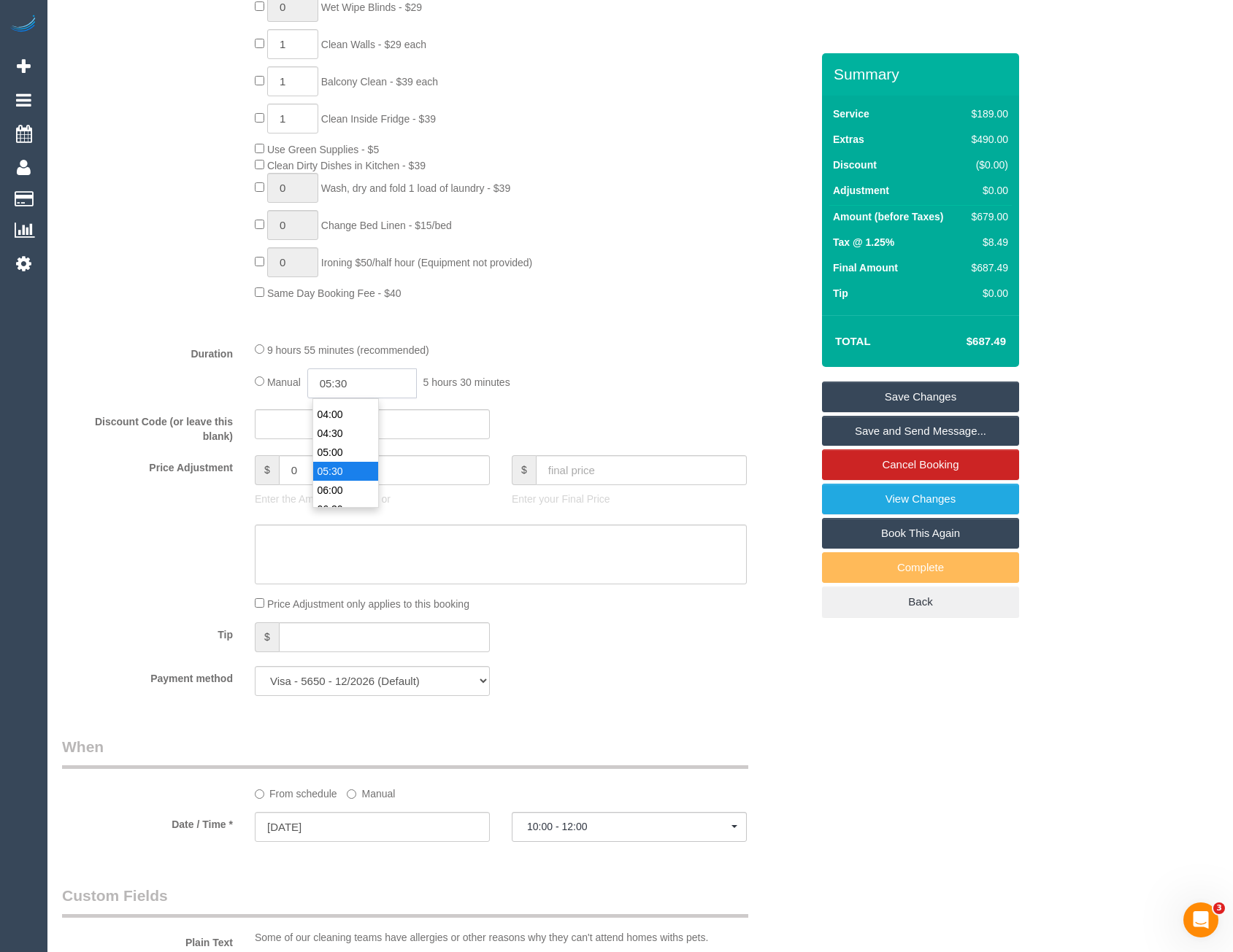
scroll to position [190, 0]
click at [364, 389] on input "05:30" at bounding box center [362, 384] width 110 height 30
select select "spot16"
type input "05:45"
click at [559, 364] on div "9 hours 55 minutes (recommended) Manual 05:45 5 hours 45 minutes" at bounding box center [500, 370] width 514 height 57
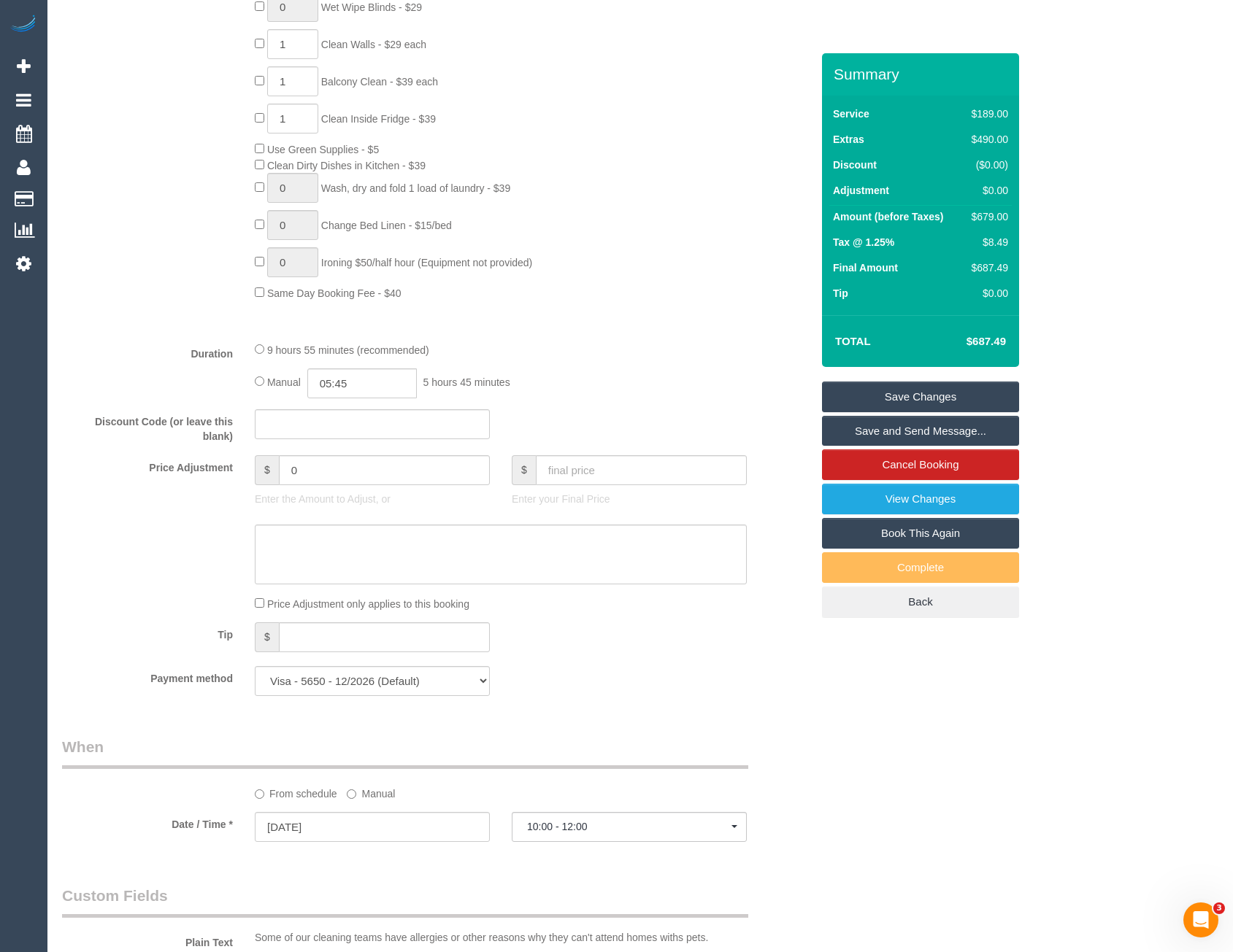
select select "spot31"
select select "spot76"
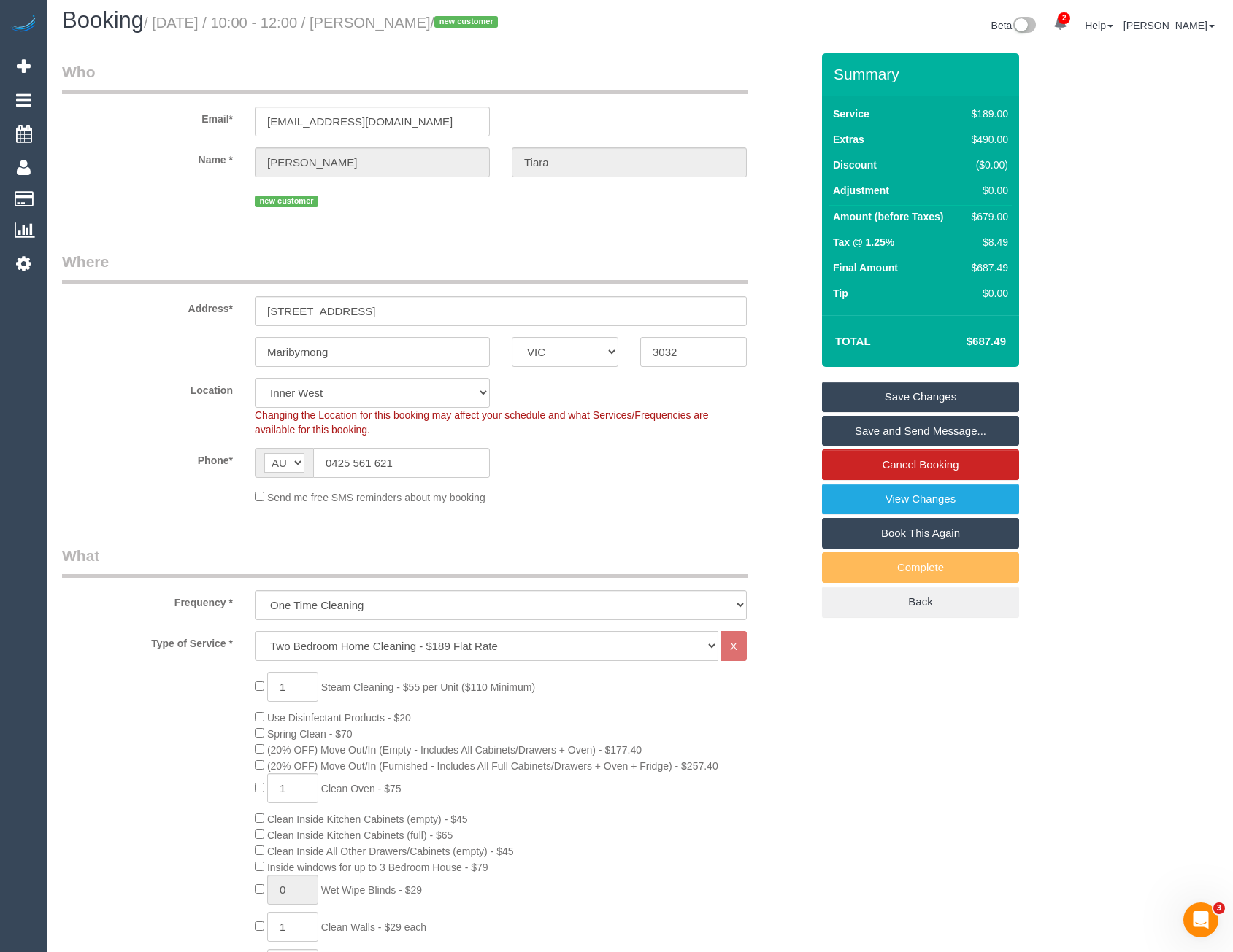
scroll to position [0, 0]
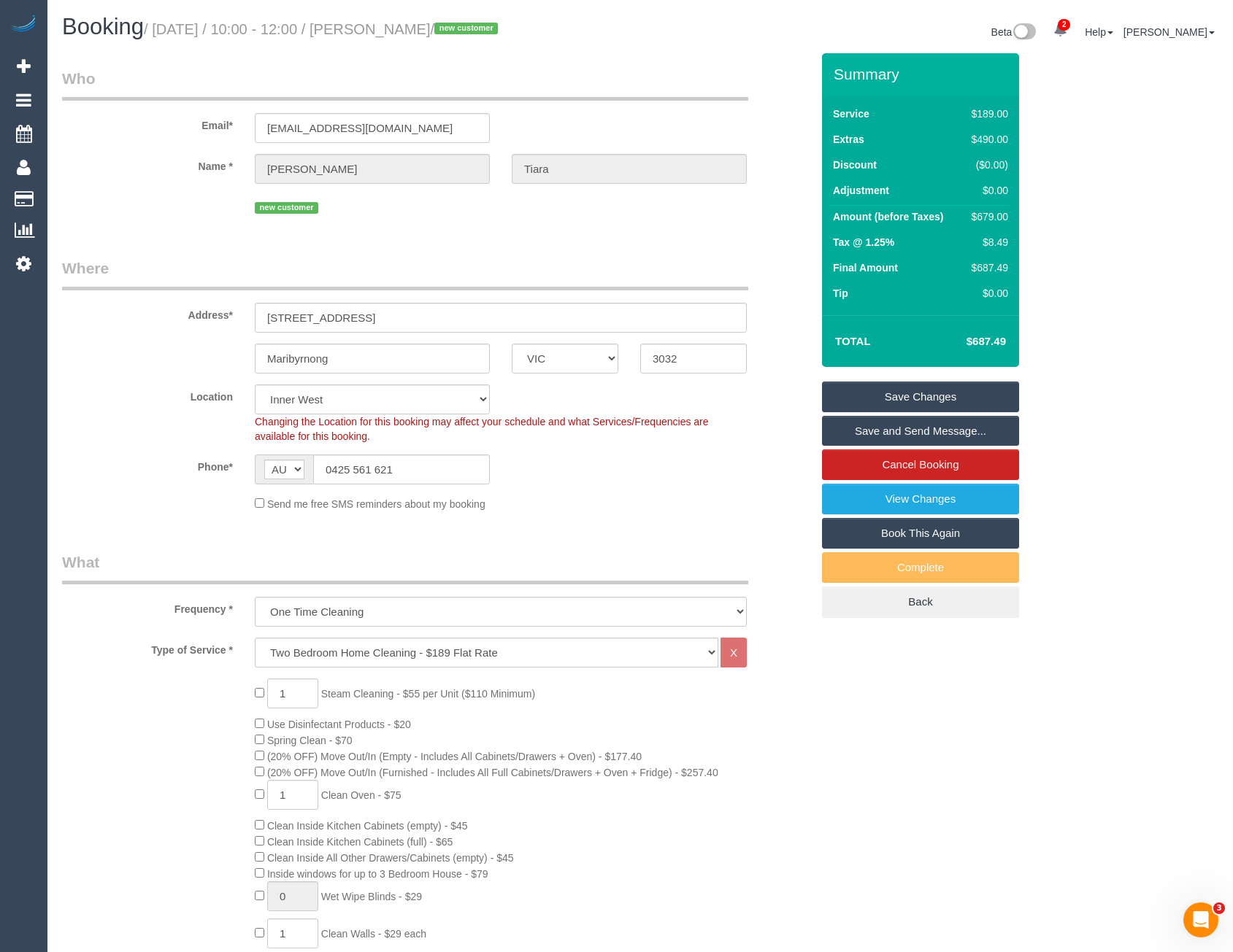
click at [895, 400] on link "Save Changes" at bounding box center [920, 397] width 197 height 31
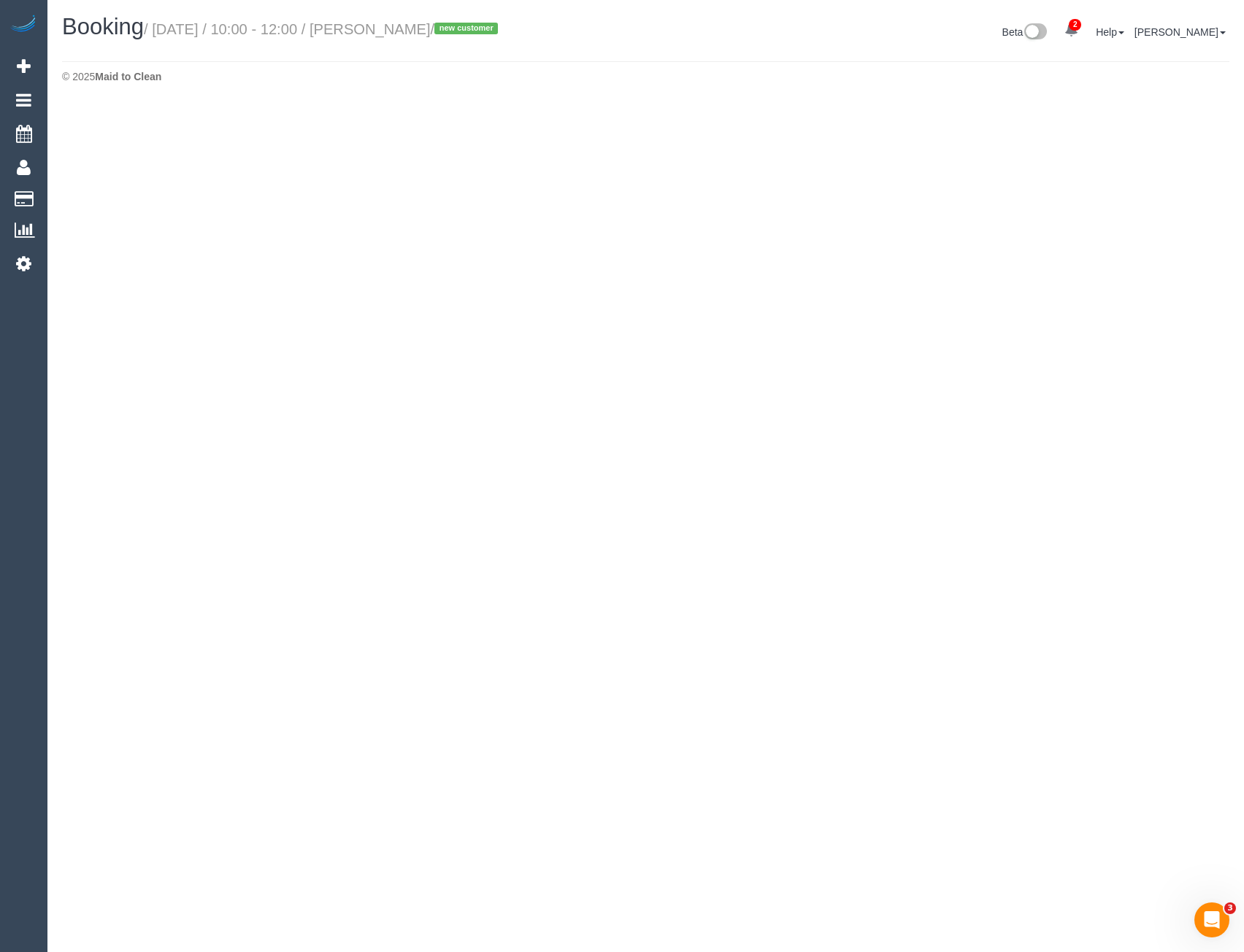
select select "VIC"
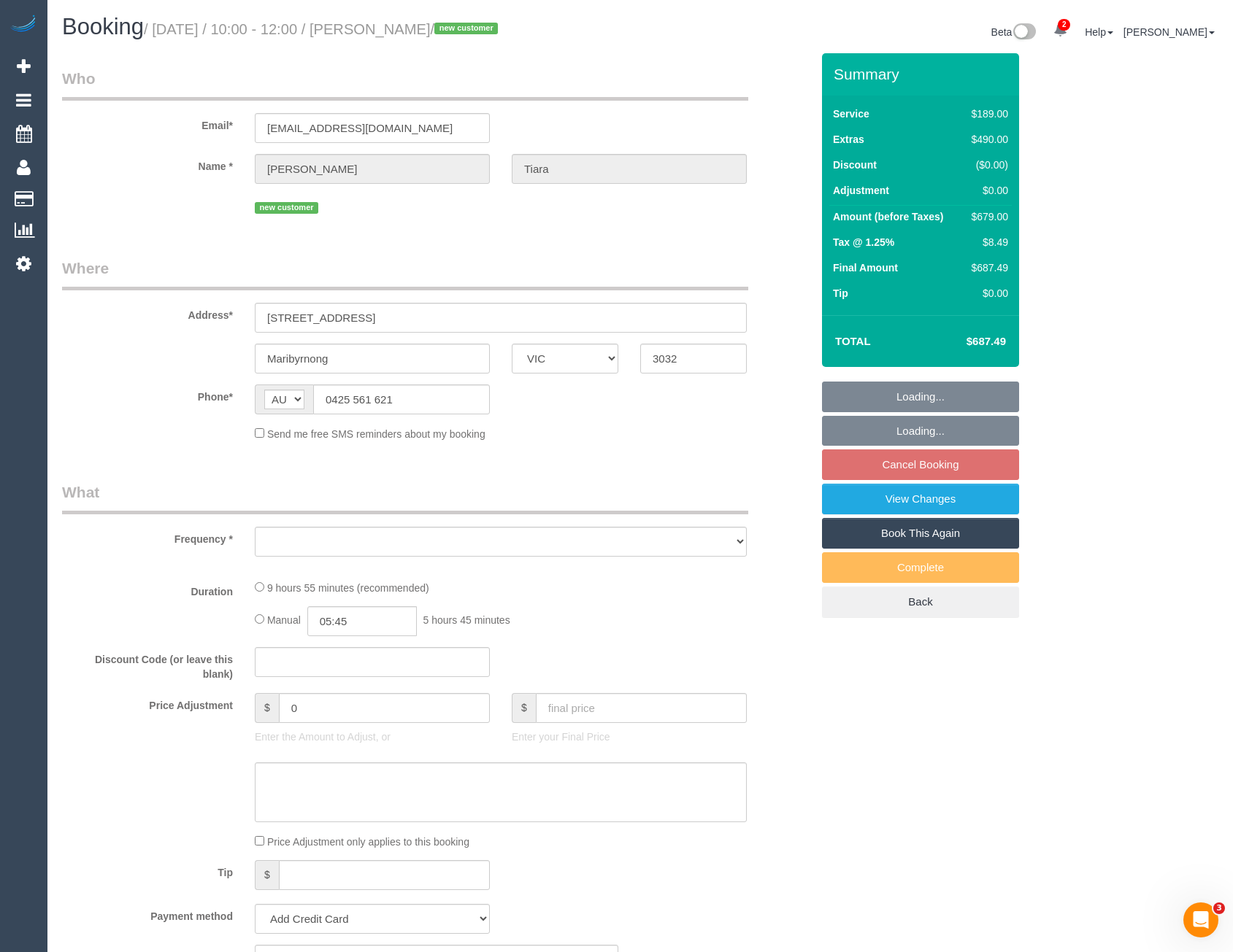
select select "object:6807"
select select "string:stripe-pm_1S5zmc2GScqysDRVyz7m8t0B"
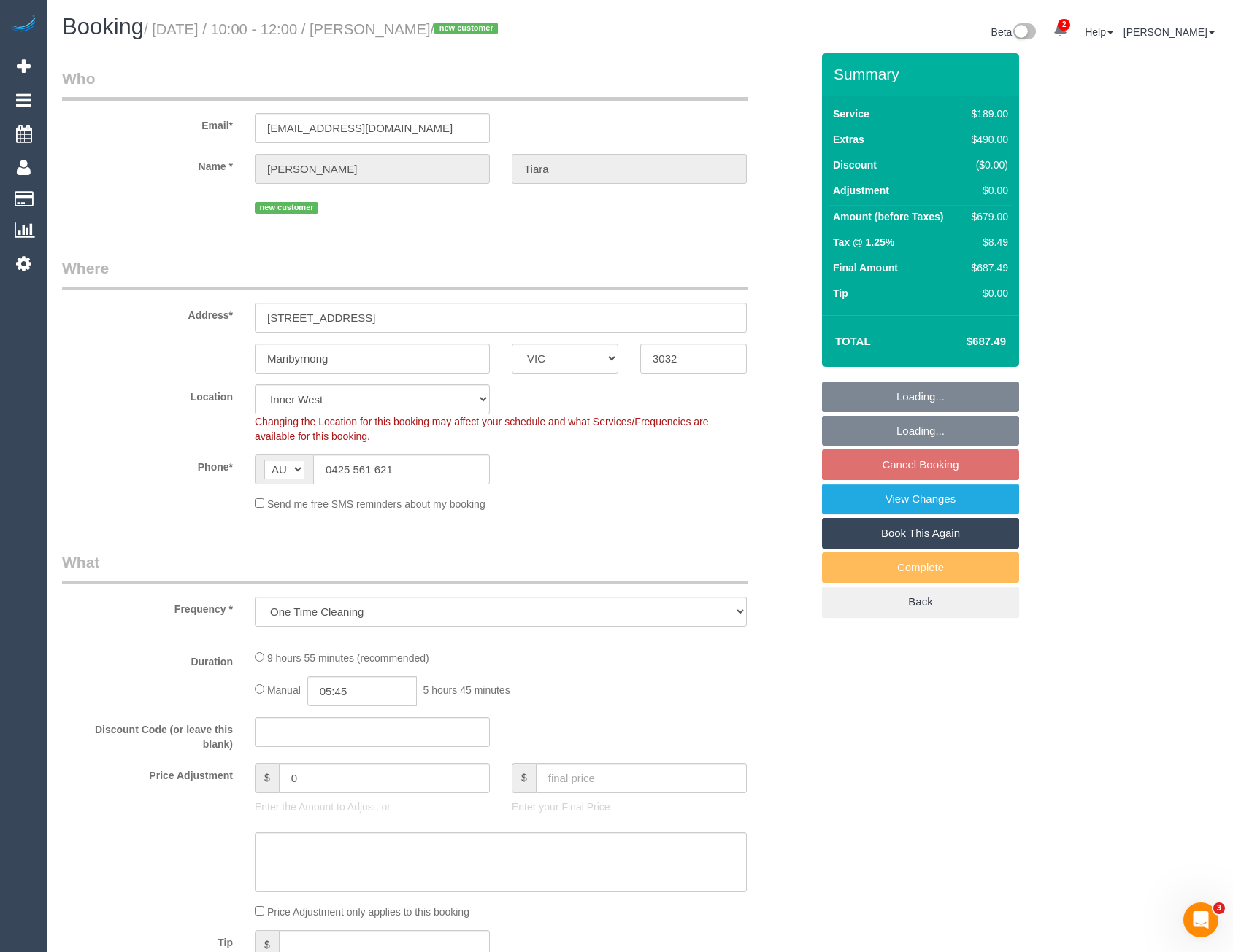
select select "number:28"
select select "number:14"
select select "number:19"
select select "number:24"
select select "number:26"
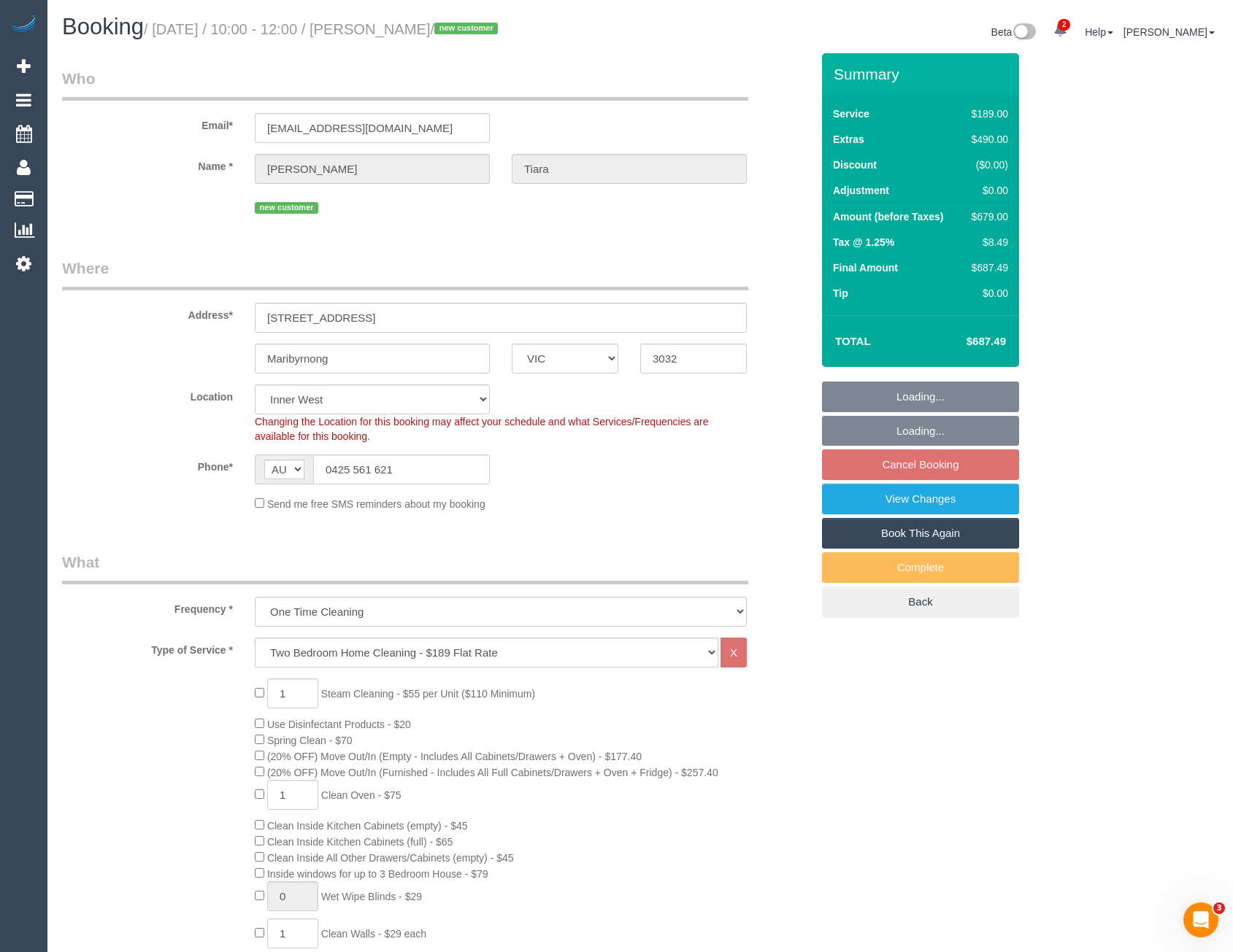
select select "spot91"
select select "object:7751"
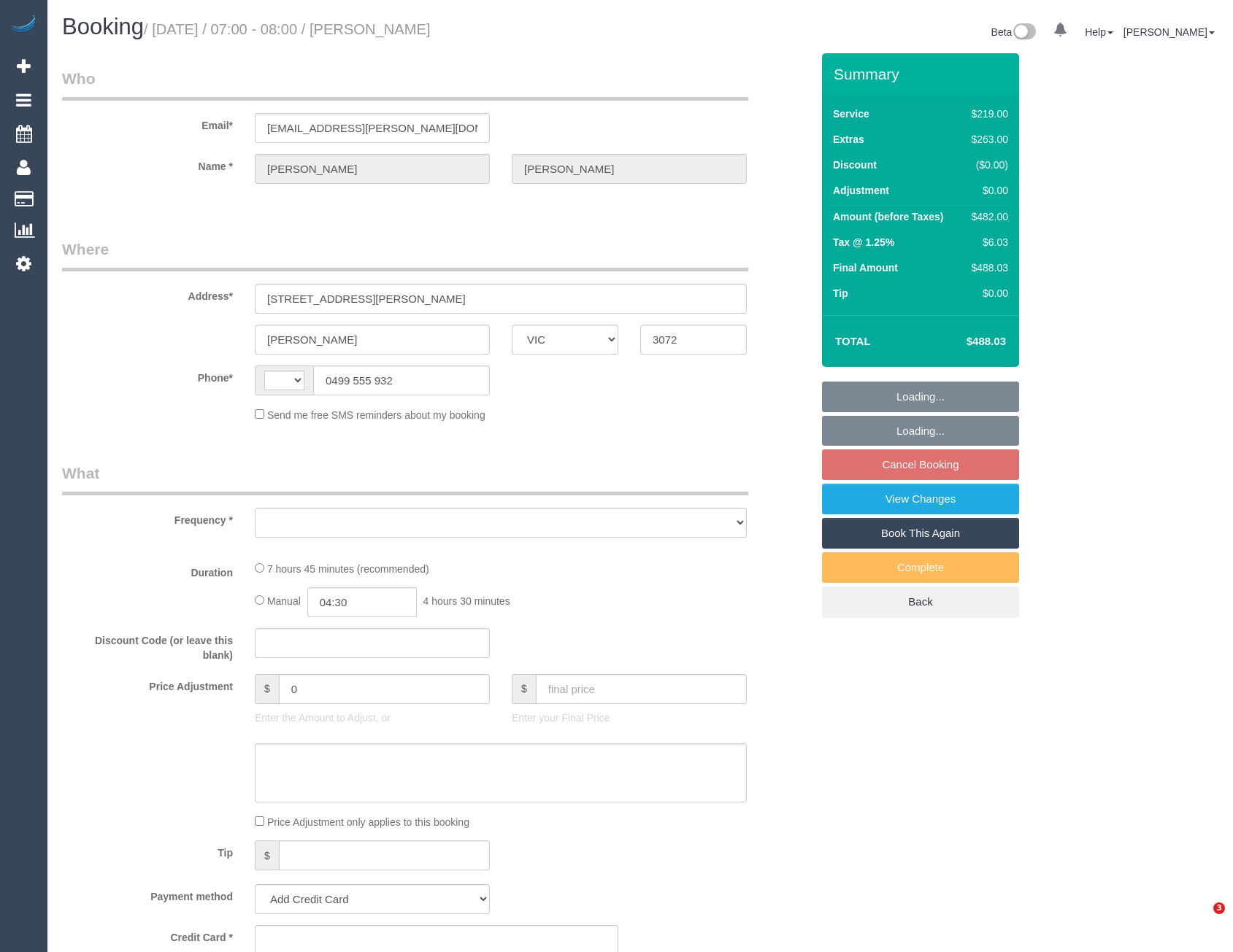
select select "VIC"
select select "object:317"
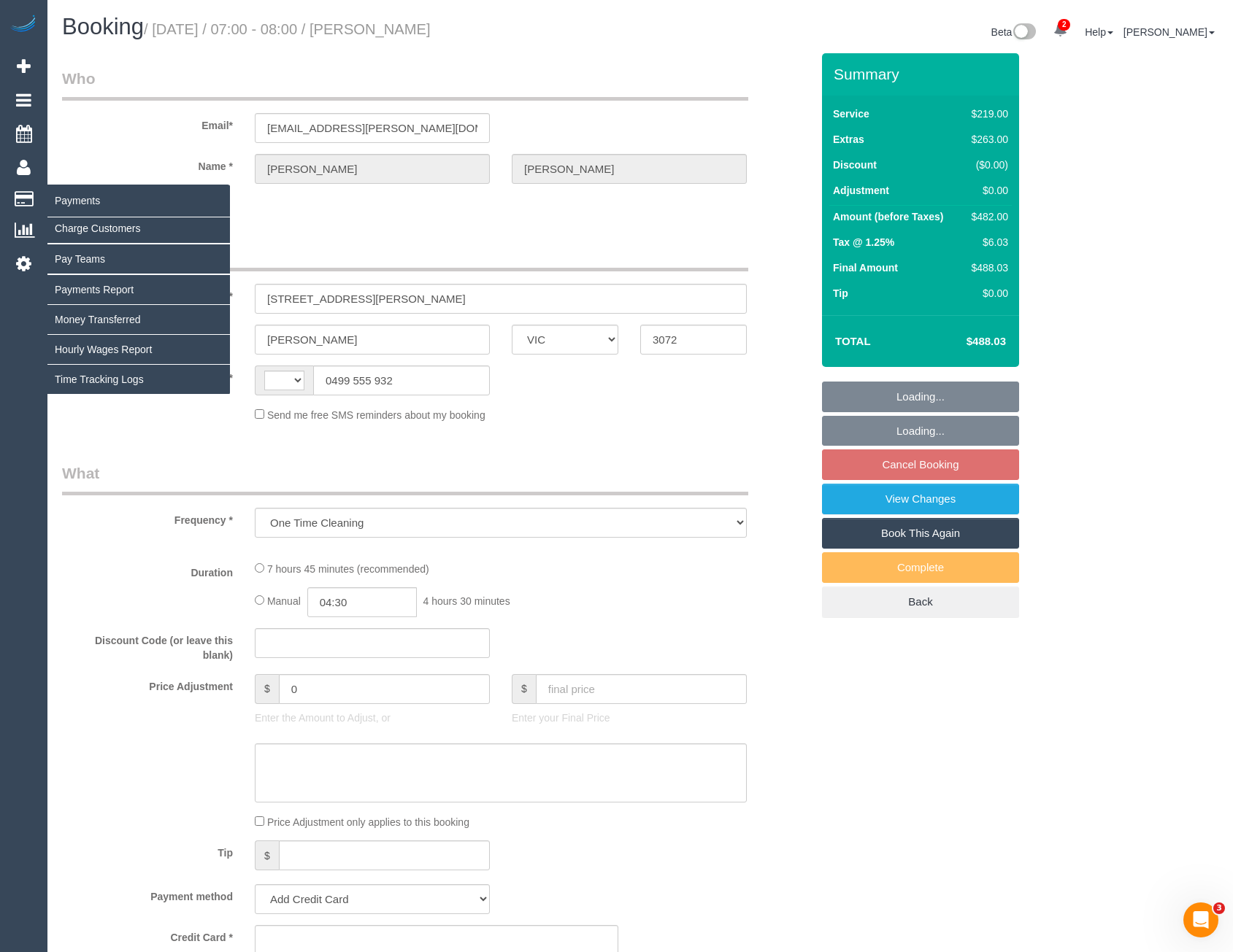
select select "string:AU"
select select "string:stripe-pm_1LXx1W2GScqysDRVWMzB0sog"
select select "number:30"
select select "number:14"
select select "number:19"
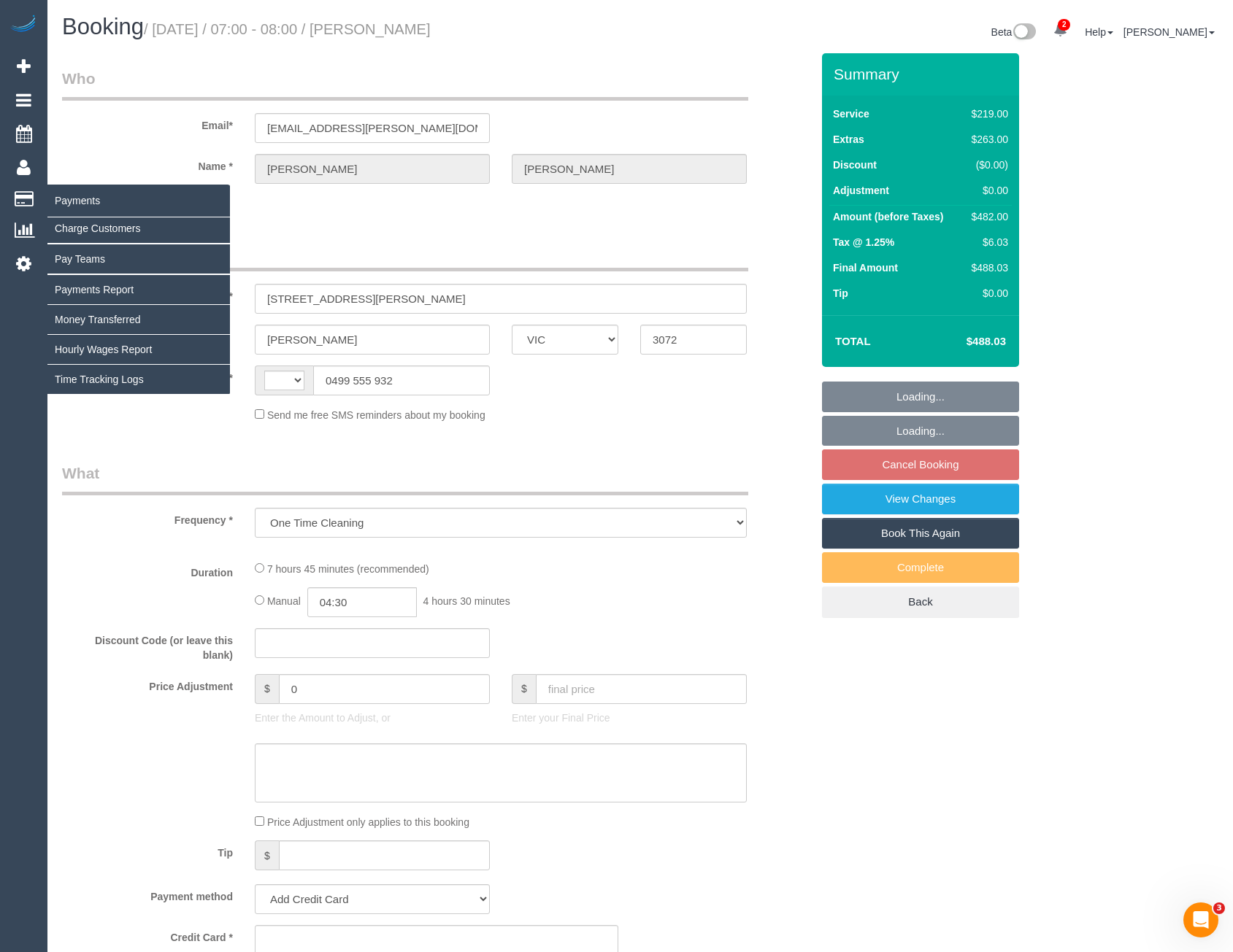
select select "number:23"
select select "number:26"
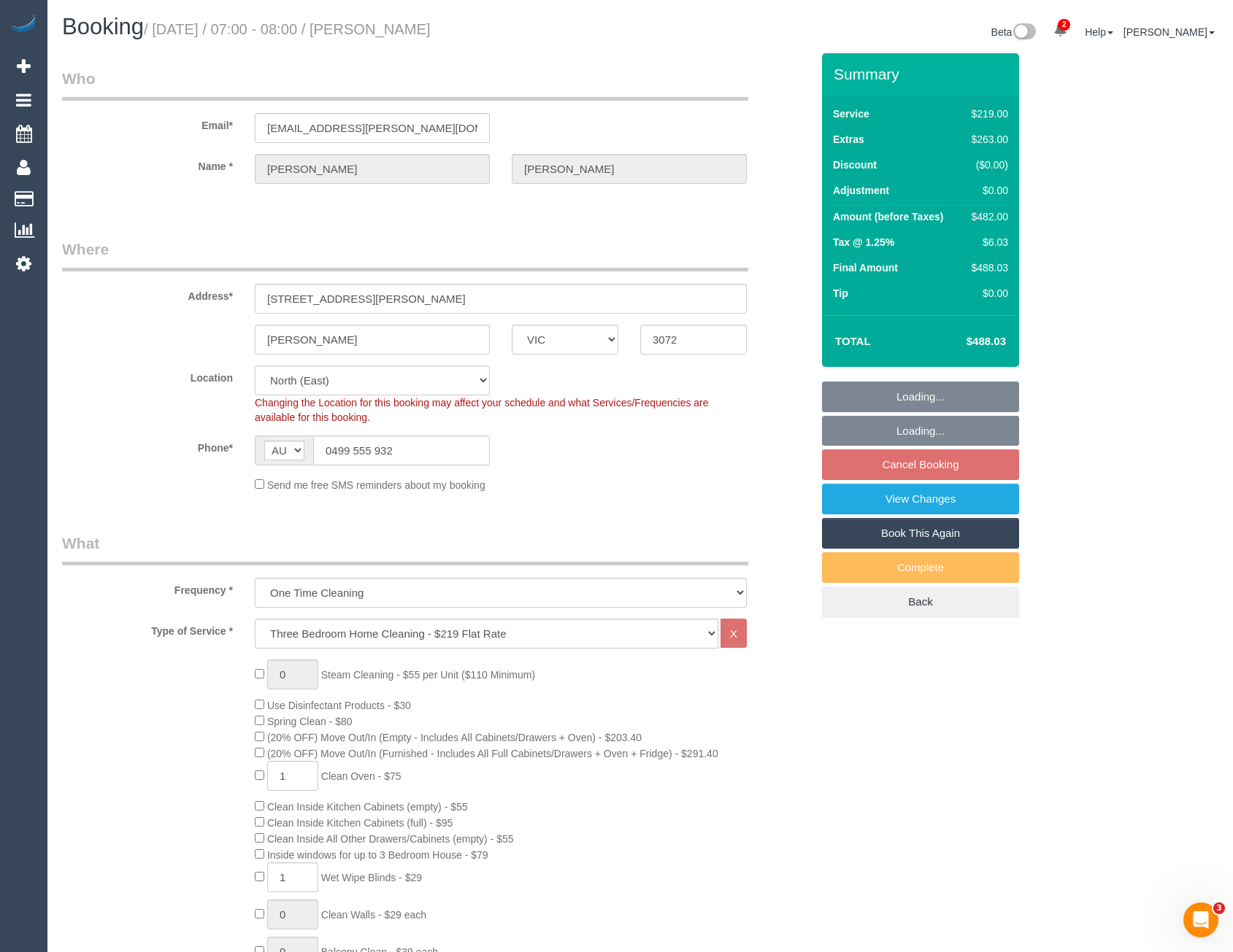
select select "object:1459"
select select "spot1"
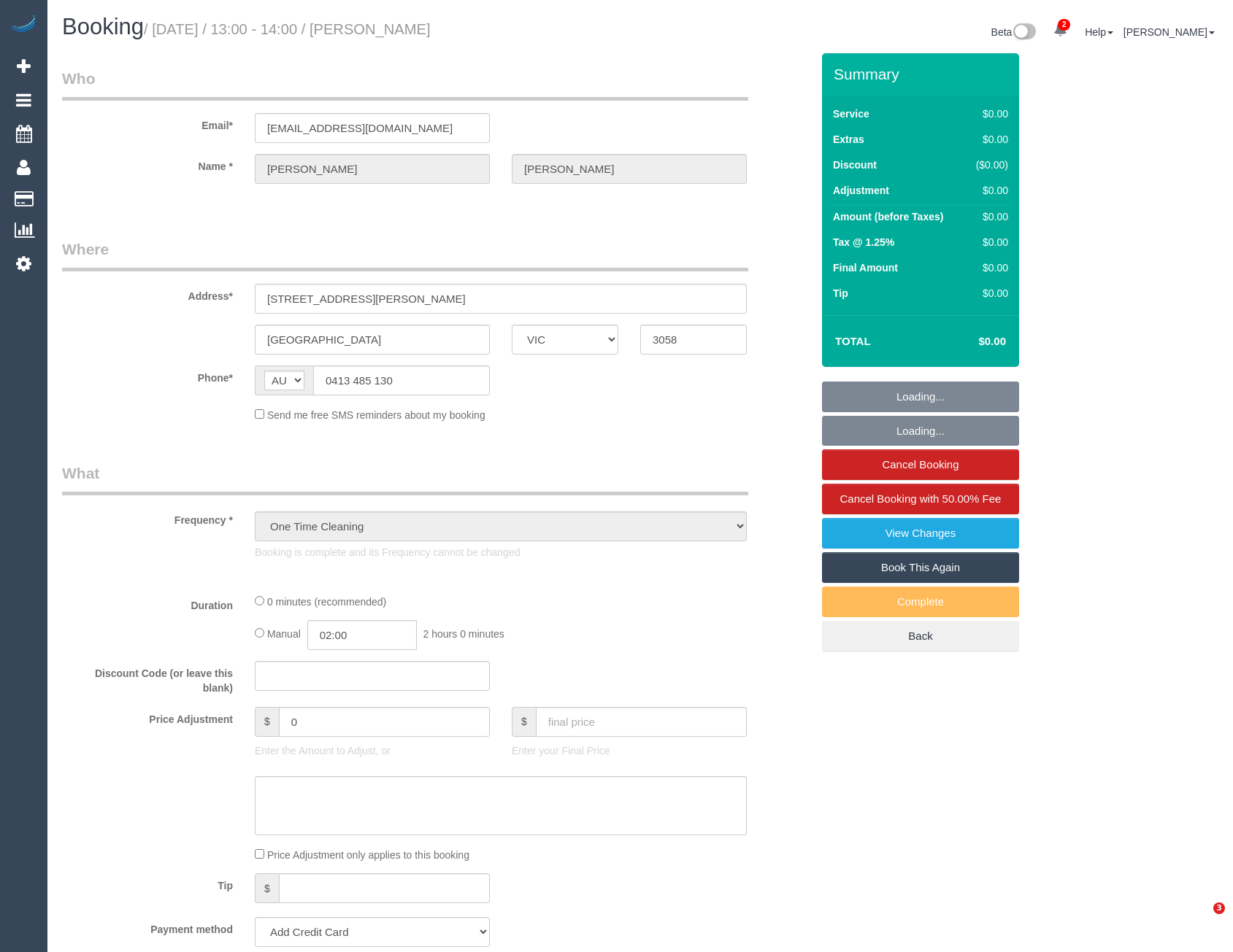
select select "VIC"
select select "string:stripe-pm_1Ry1ER2GScqysDRVt0ZAC5Tt"
select select "number:28"
select select "number:17"
select select "number:18"
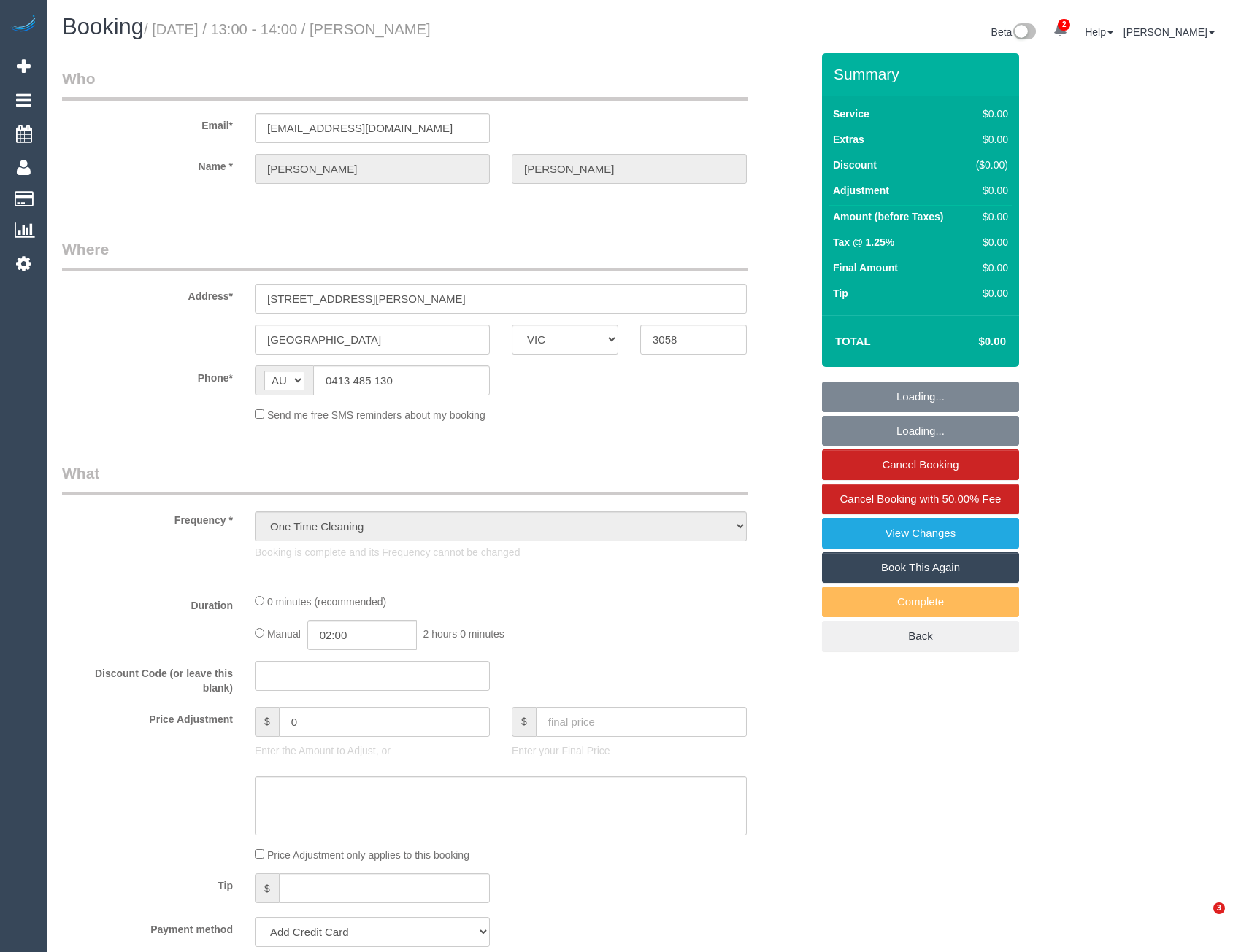
select select "number:24"
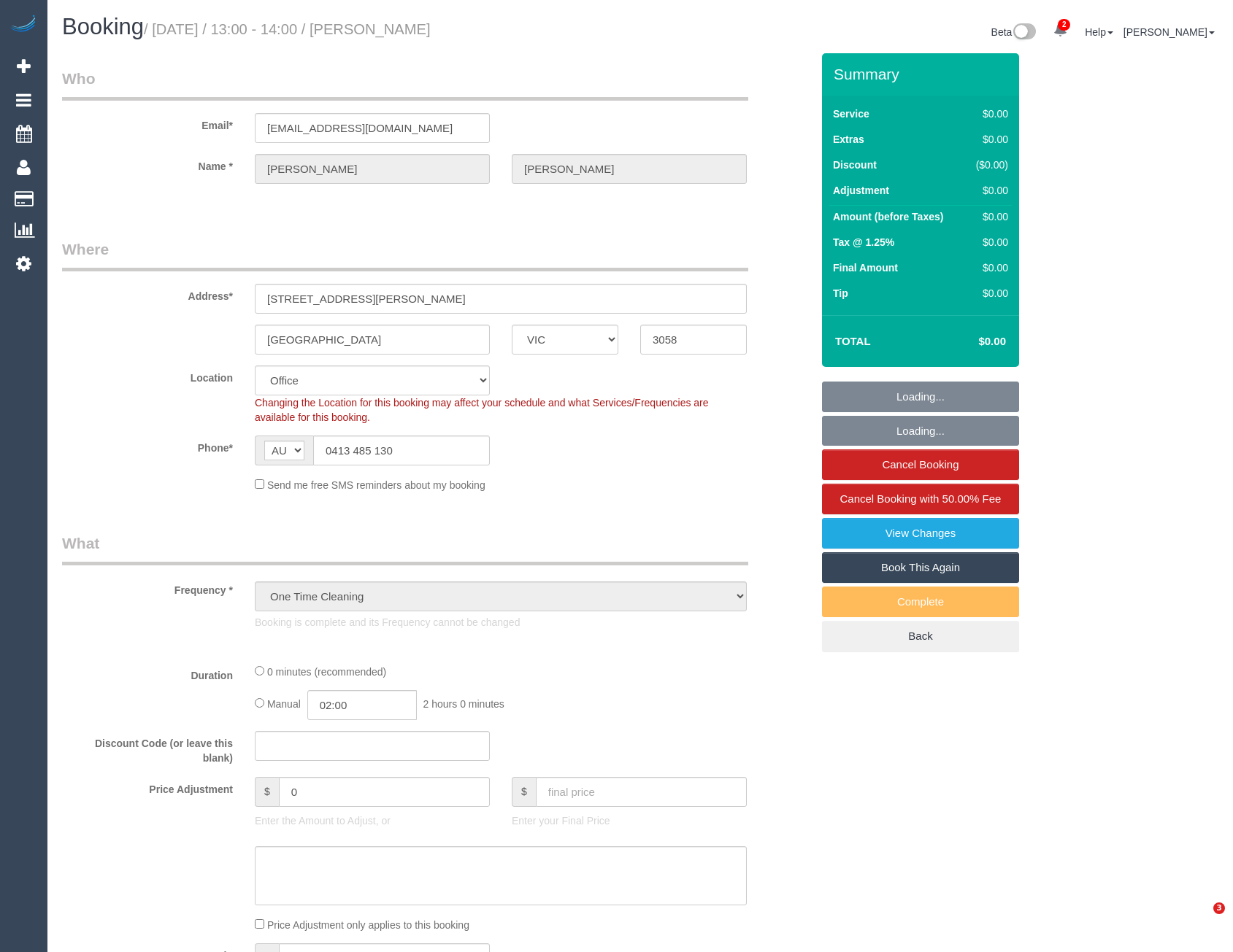
select select "object:750"
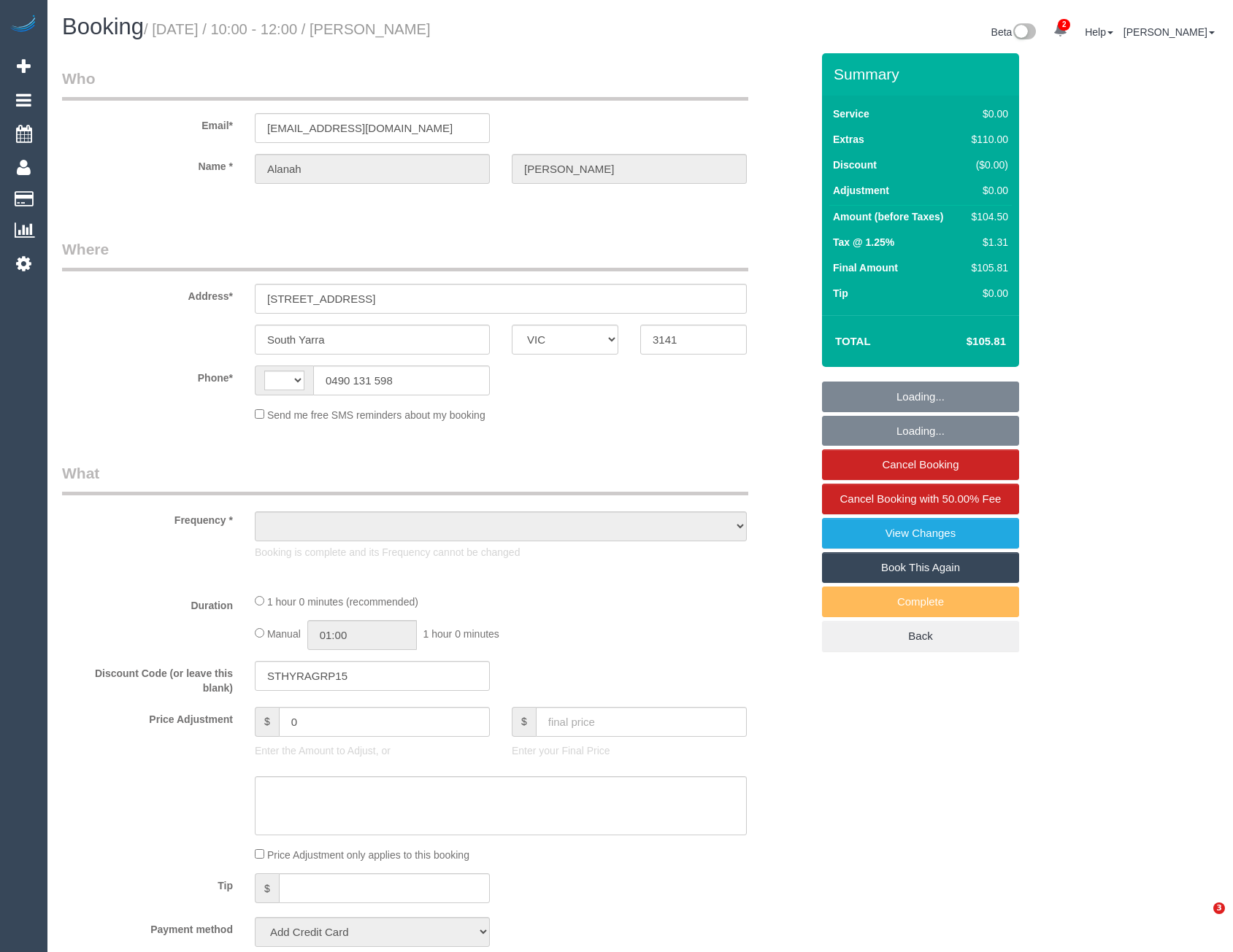
select select "VIC"
select select "string:AU"
select select "object:353"
select select "string:stripe-pm_1Qt76V2GScqysDRVjwtgFsVn"
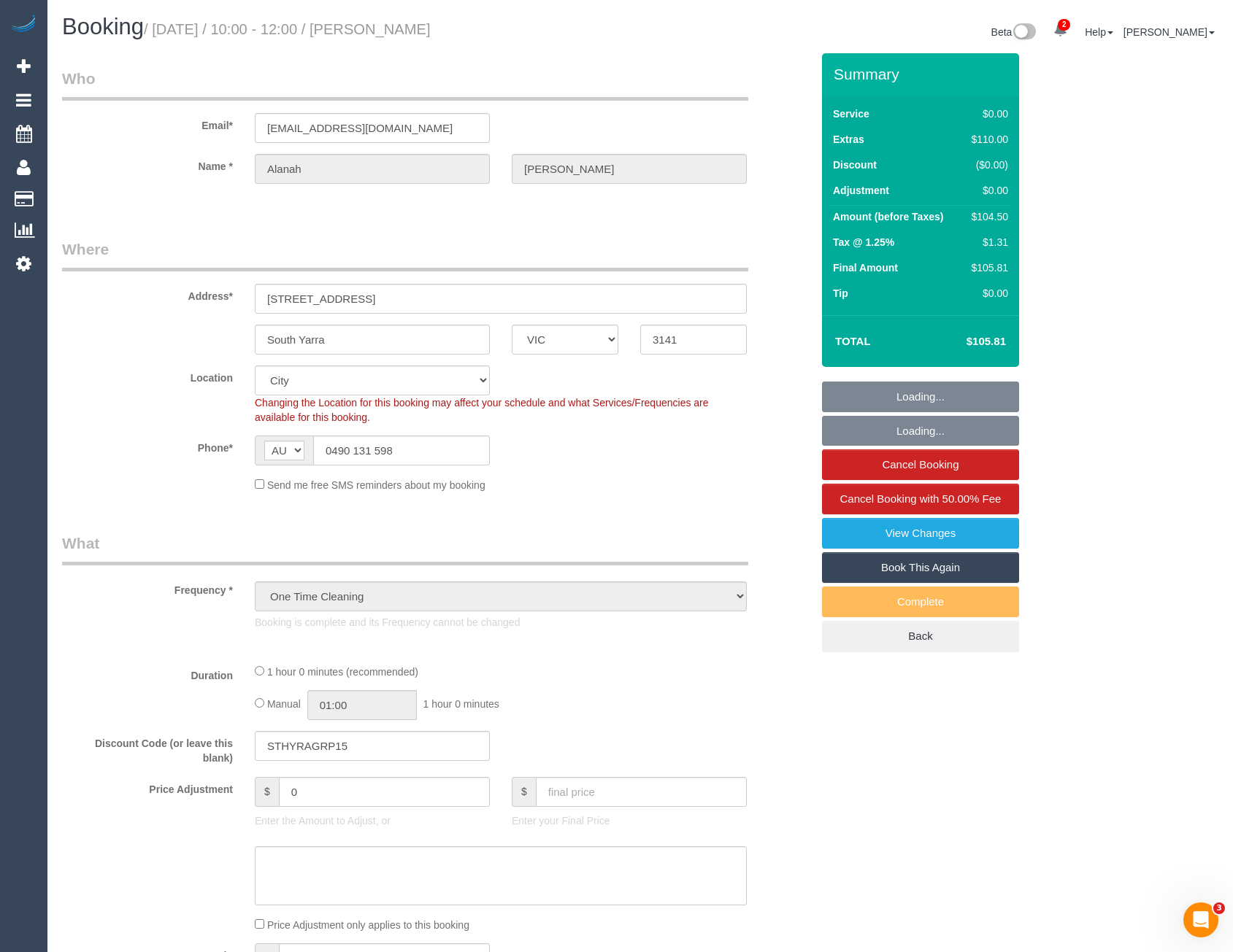
select select "spot1"
select select "number:28"
select select "number:14"
select select "number:19"
select select "number:25"
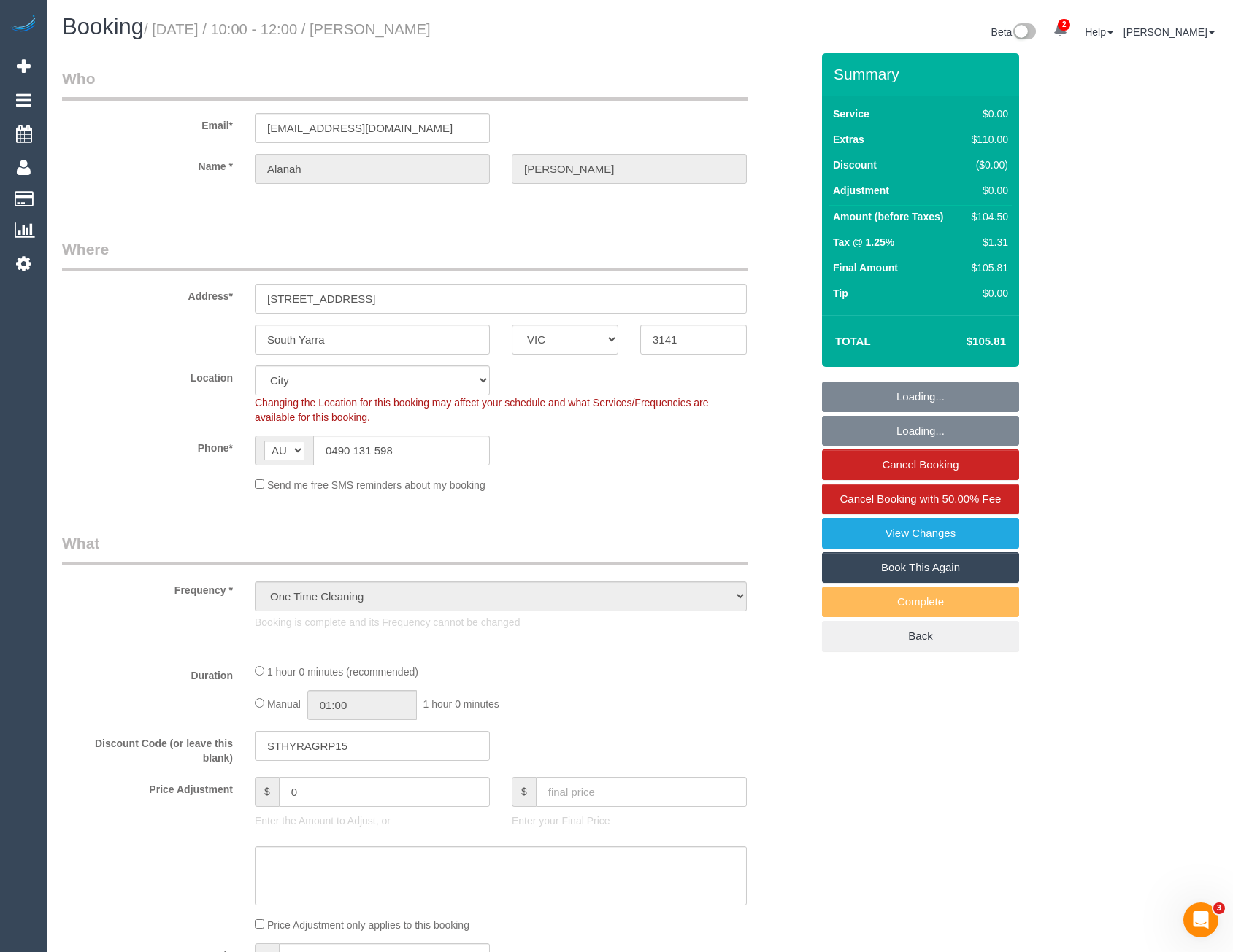
select select "number:33"
select select "number:26"
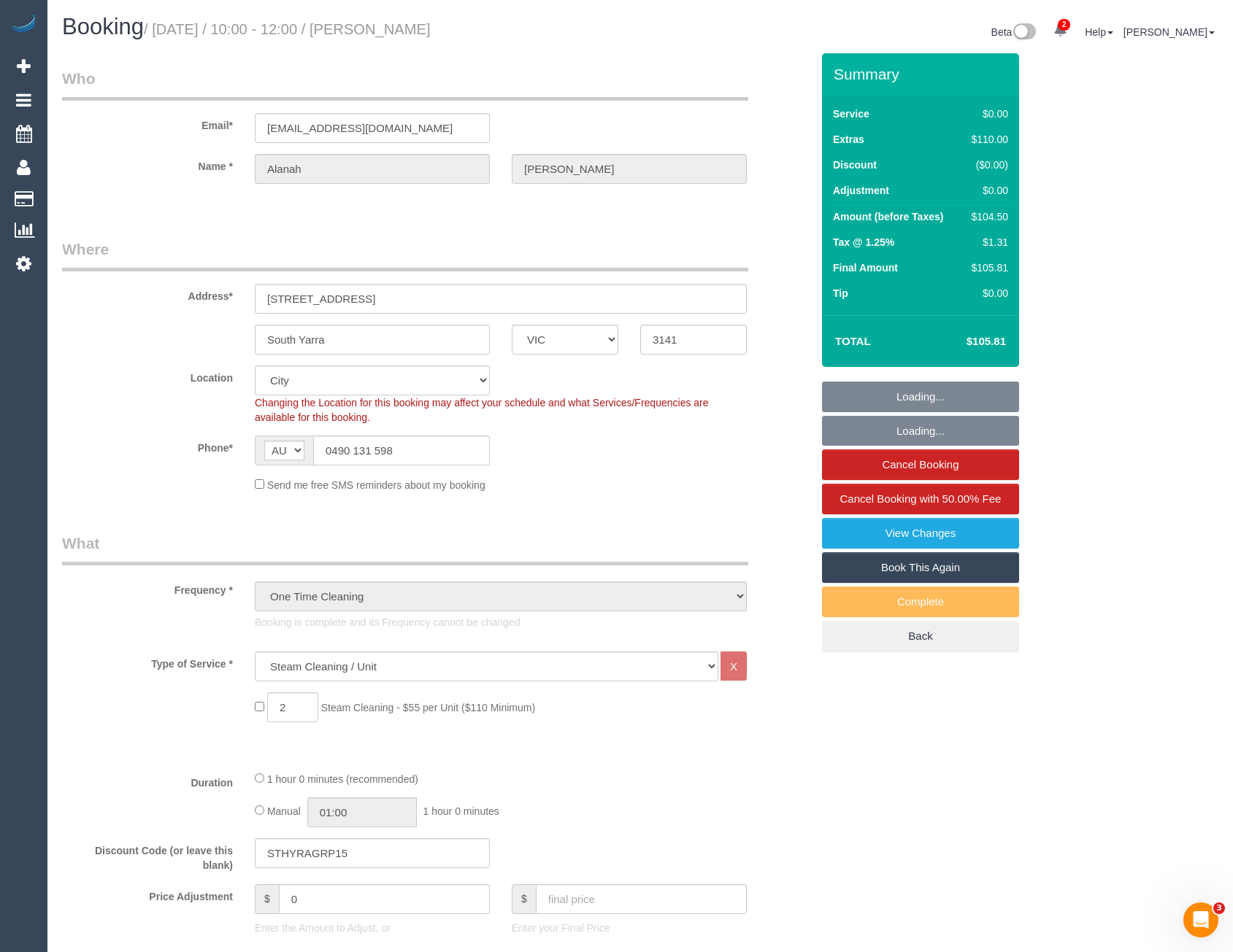
select select "object:1206"
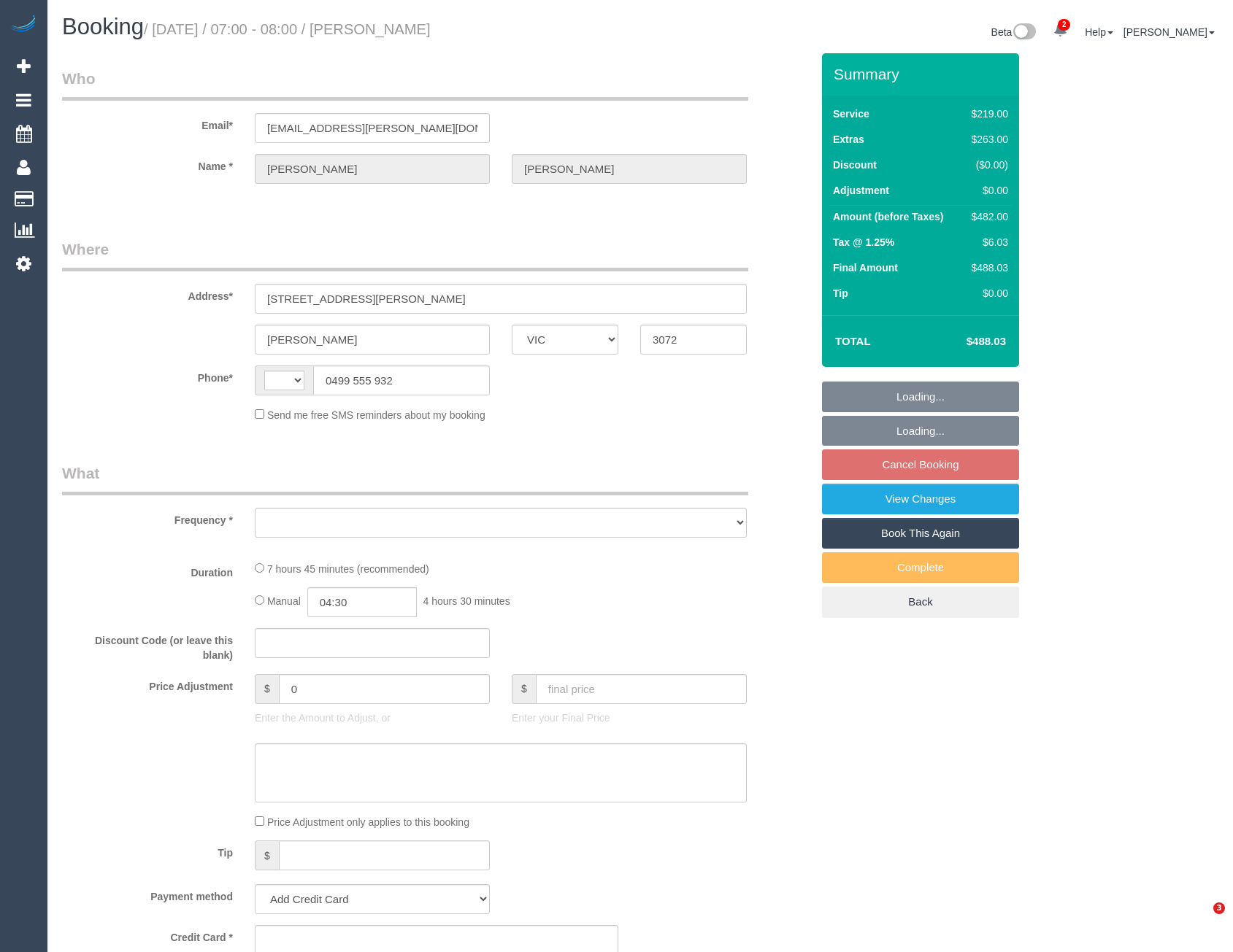
select select "VIC"
select select "string:stripe-pm_1LXx1W2GScqysDRVWMzB0sog"
select select "string:AU"
select select "object:564"
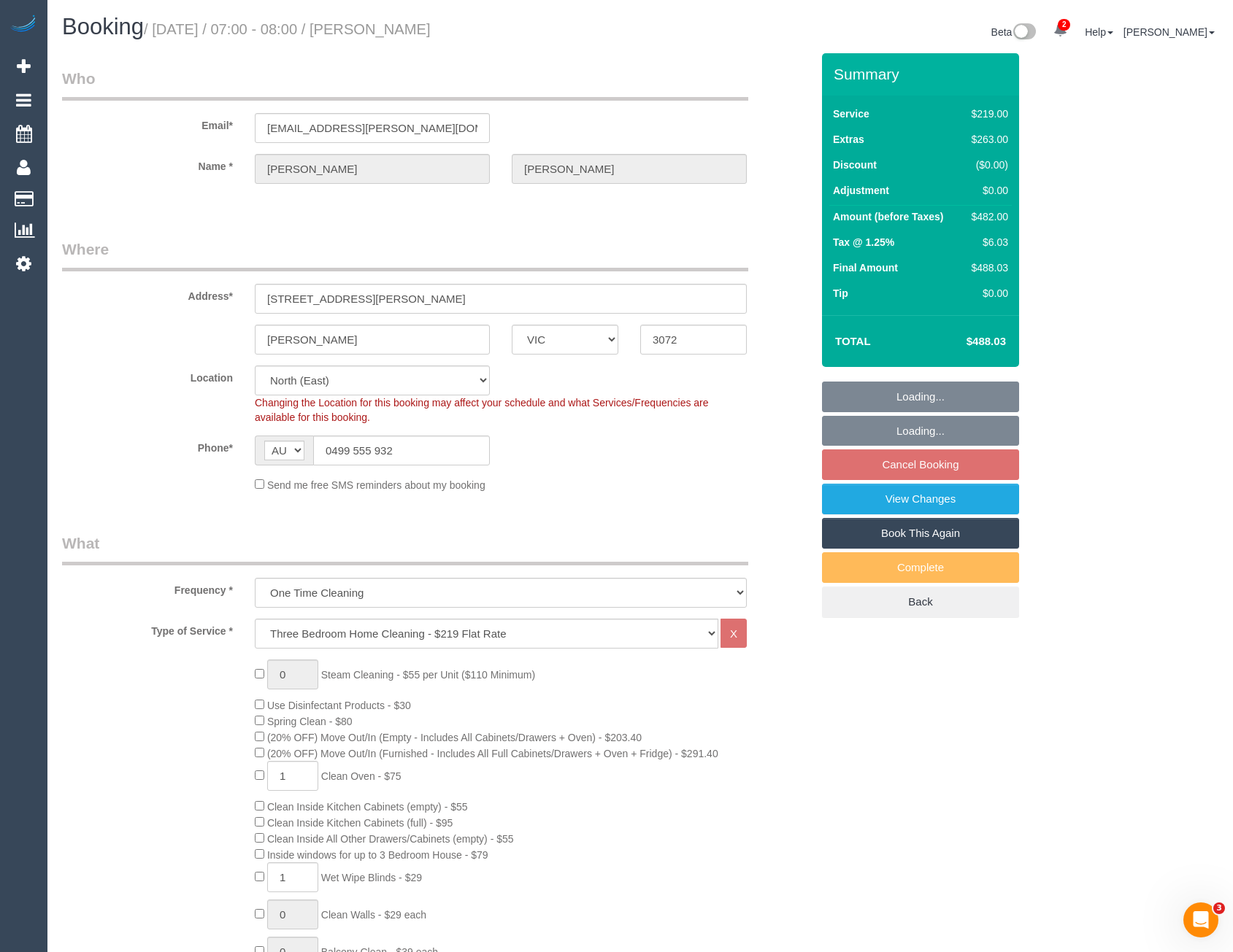
select select "number:30"
select select "number:14"
select select "number:19"
select select "number:23"
select select "number:26"
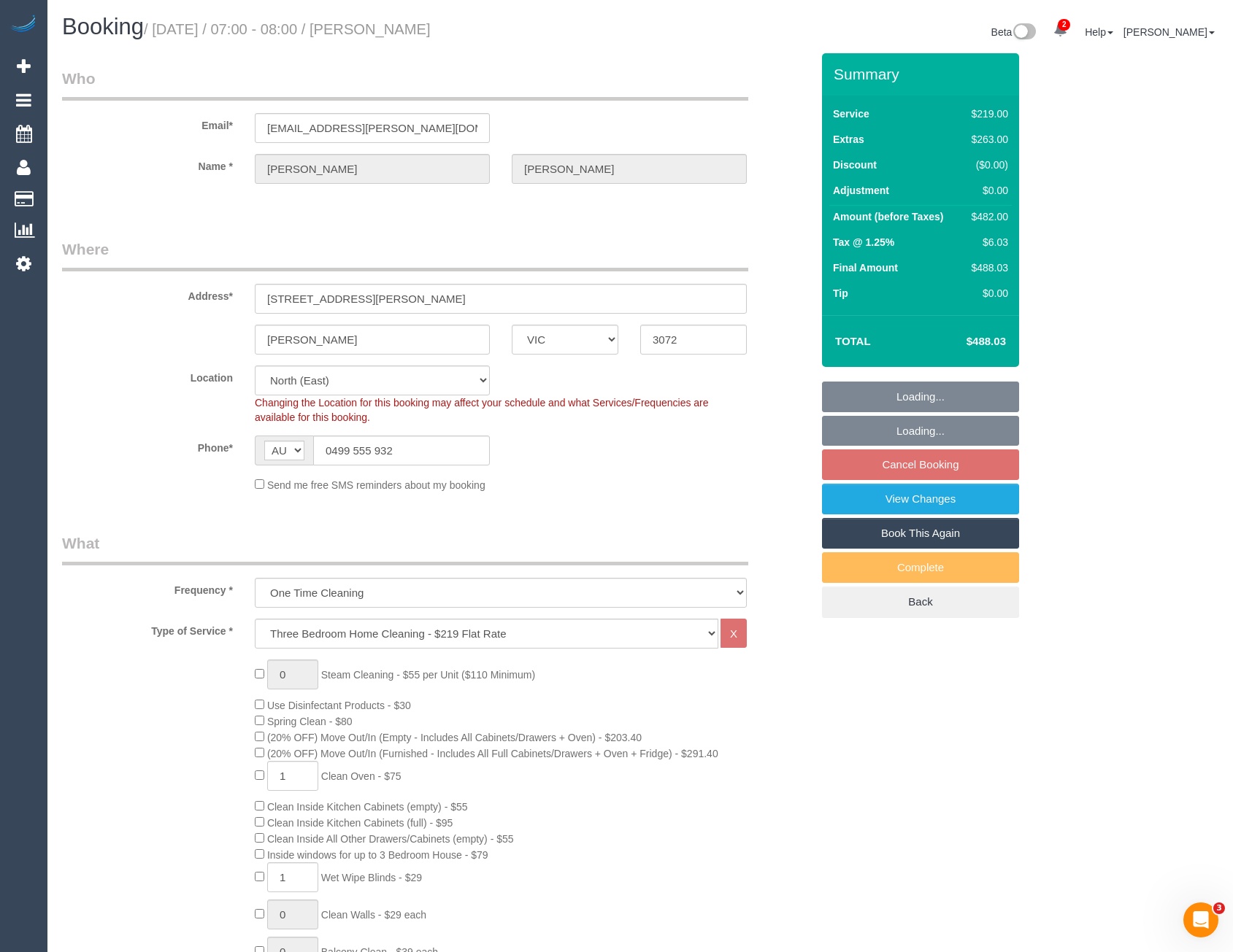
select select "object:1459"
select select "spot1"
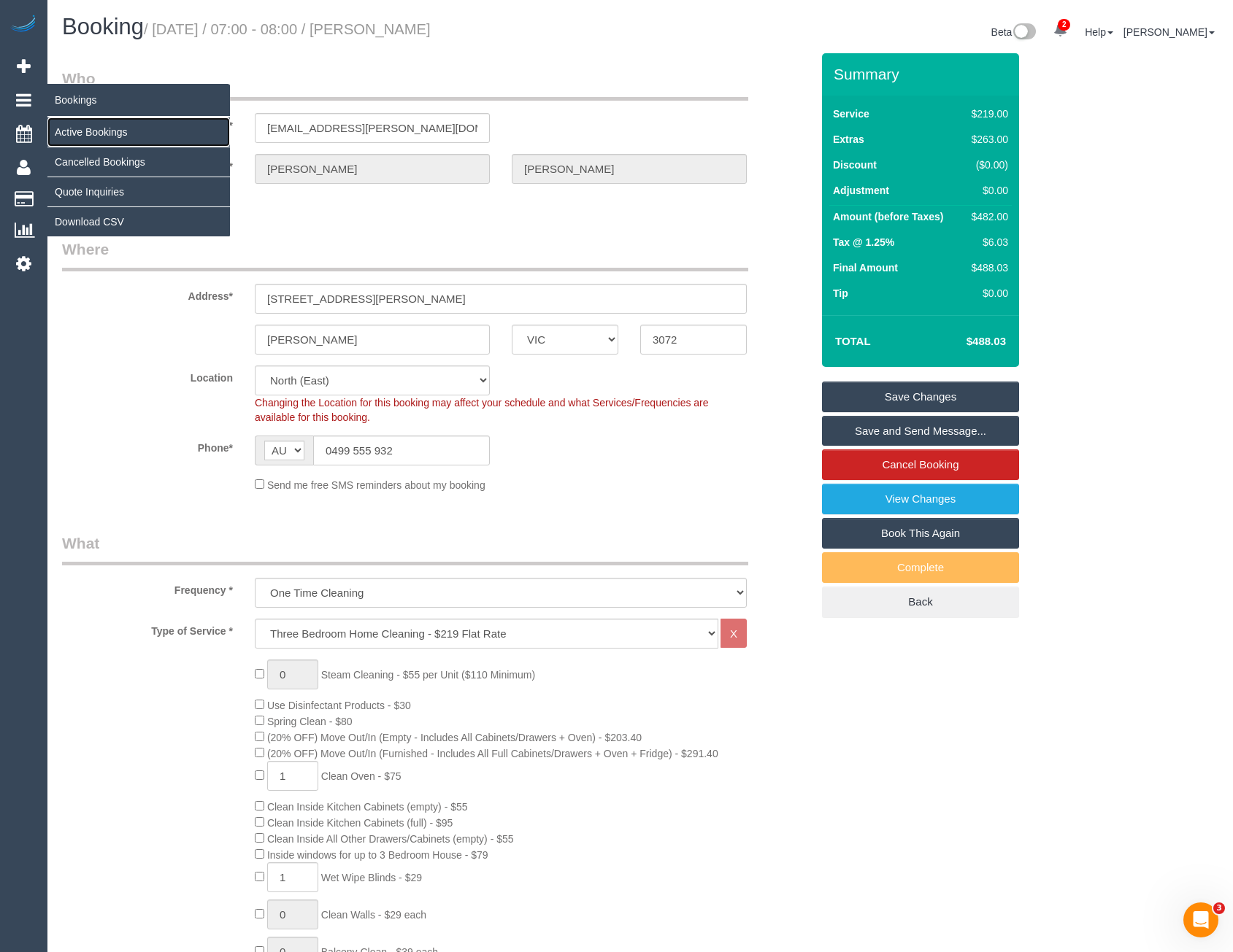
click at [78, 135] on link "Active Bookings" at bounding box center [138, 132] width 182 height 29
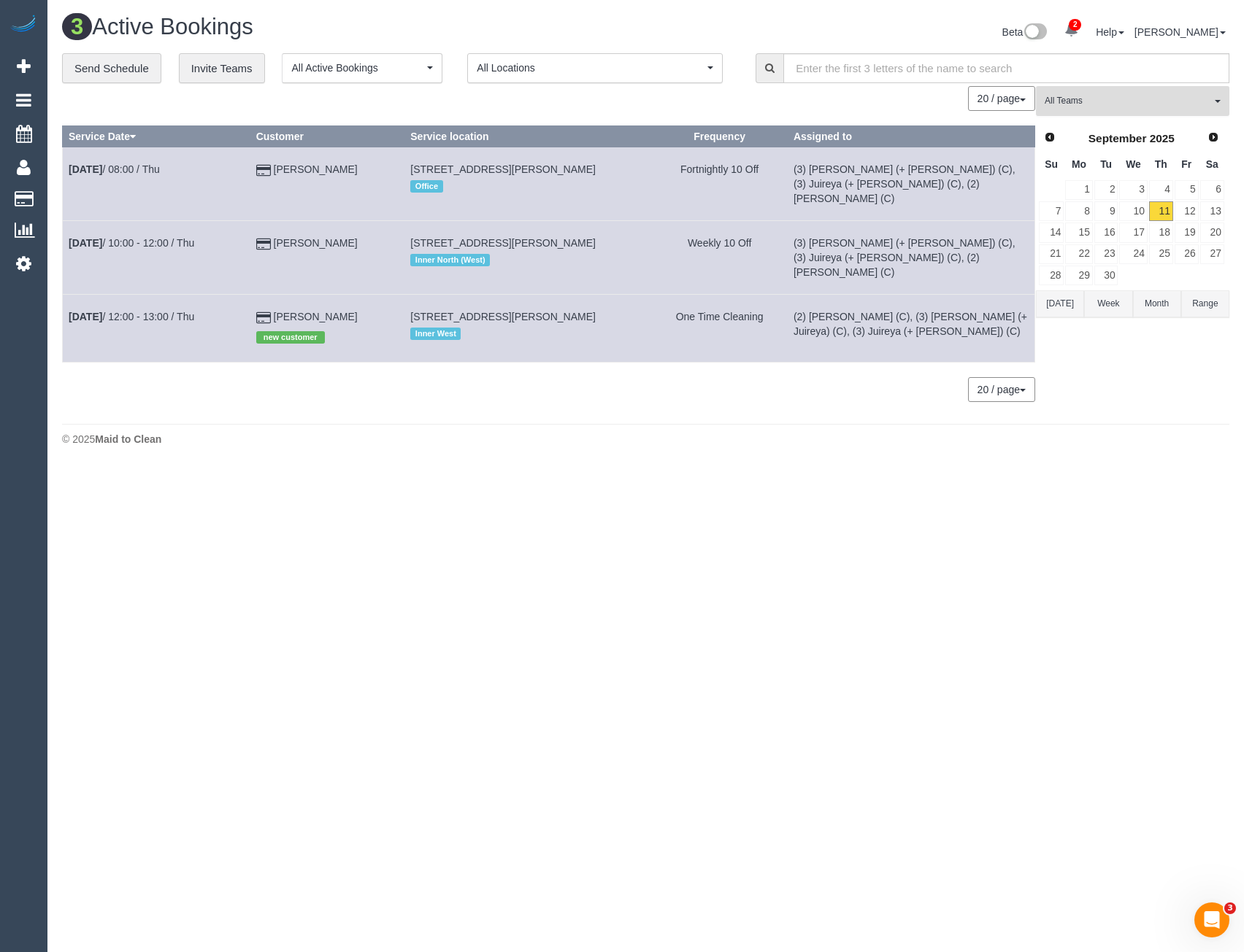
click at [1090, 96] on span "All Teams" at bounding box center [1128, 101] width 166 height 13
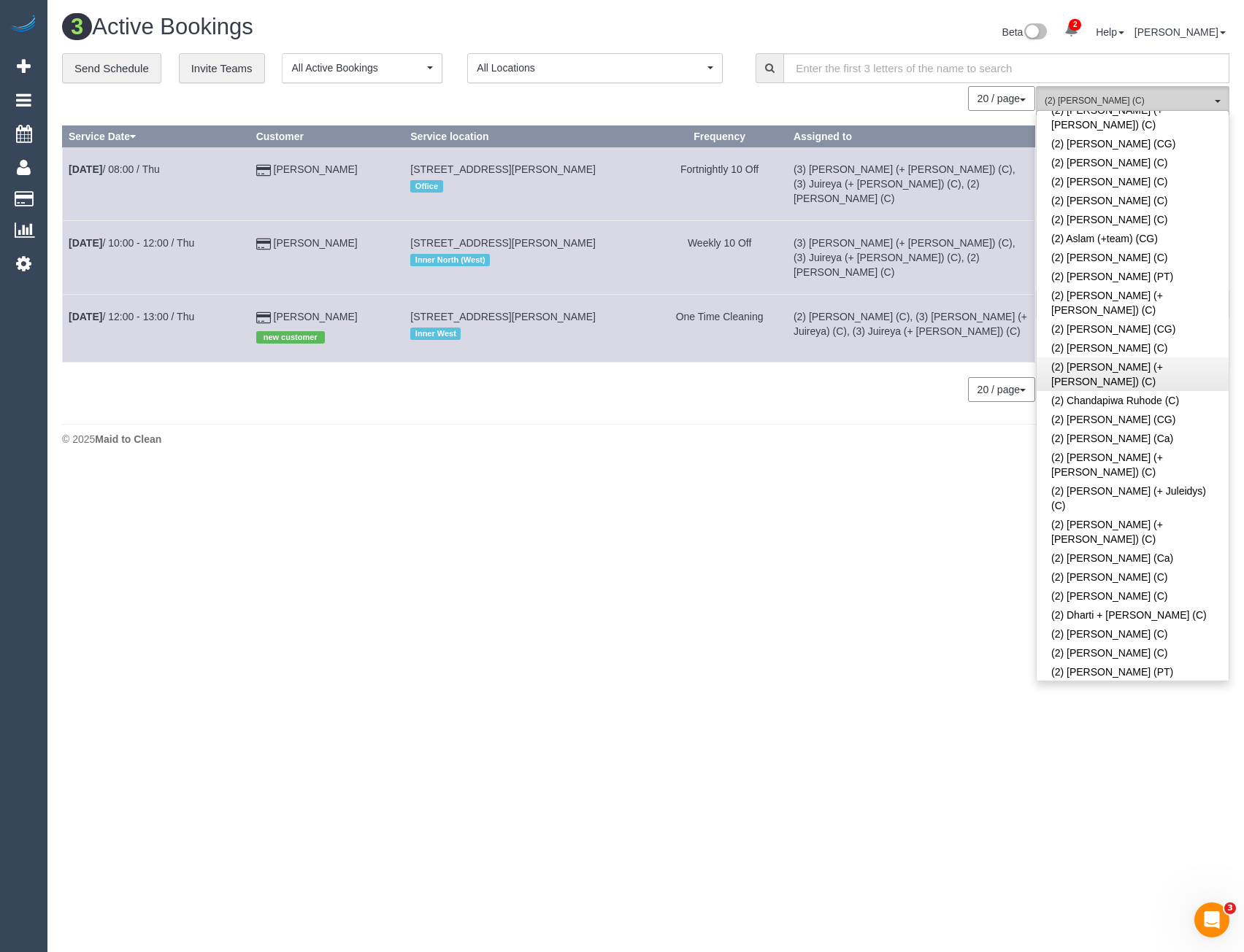
scroll to position [438, 0]
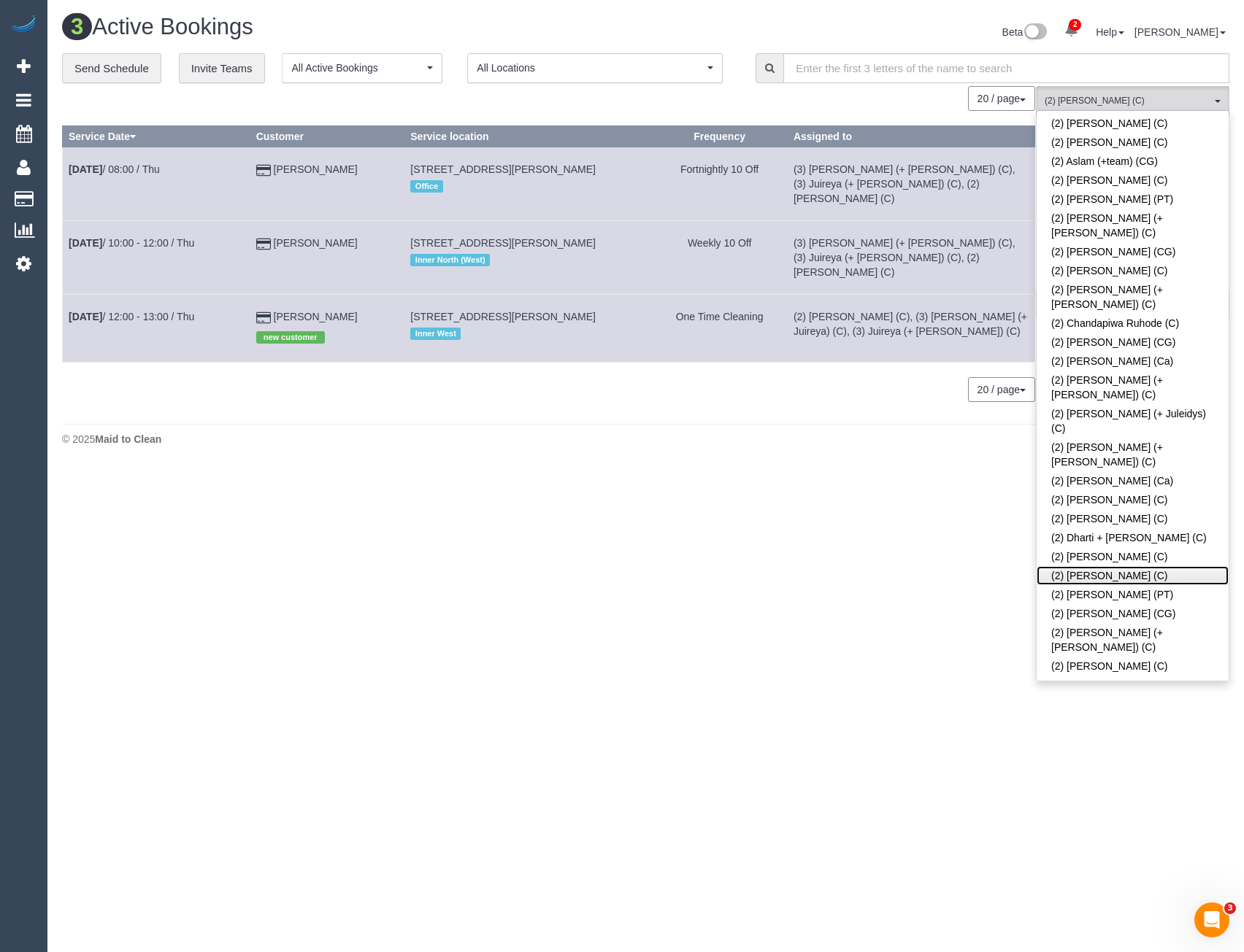
click at [1099, 566] on link "(2) [PERSON_NAME] (C)" at bounding box center [1132, 575] width 192 height 19
click at [1138, 566] on link "(2) [PERSON_NAME] (C)" at bounding box center [1132, 575] width 192 height 19
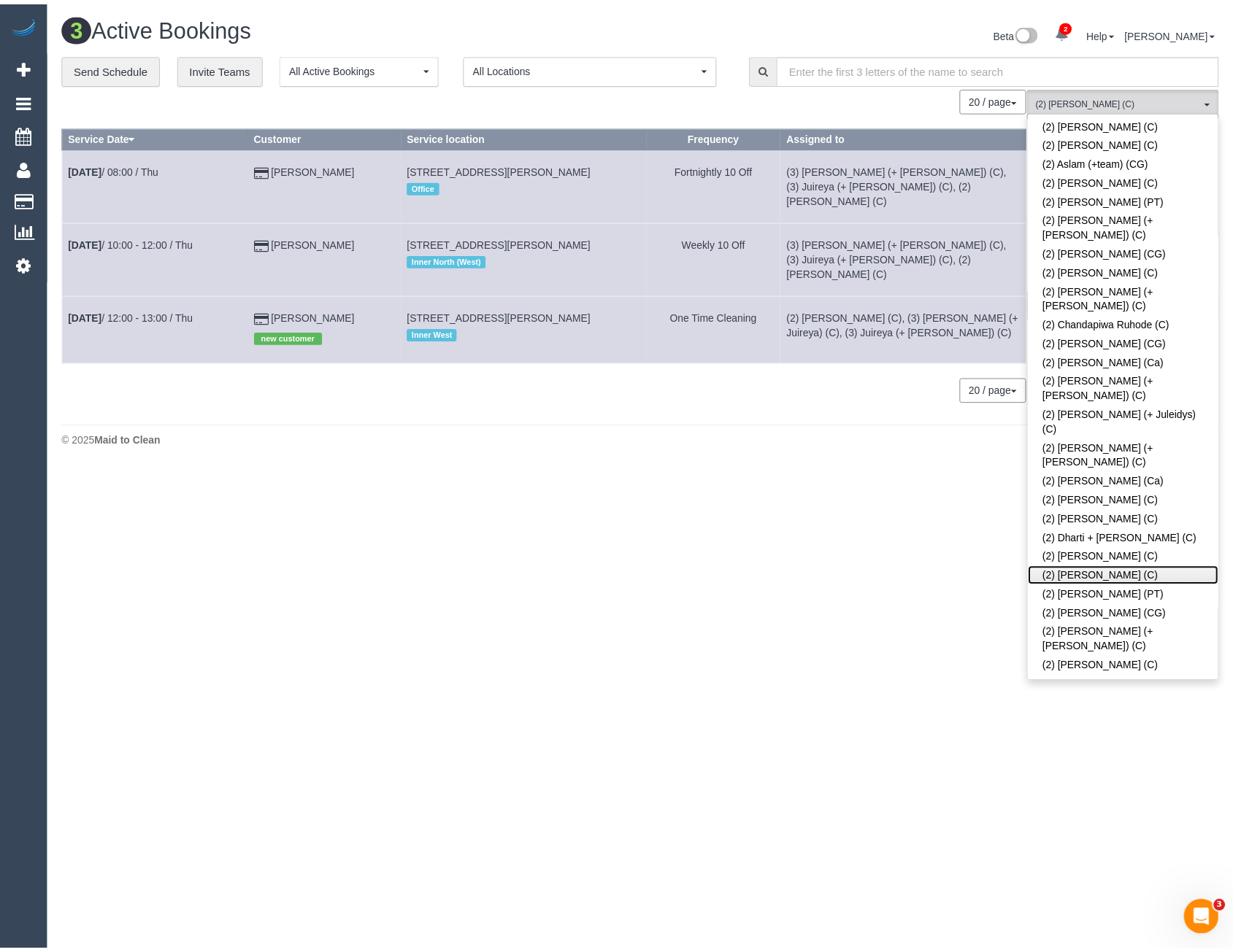
scroll to position [510, 0]
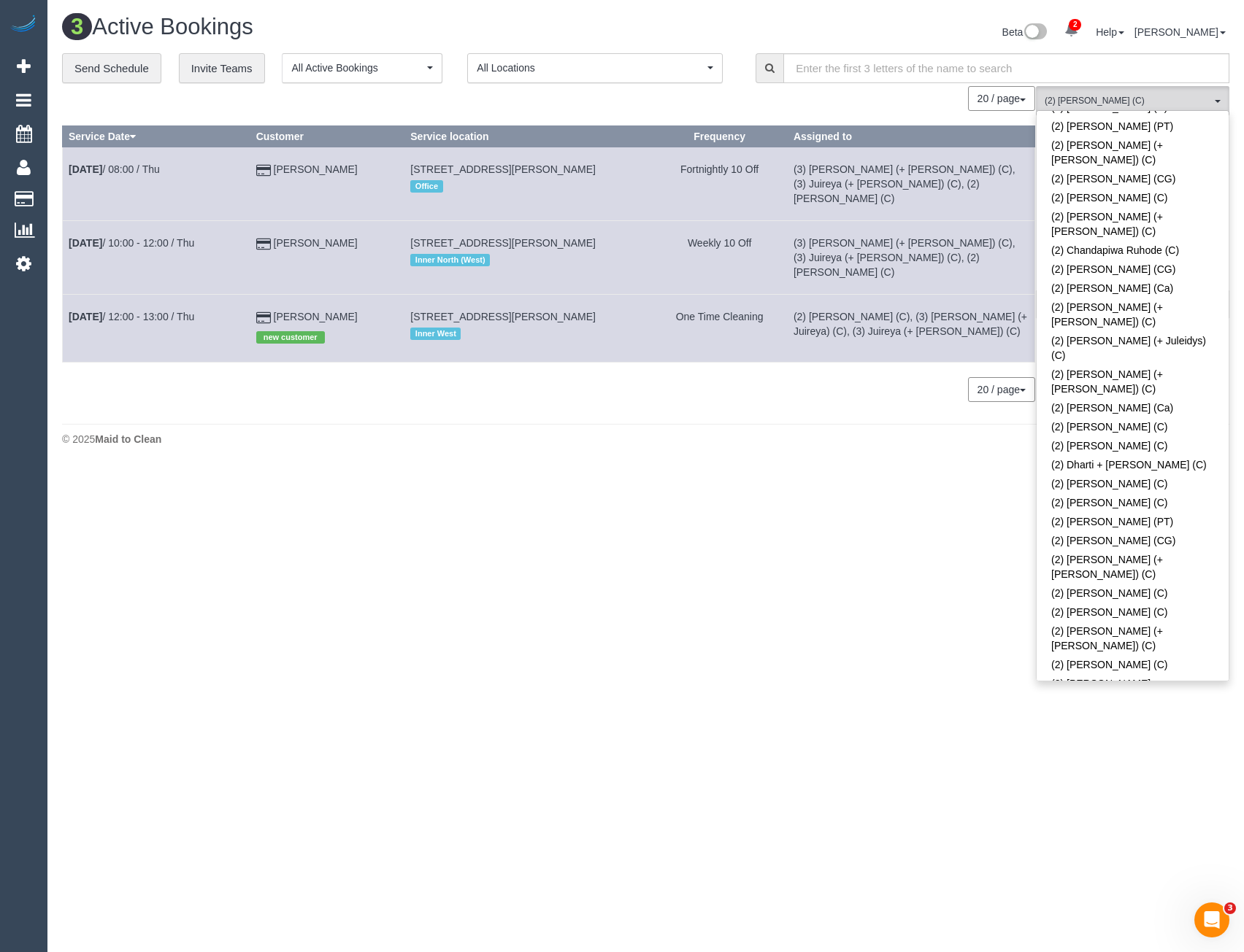
click at [944, 607] on body "2 Beta Your Notifications You have 0 alerts × You have 2 to charge for [DATE] ×…" at bounding box center [622, 476] width 1244 height 952
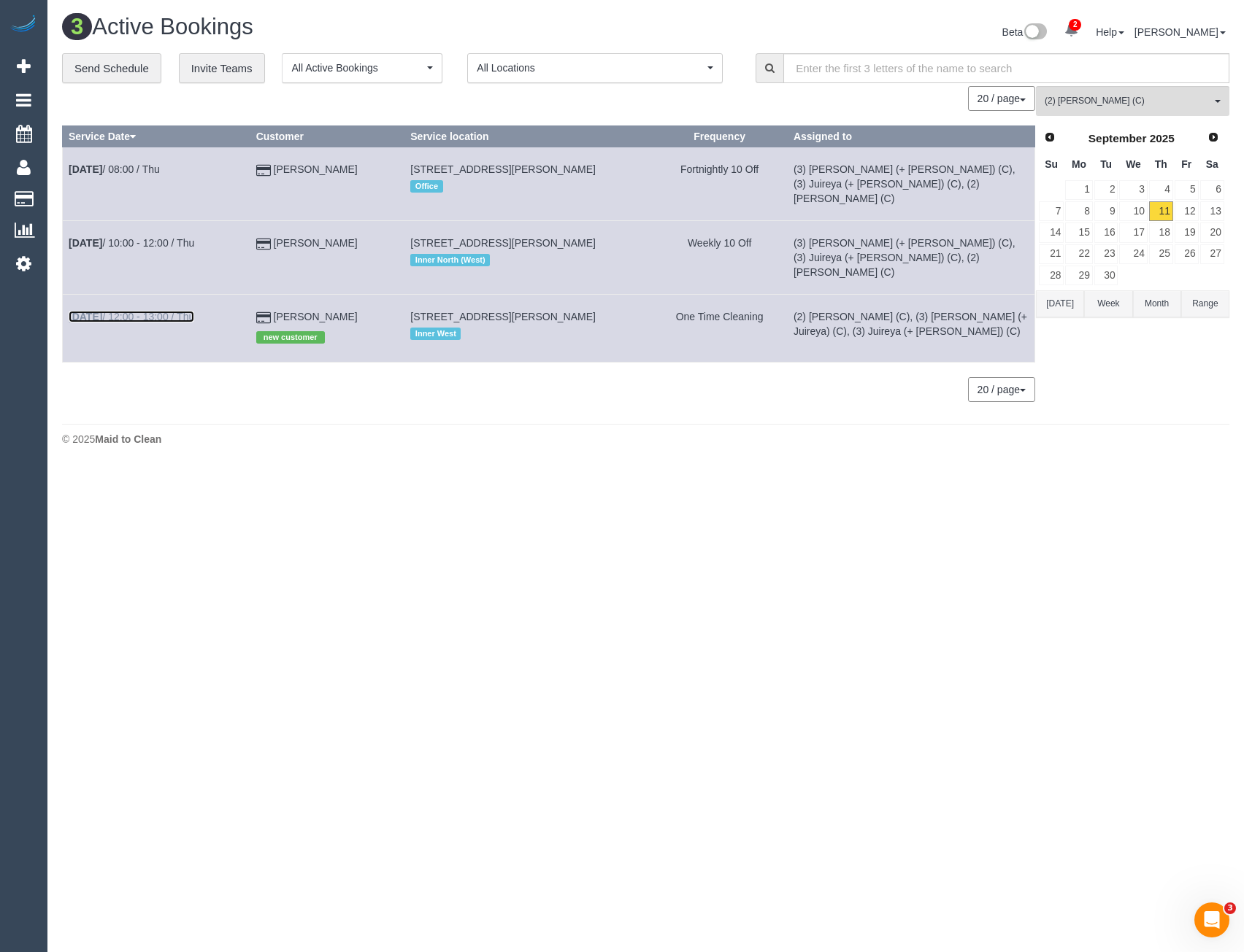
click at [181, 311] on link "[DATE] 12:00 - 13:00 / Thu" at bounding box center [130, 317] width 125 height 12
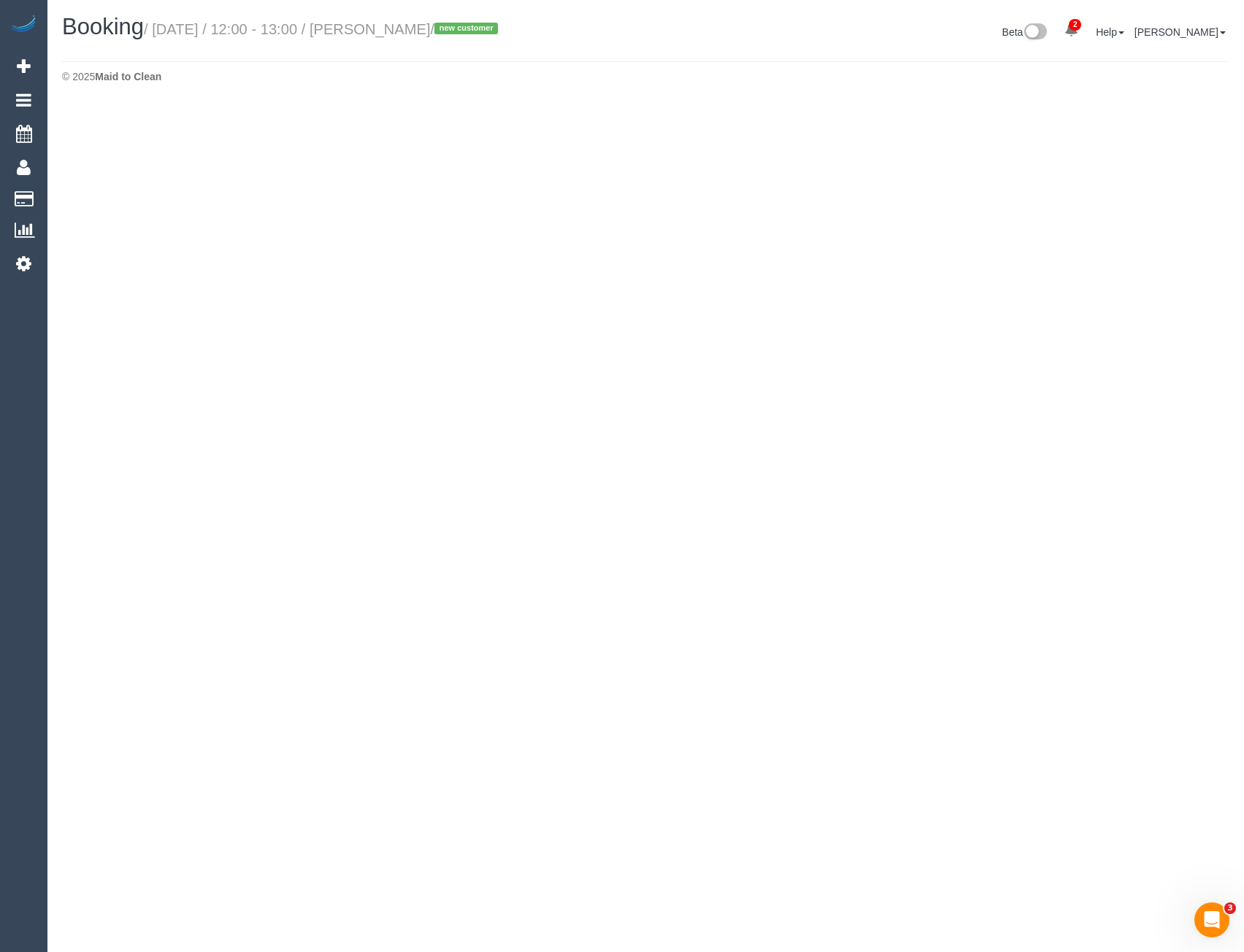
select select "VIC"
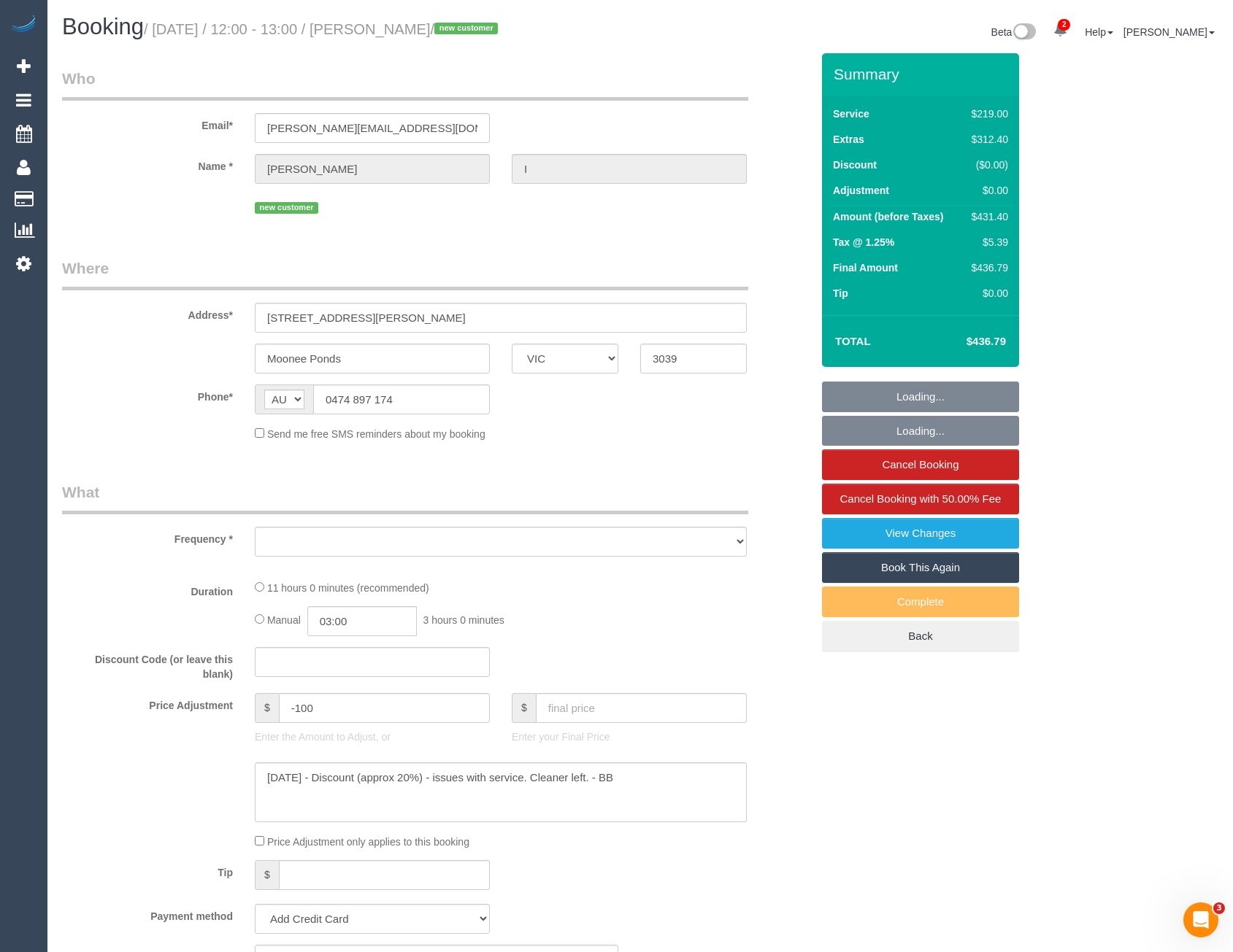
select select "object:3000"
select select "string:stripe-pm_1S2xdF2GScqysDRVQeMAuZZE"
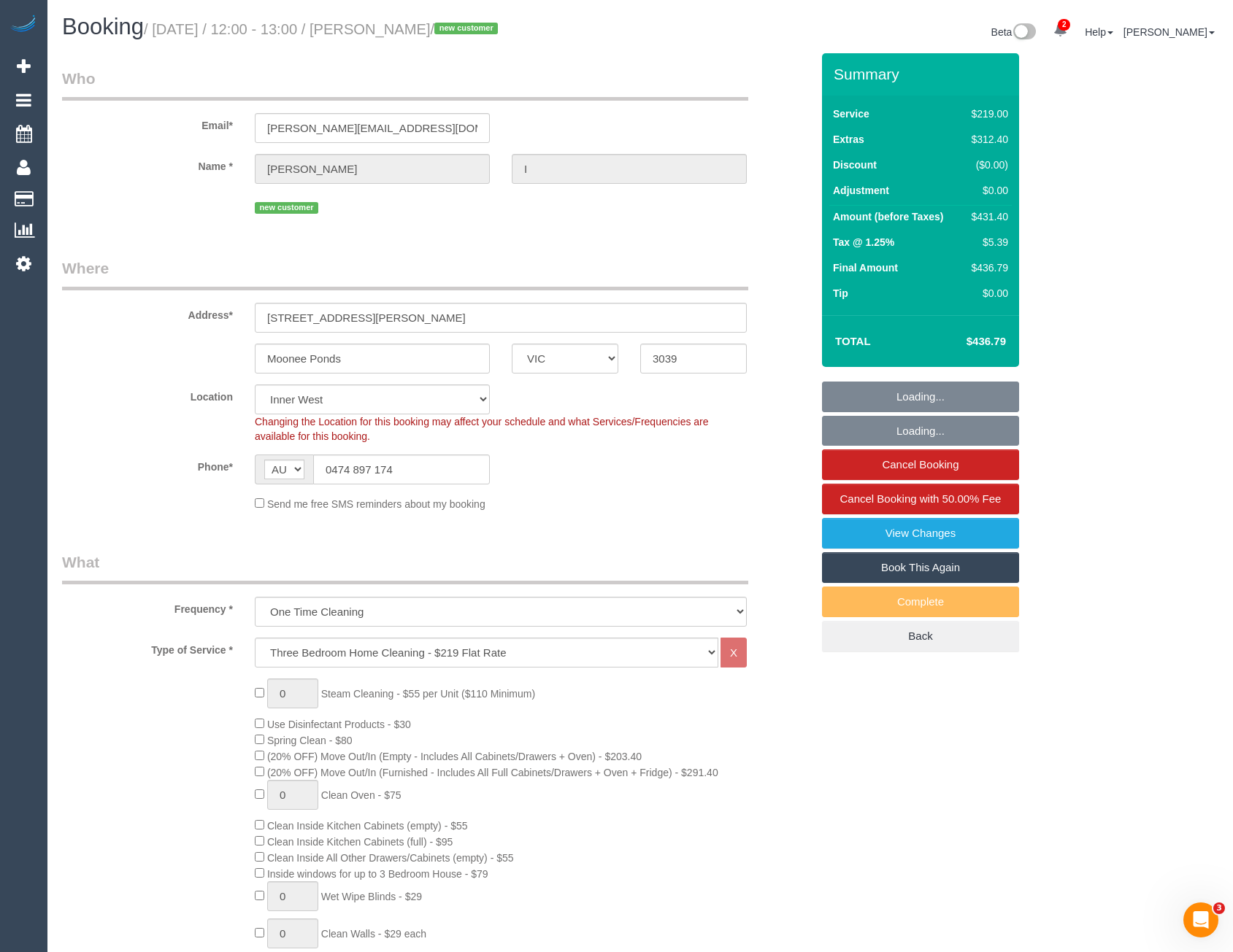
select select "number:27"
select select "number:14"
select select "number:19"
select select "number:24"
select select "object:3366"
